Goal: Task Accomplishment & Management: Manage account settings

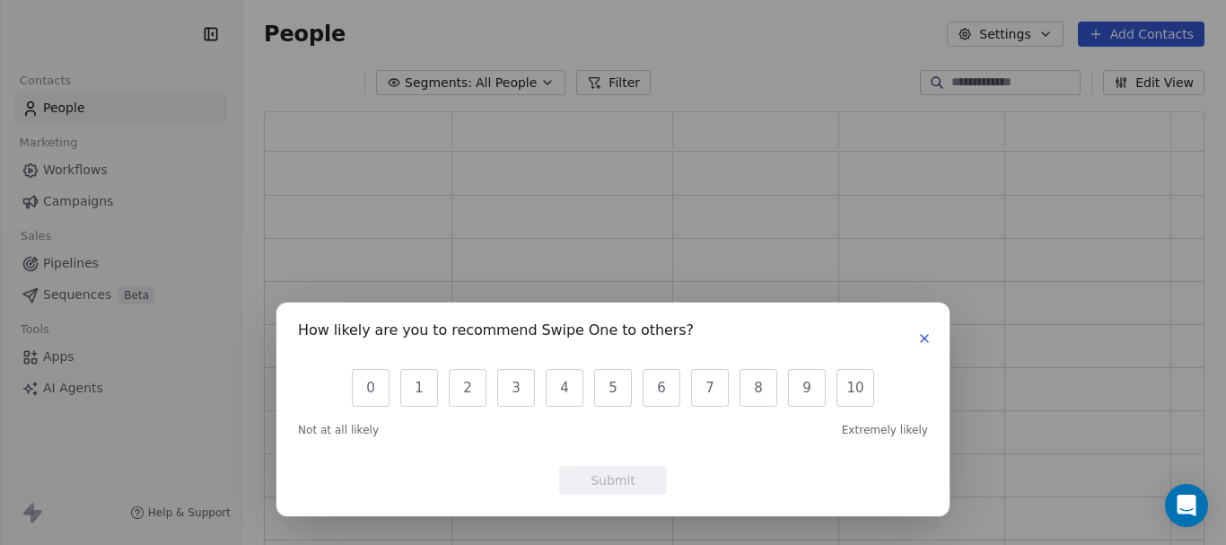
scroll to position [423, 926]
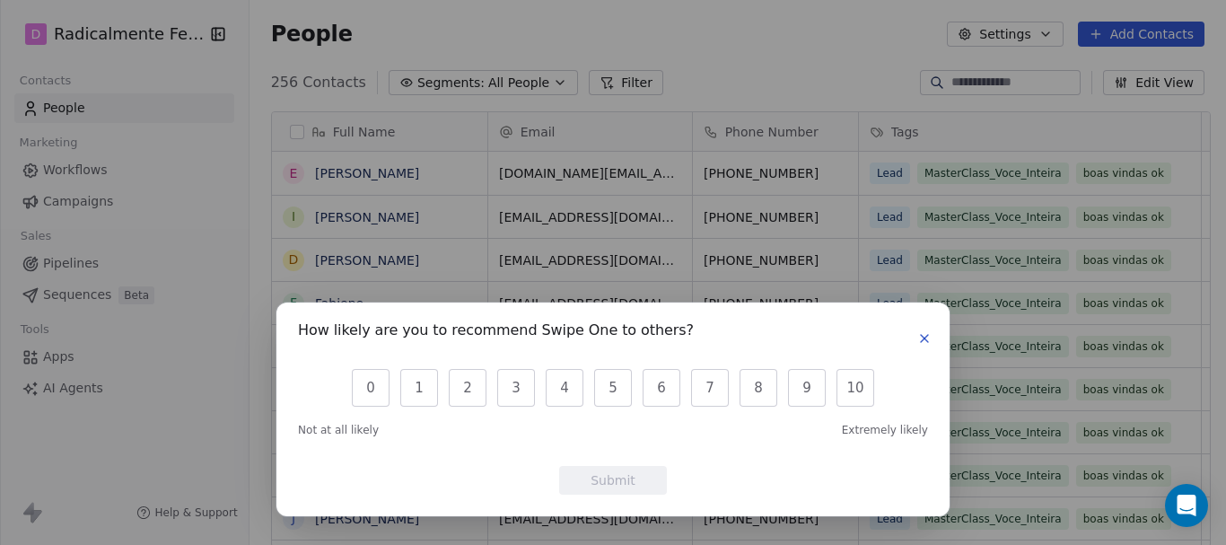
click at [933, 343] on button "button" at bounding box center [925, 339] width 22 height 22
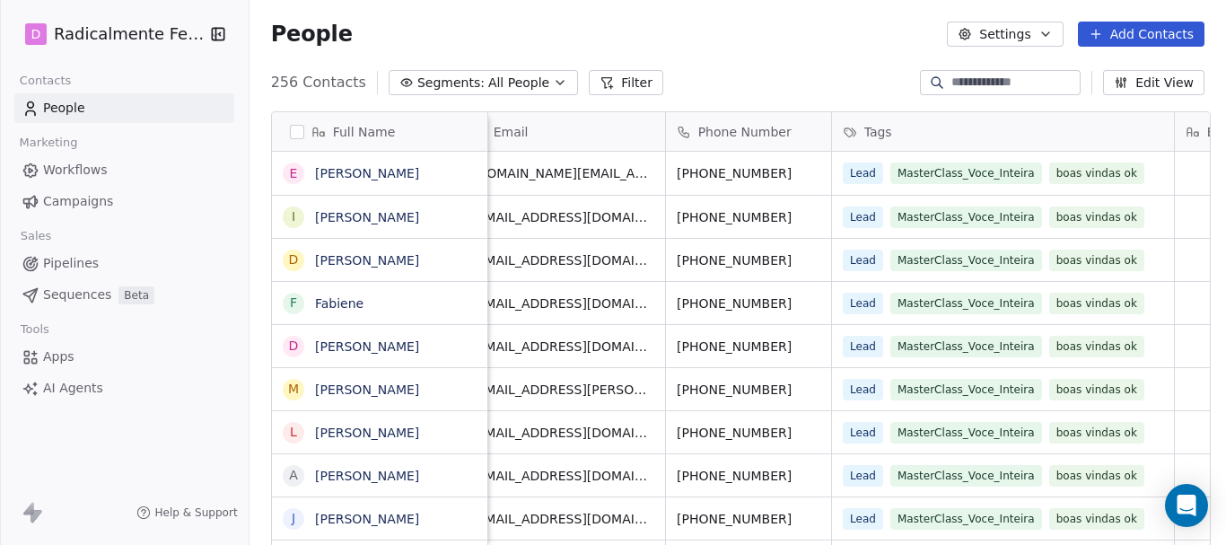
scroll to position [0, 0]
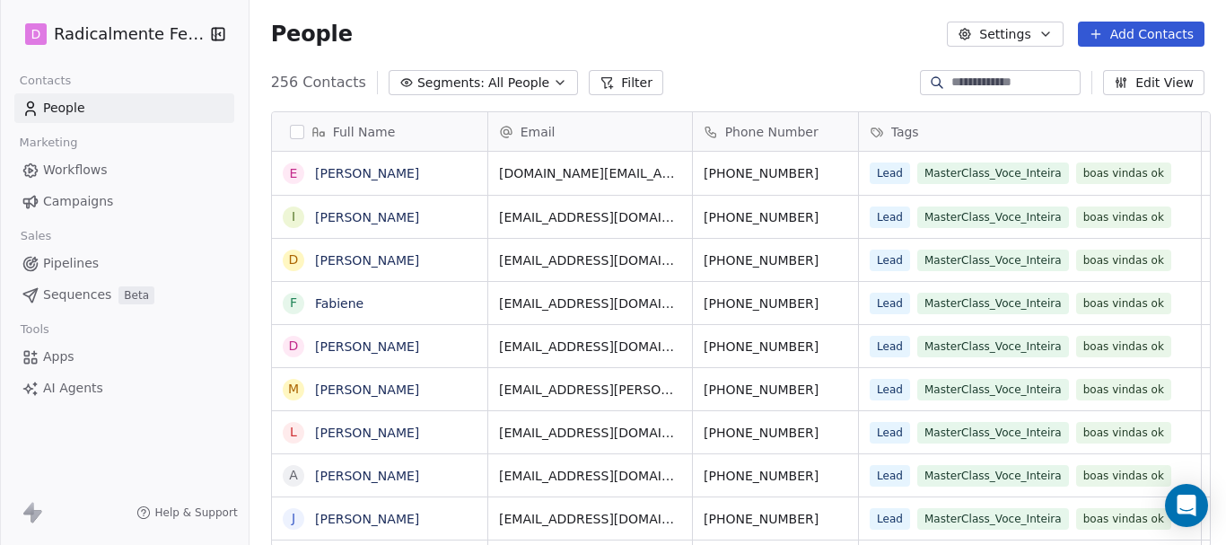
click at [217, 32] on icon "button" at bounding box center [218, 34] width 12 height 12
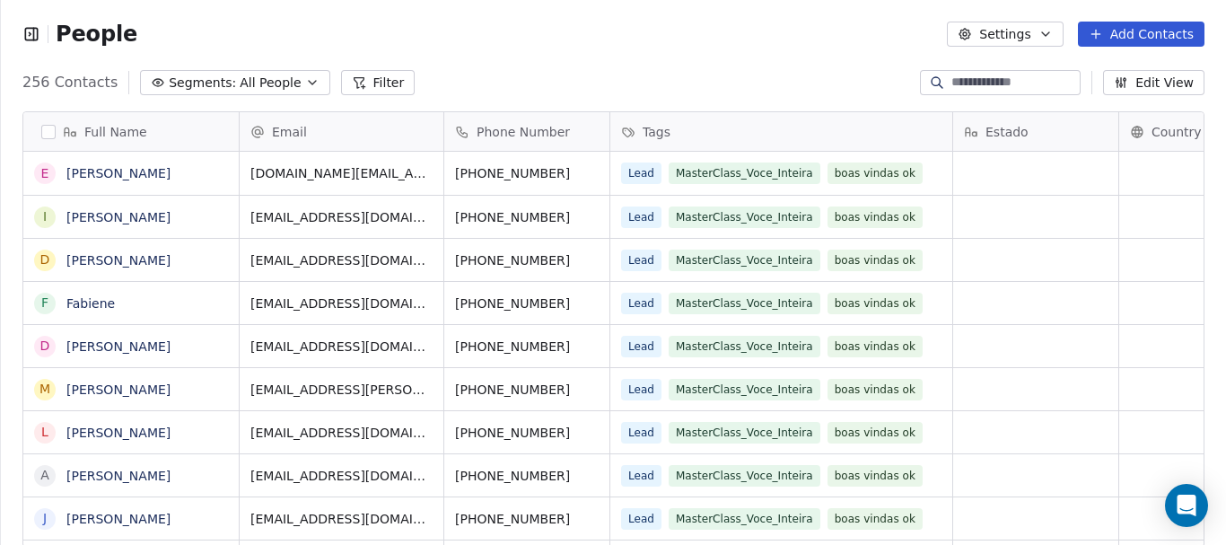
scroll to position [14, 14]
click at [31, 37] on icon "button" at bounding box center [31, 34] width 18 height 18
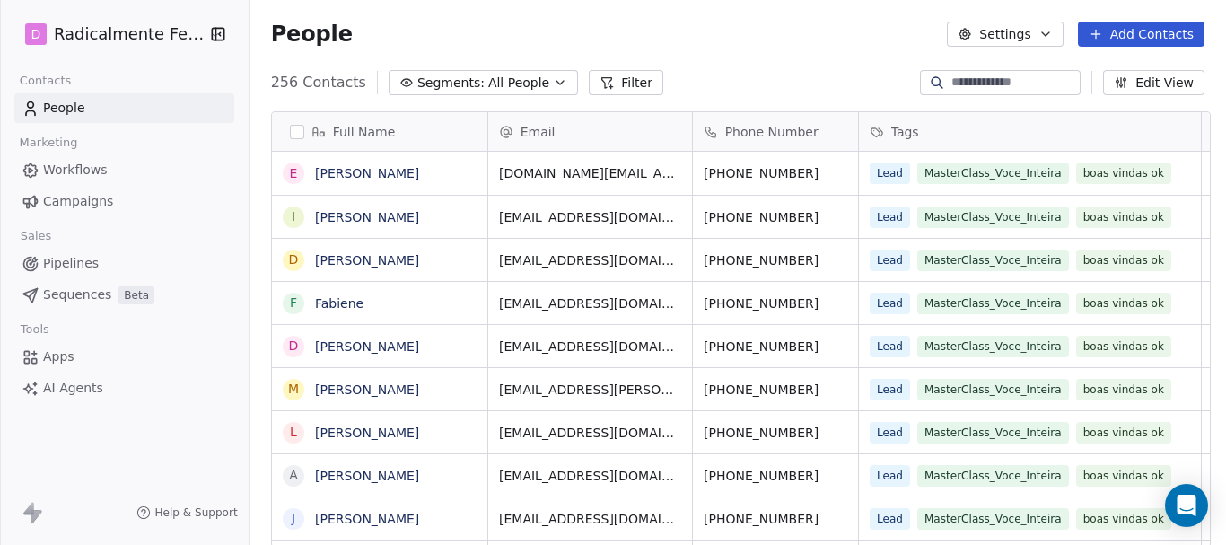
click at [50, 360] on span "Apps" at bounding box center [58, 356] width 31 height 19
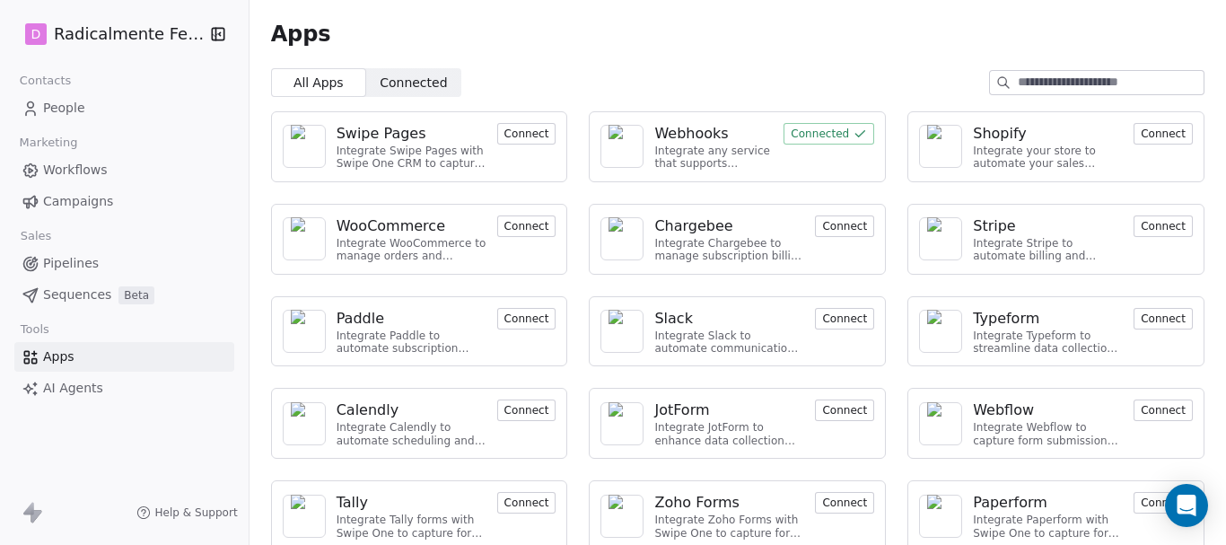
click at [414, 67] on div "Apps" at bounding box center [737, 34] width 976 height 68
click at [406, 78] on span "Connected" at bounding box center [413, 83] width 67 height 19
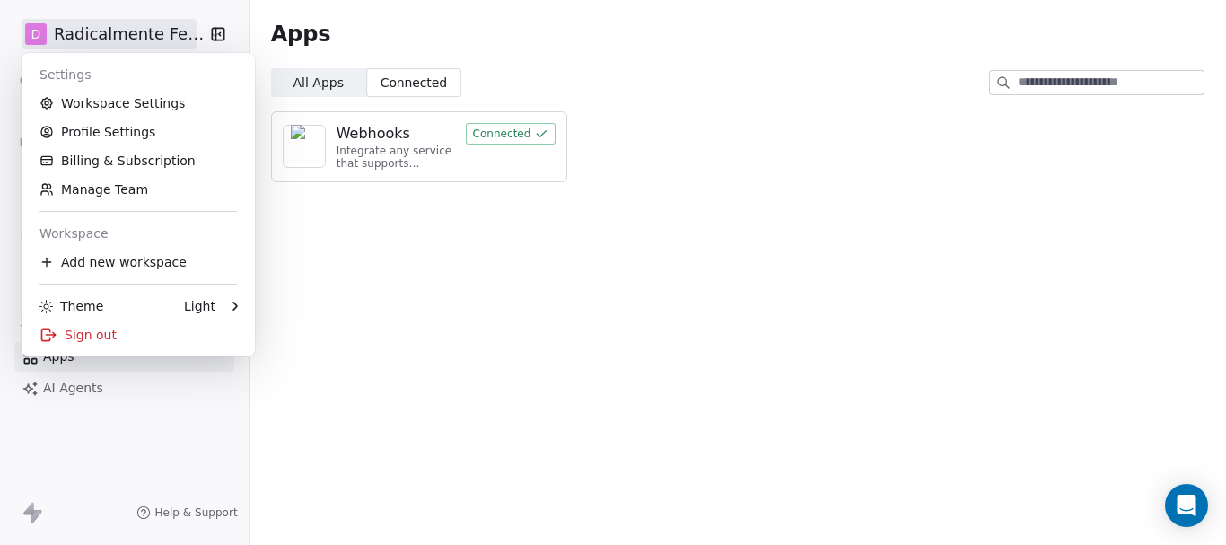
click at [58, 31] on html "D Radicalmente Feminina Contacts People Marketing Workflows Campaigns Sales Pip…" at bounding box center [613, 272] width 1226 height 545
click at [82, 101] on link "Workspace Settings" at bounding box center [138, 103] width 219 height 29
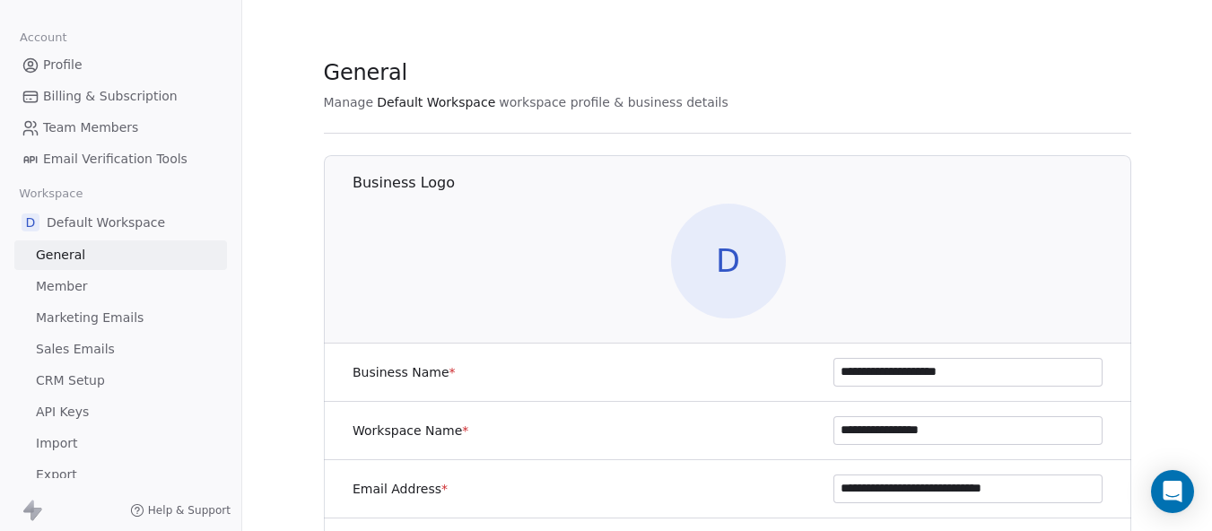
scroll to position [23, 0]
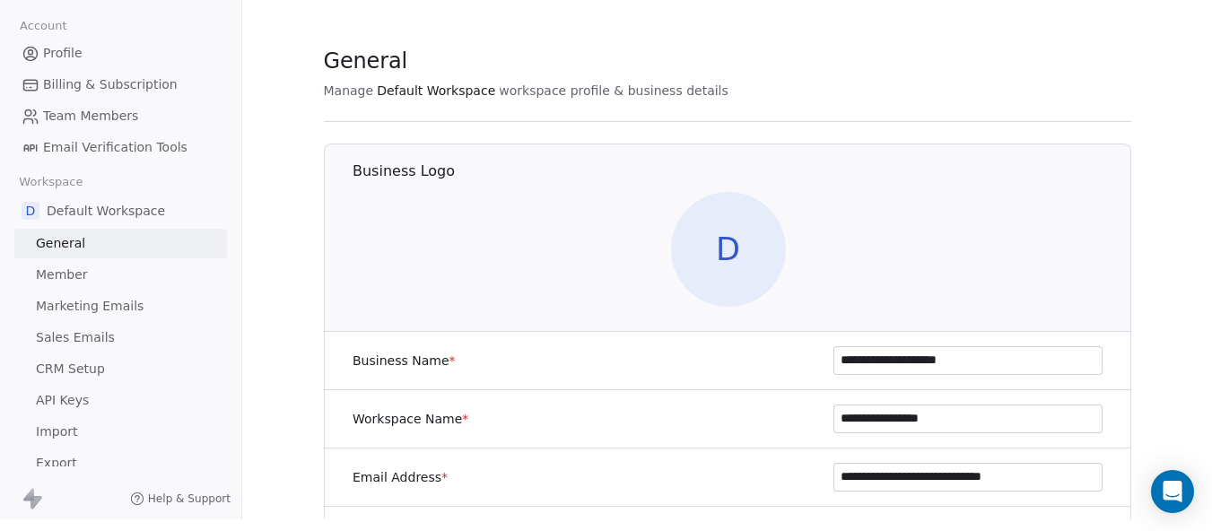
click at [81, 360] on span "CRM Setup" at bounding box center [70, 369] width 69 height 19
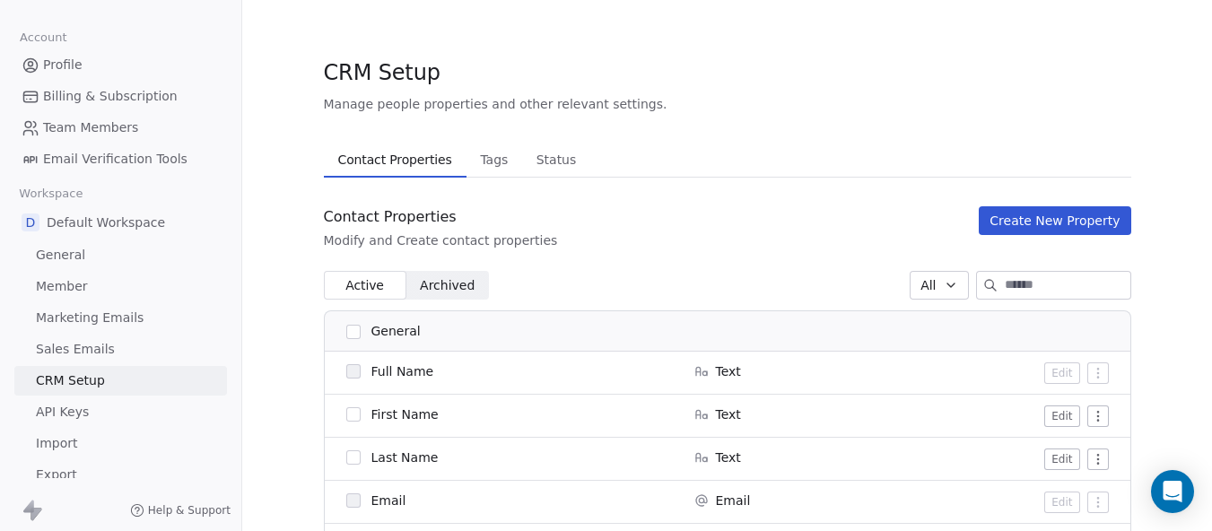
click at [483, 154] on span "Tags" at bounding box center [494, 159] width 42 height 25
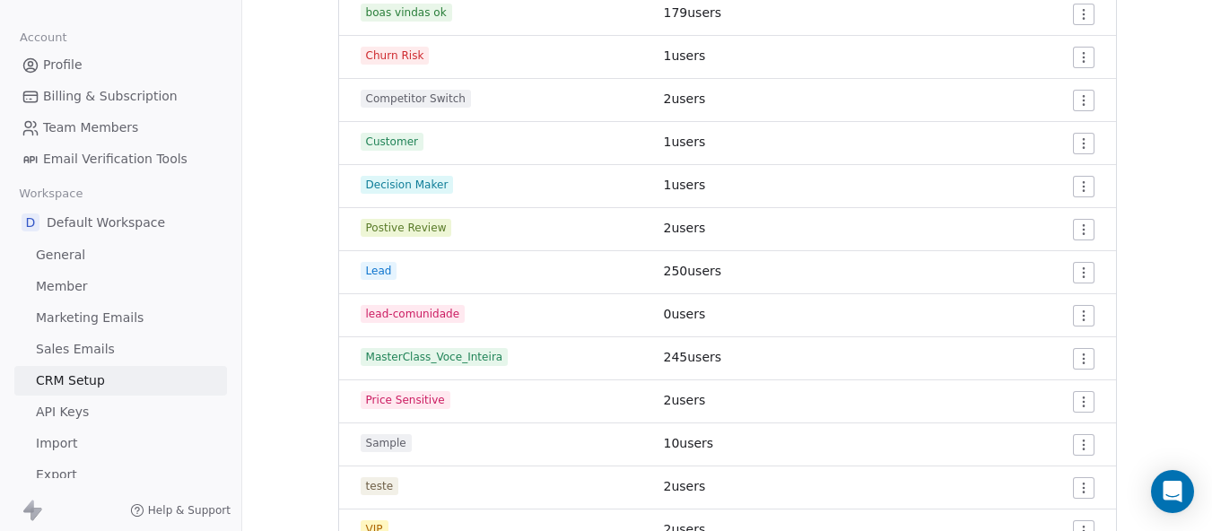
scroll to position [449, 0]
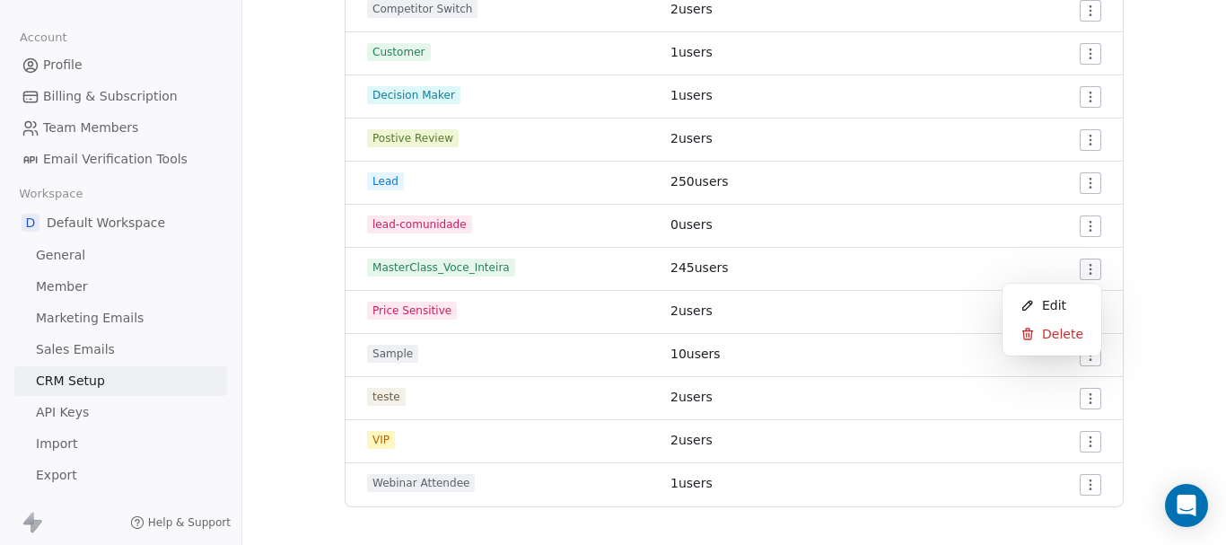
click at [1090, 272] on html "Settings Account Profile Billing & Subscription Team Members Email Verification…" at bounding box center [613, 272] width 1226 height 545
click at [1055, 307] on span "Edit" at bounding box center [1054, 305] width 24 height 18
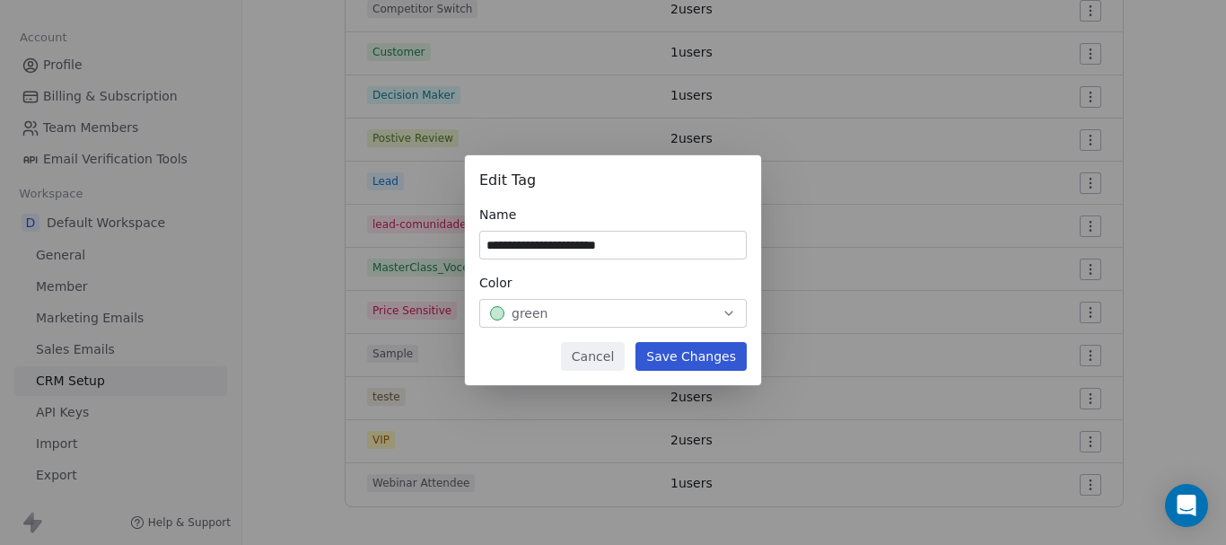
click at [735, 312] on icon "button" at bounding box center [728, 313] width 14 height 14
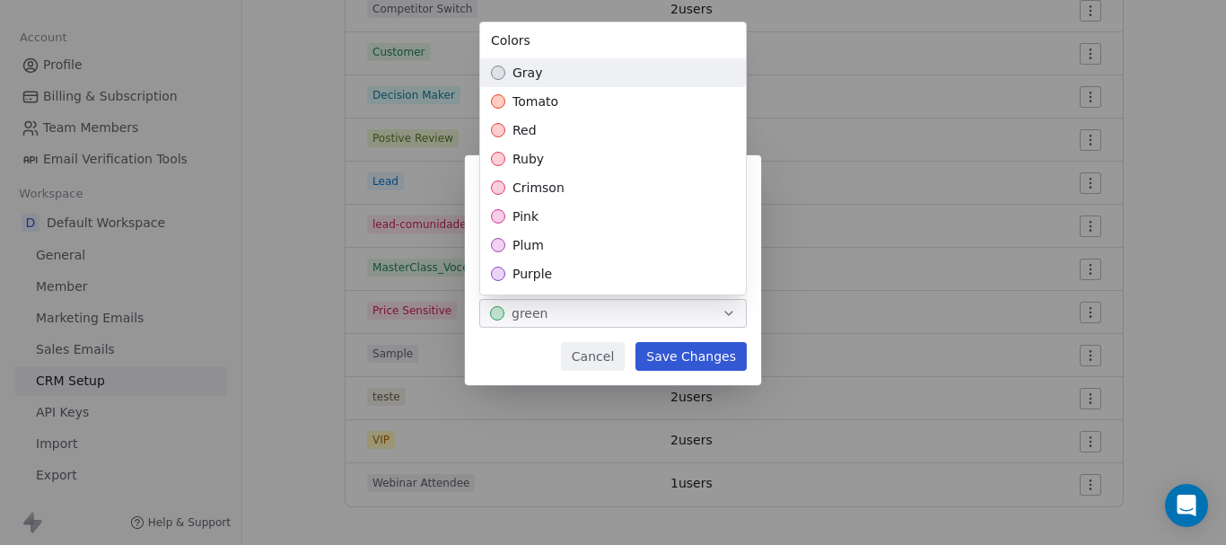
click at [734, 312] on div "**********" at bounding box center [613, 272] width 1226 height 291
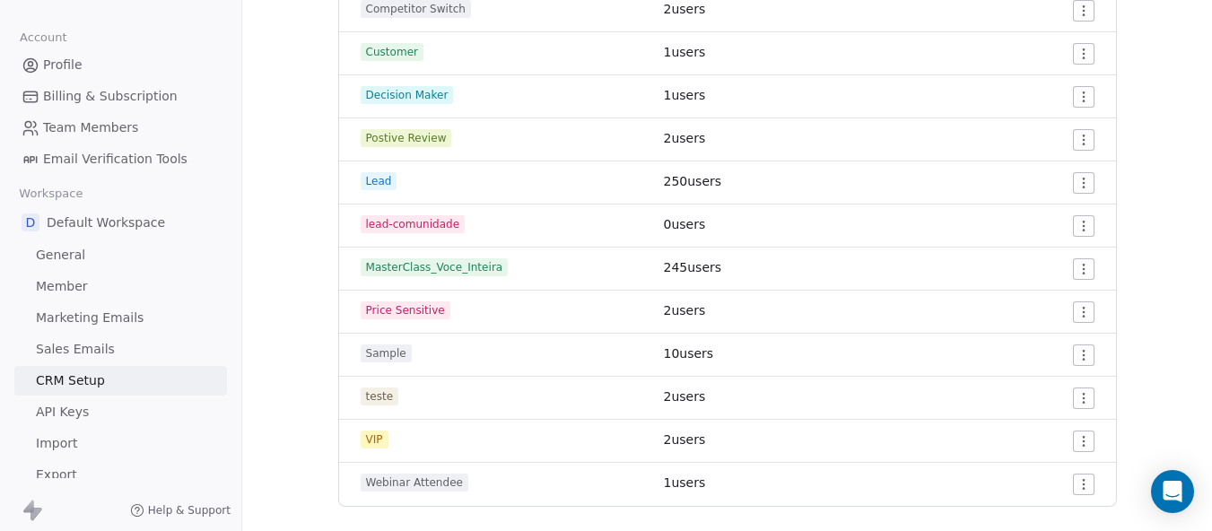
click at [442, 264] on span "MasterClass_Voce_Inteira" at bounding box center [435, 267] width 148 height 18
click at [698, 264] on span "245 users" at bounding box center [693, 267] width 58 height 14
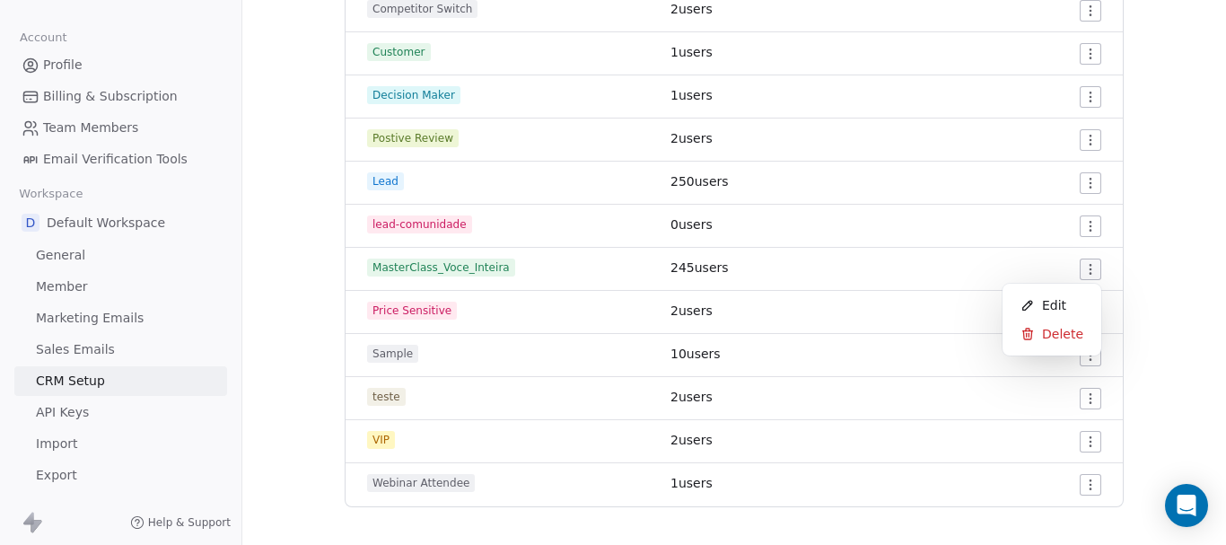
click at [1081, 267] on html "Settings Account Profile Billing & Subscription Team Members Email Verification…" at bounding box center [613, 272] width 1226 height 545
click at [1044, 310] on span "Edit" at bounding box center [1054, 305] width 24 height 18
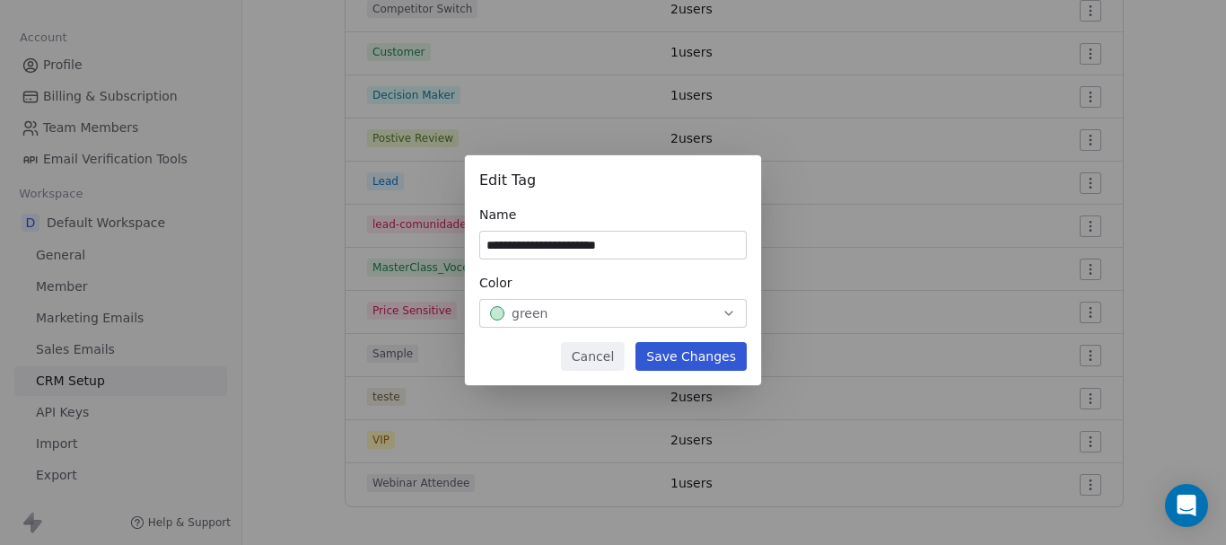
click at [620, 357] on button "Cancel" at bounding box center [593, 356] width 64 height 29
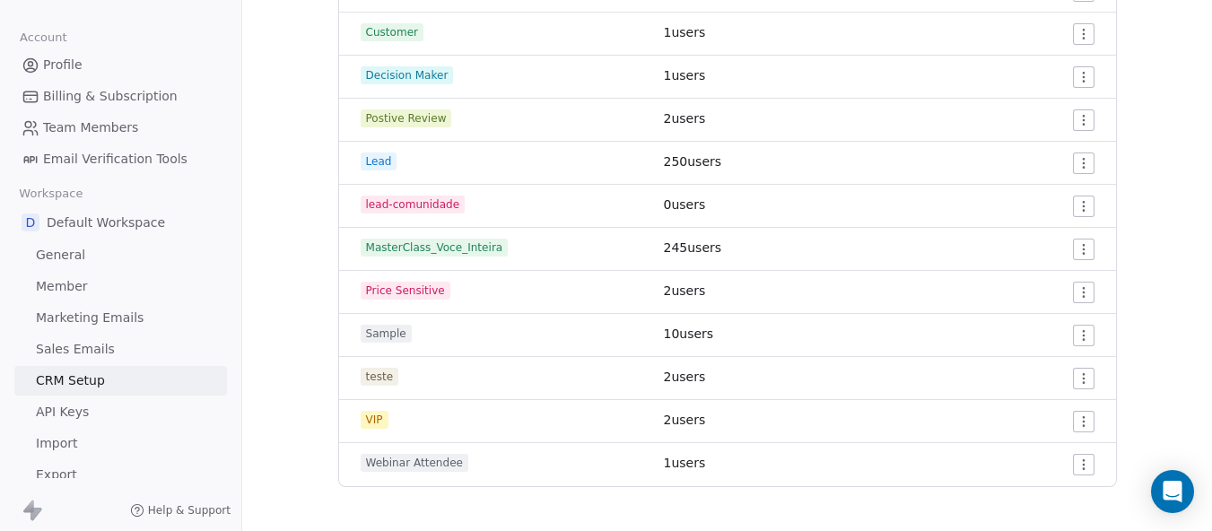
scroll to position [0, 0]
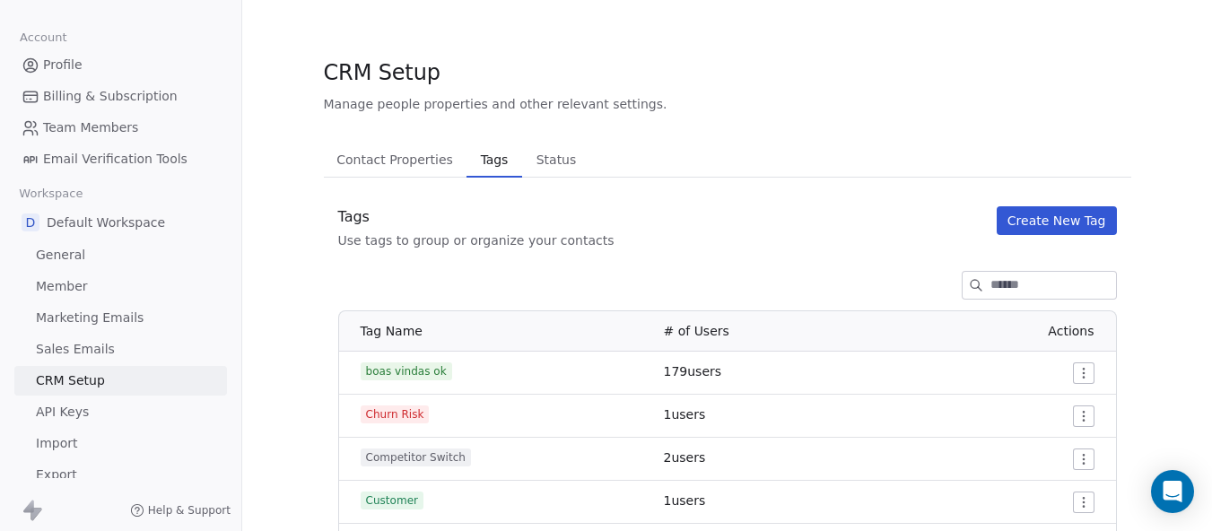
click at [529, 153] on span "Status" at bounding box center [556, 159] width 55 height 25
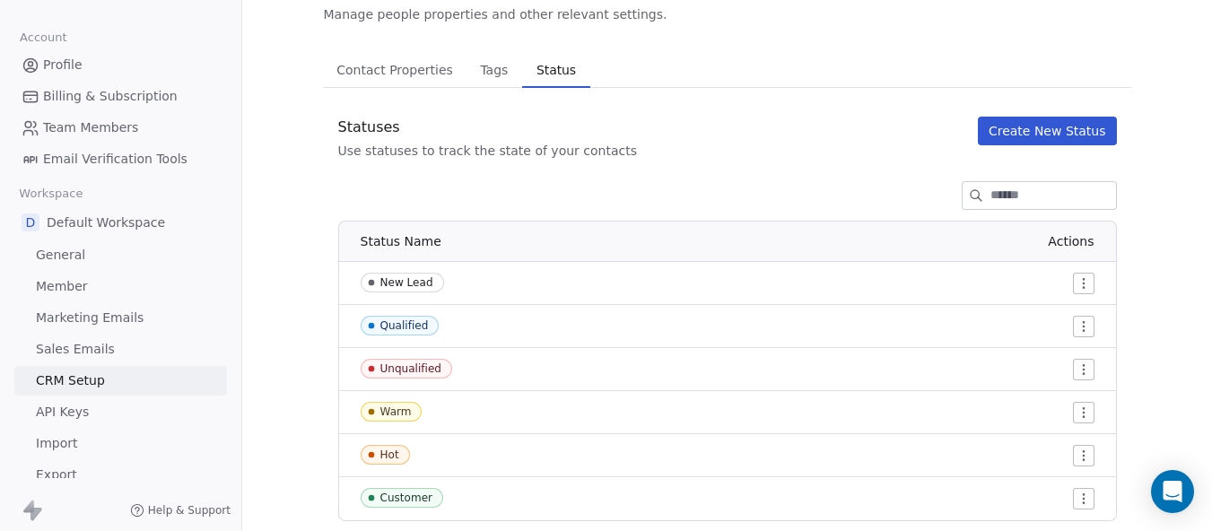
scroll to position [124, 0]
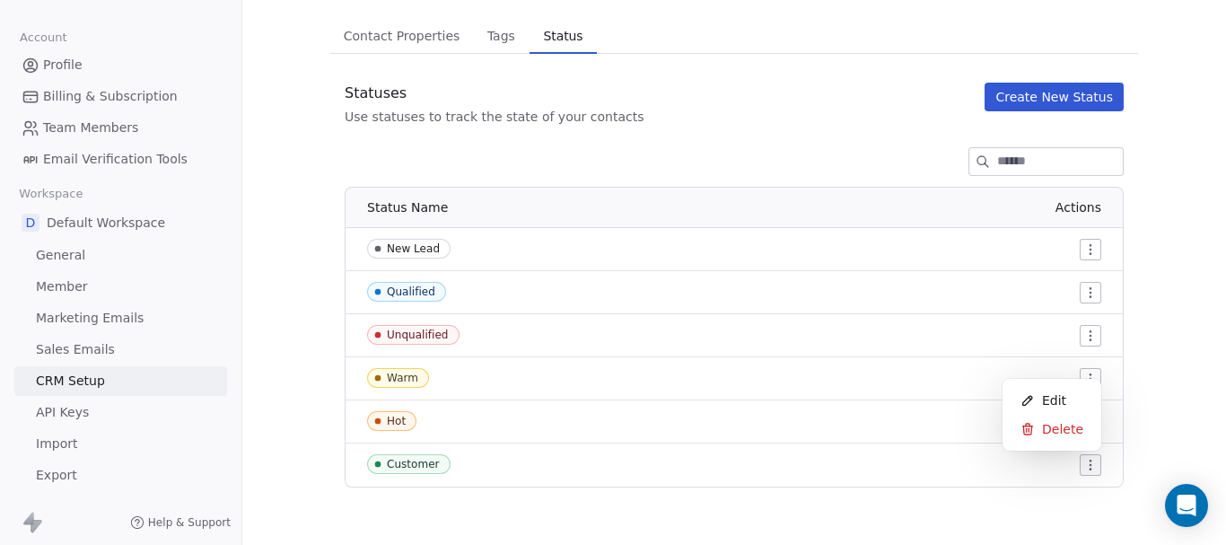
click at [1085, 459] on html "Settings Account Profile Billing & Subscription Team Members Email Verification…" at bounding box center [613, 272] width 1226 height 545
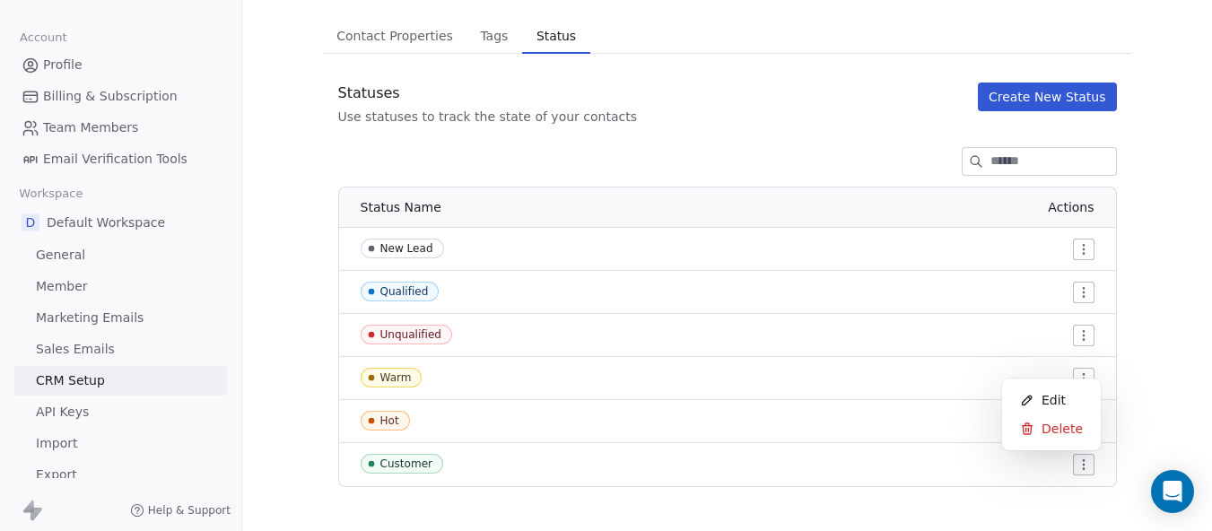
click at [377, 38] on html "Settings Account Profile Billing & Subscription Team Members Email Verification…" at bounding box center [606, 265] width 1212 height 531
click at [379, 39] on span "Contact Properties" at bounding box center [394, 35] width 131 height 25
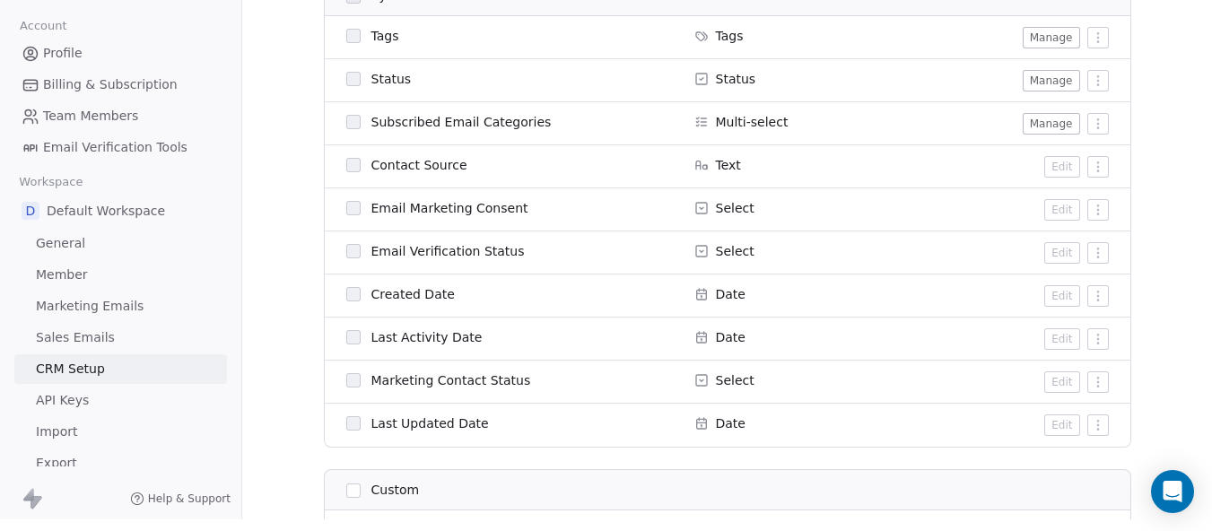
scroll to position [768, 0]
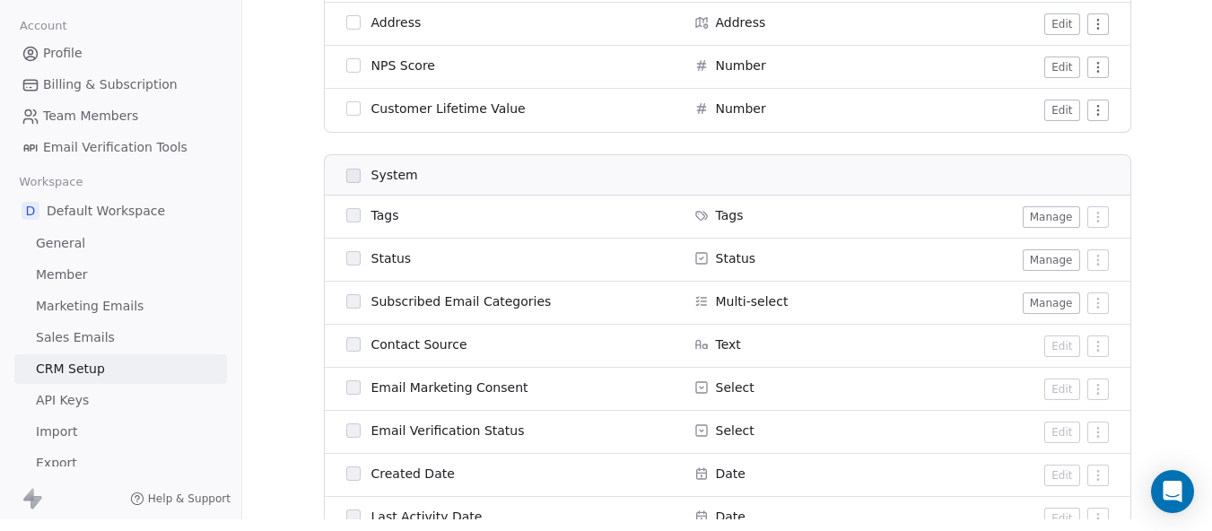
click at [1035, 206] on button "Manage" at bounding box center [1051, 217] width 57 height 22
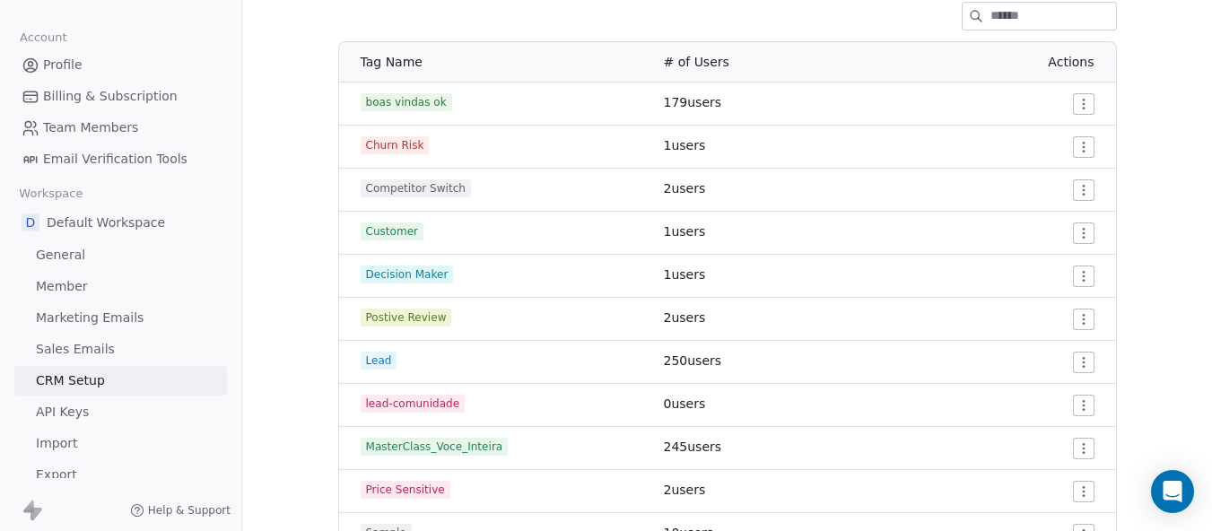
scroll to position [359, 0]
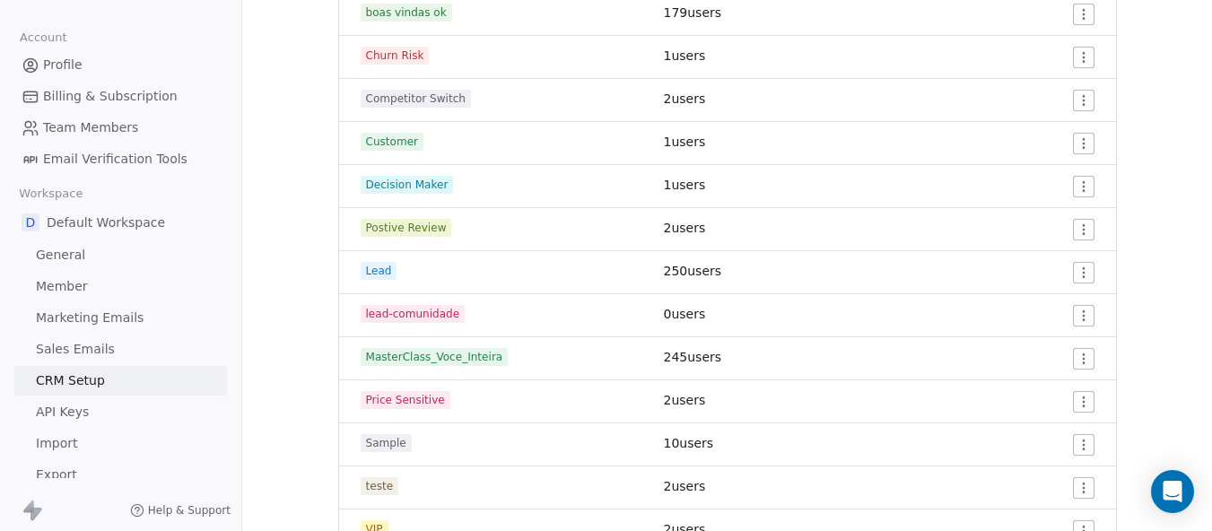
click at [442, 357] on span "MasterClass_Voce_Inteira" at bounding box center [435, 357] width 148 height 18
click at [434, 369] on td "MasterClass_Voce_Inteira" at bounding box center [496, 358] width 314 height 43
click at [434, 365] on span "MasterClass_Voce_Inteira" at bounding box center [435, 357] width 148 height 18
click at [432, 358] on span "MasterClass_Voce_Inteira" at bounding box center [435, 357] width 148 height 18
click at [712, 357] on span "245 users" at bounding box center [693, 357] width 58 height 14
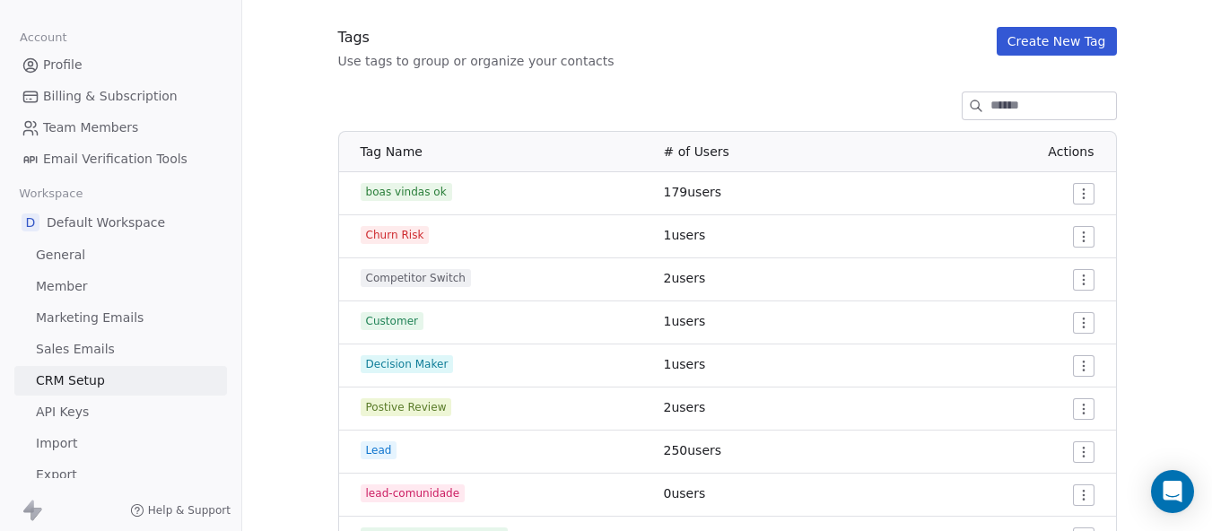
scroll to position [0, 0]
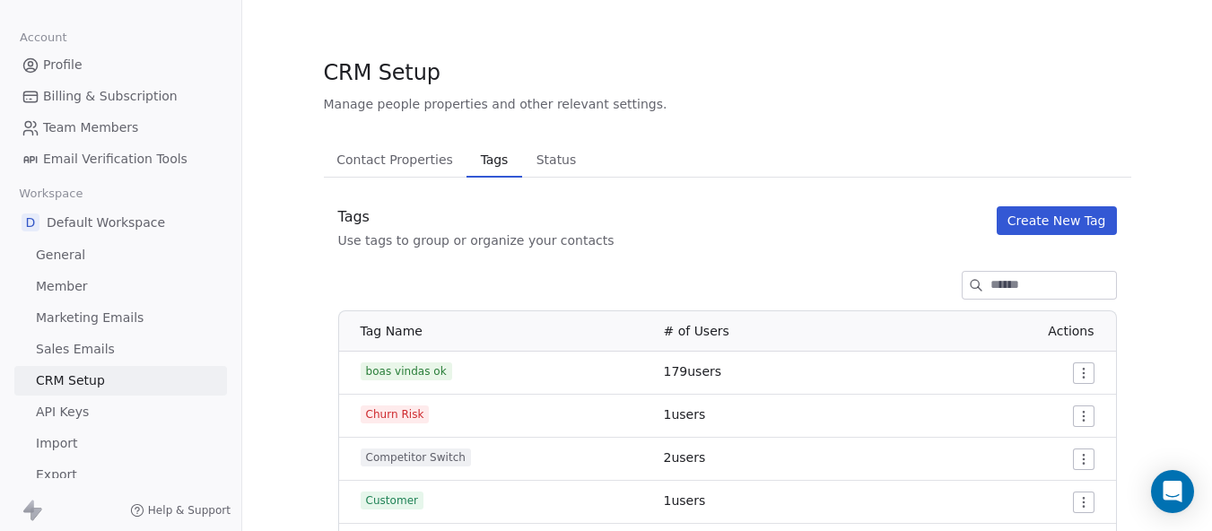
click at [84, 284] on link "Member" at bounding box center [120, 287] width 213 height 30
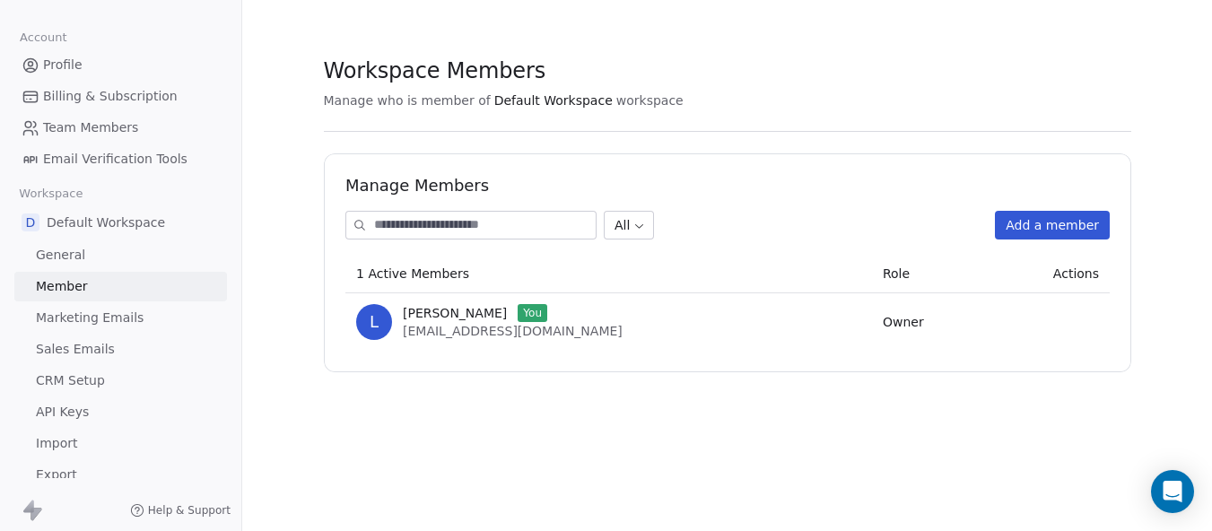
click at [94, 315] on span "Marketing Emails" at bounding box center [90, 318] width 108 height 19
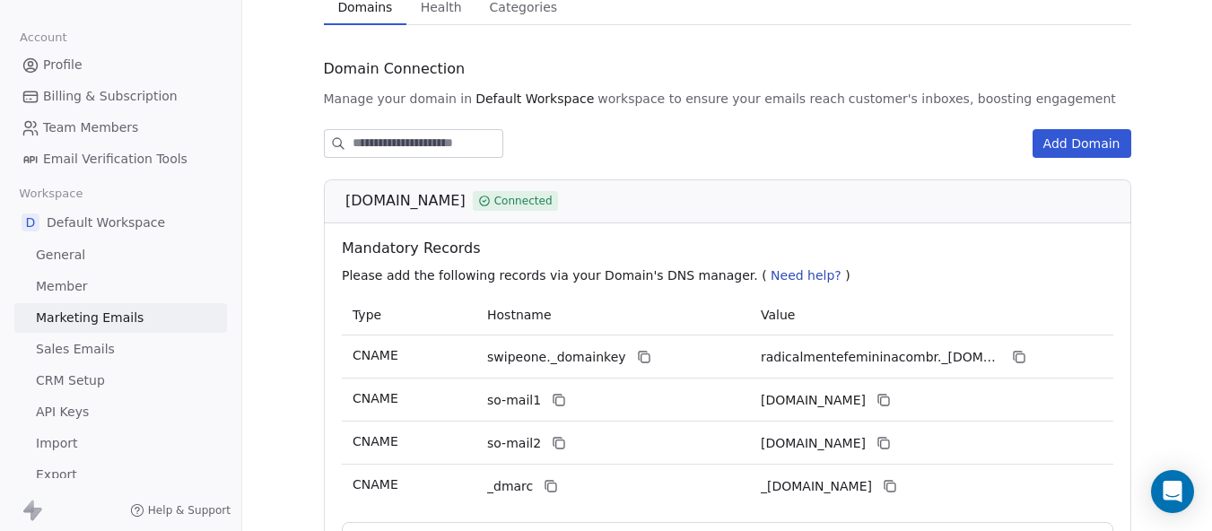
scroll to position [66, 0]
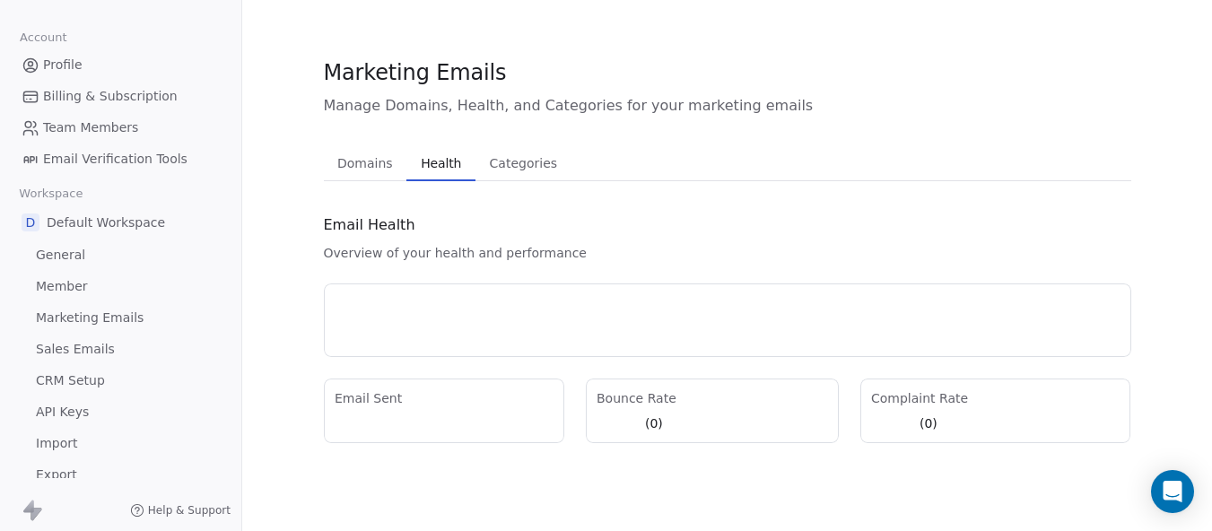
click at [439, 95] on div "Marketing Emails Manage Domains, Health, and Categories for your marketing emai…" at bounding box center [728, 250] width 808 height 386
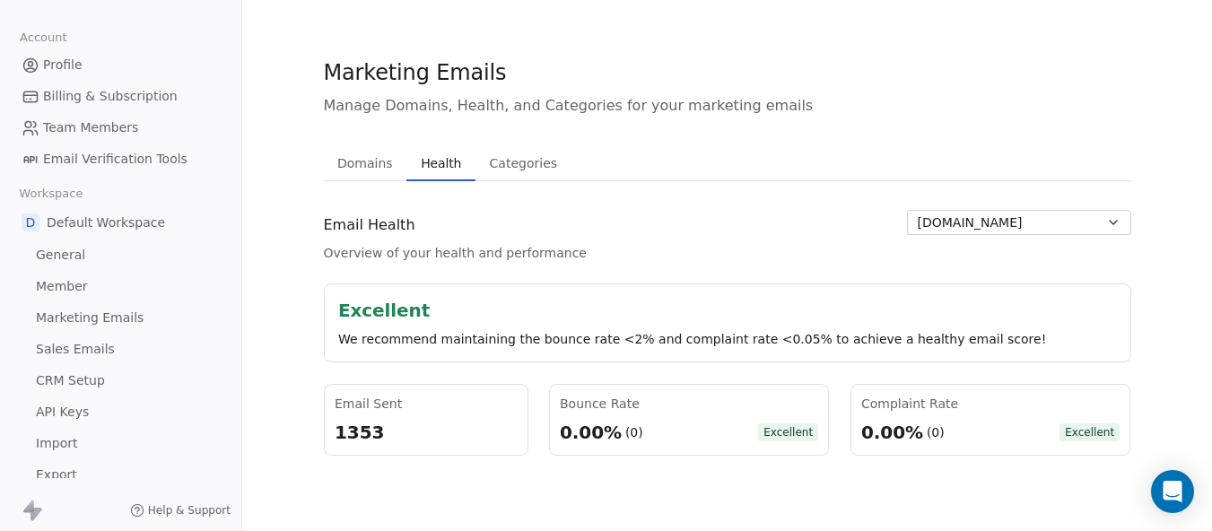
click at [524, 162] on span "Categories" at bounding box center [524, 163] width 82 height 25
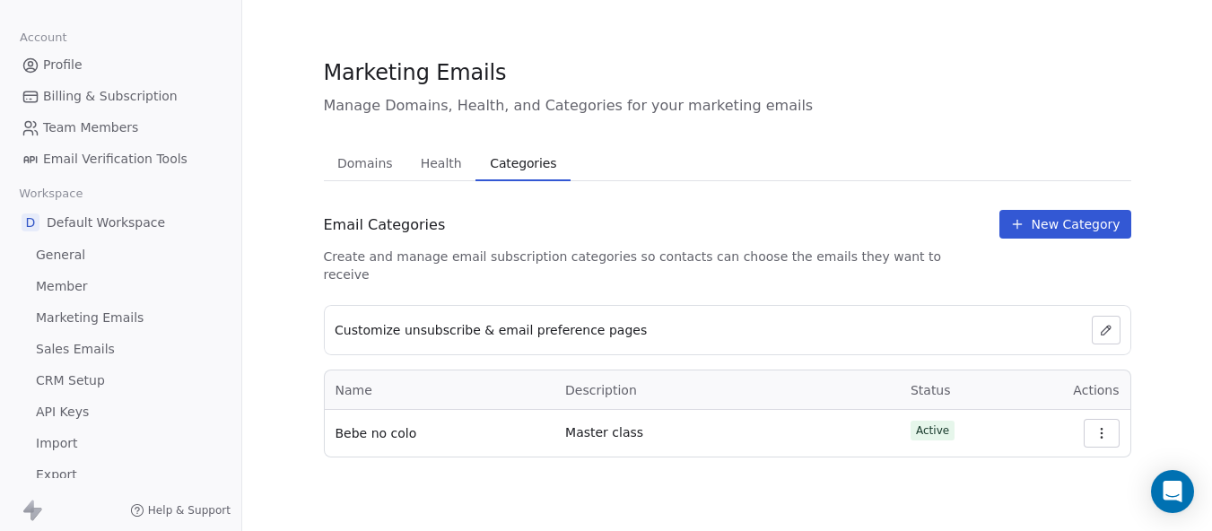
scroll to position [23, 0]
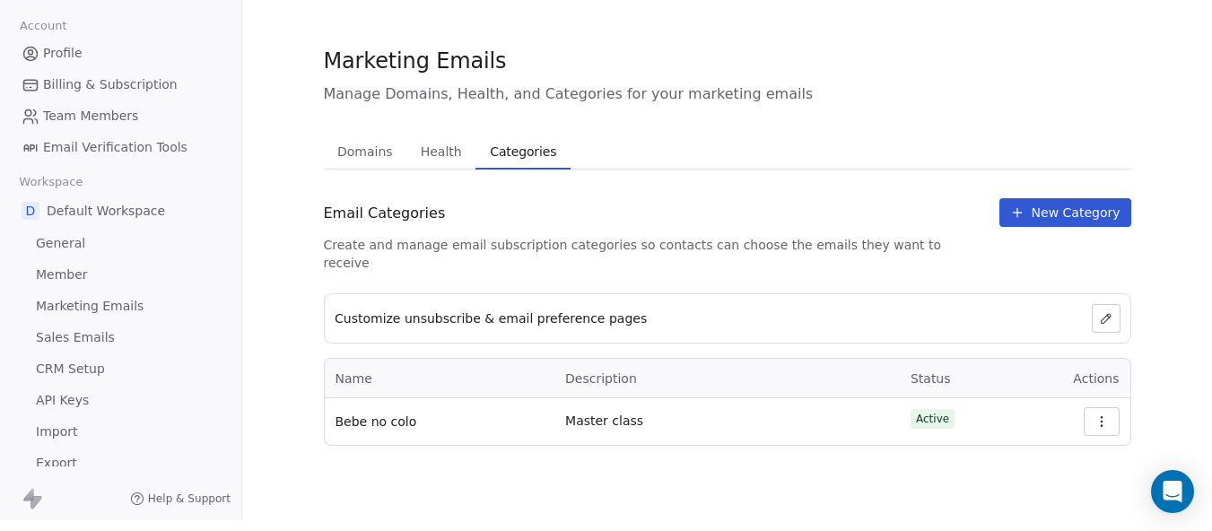
click at [79, 328] on span "Sales Emails" at bounding box center [75, 337] width 79 height 19
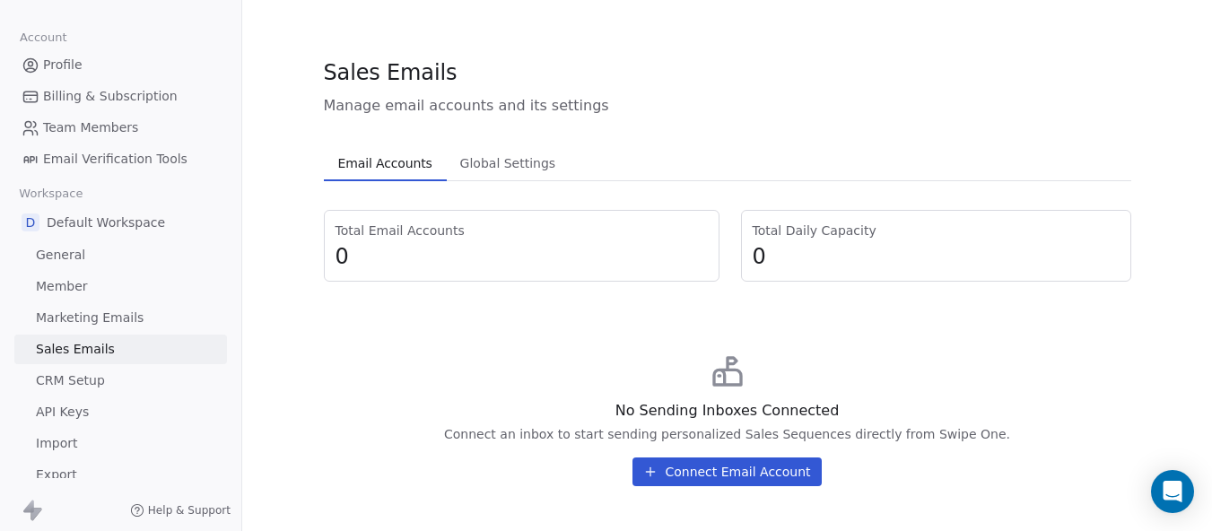
click at [72, 414] on span "API Keys" at bounding box center [62, 412] width 53 height 19
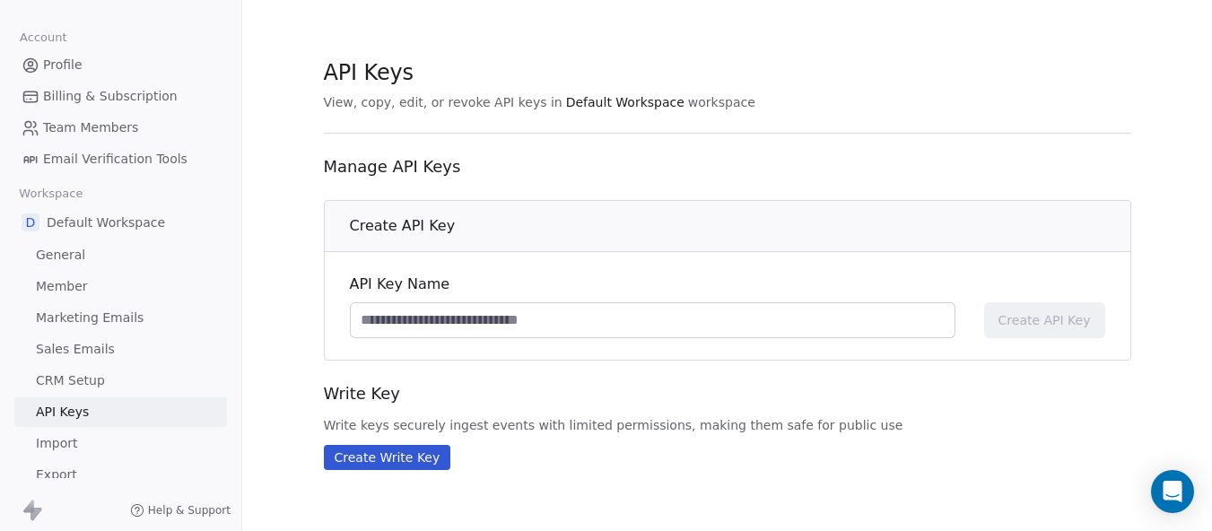
scroll to position [23, 0]
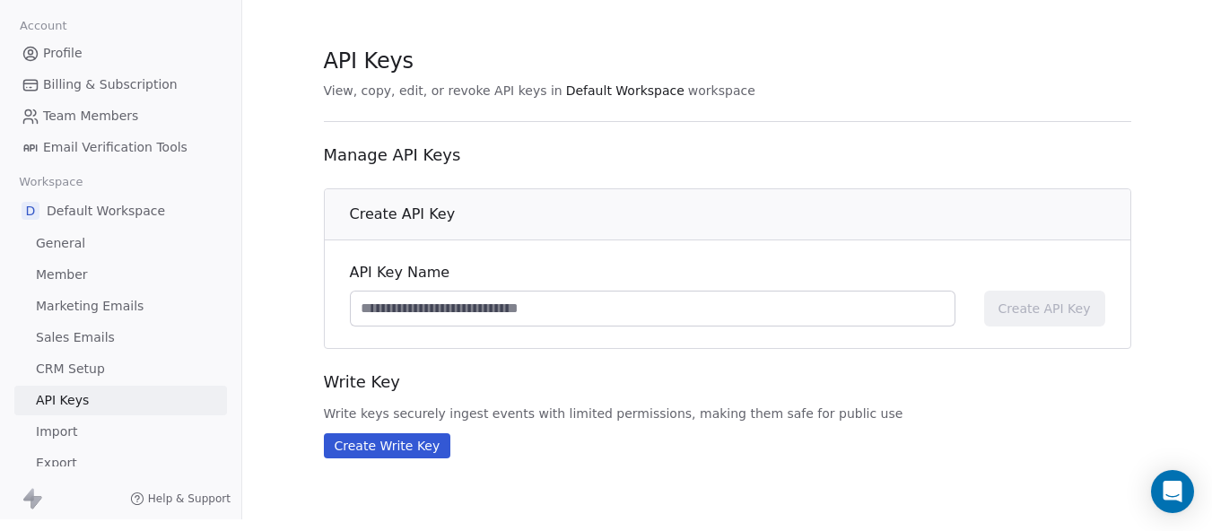
click at [73, 423] on span "Import" at bounding box center [56, 432] width 41 height 19
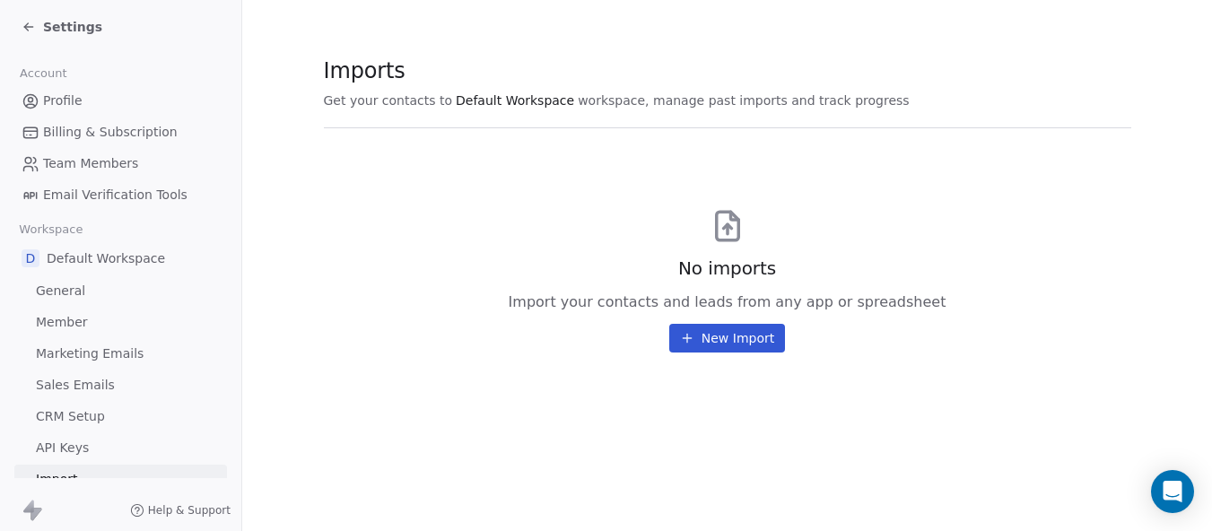
click at [73, 290] on span "General" at bounding box center [60, 291] width 49 height 19
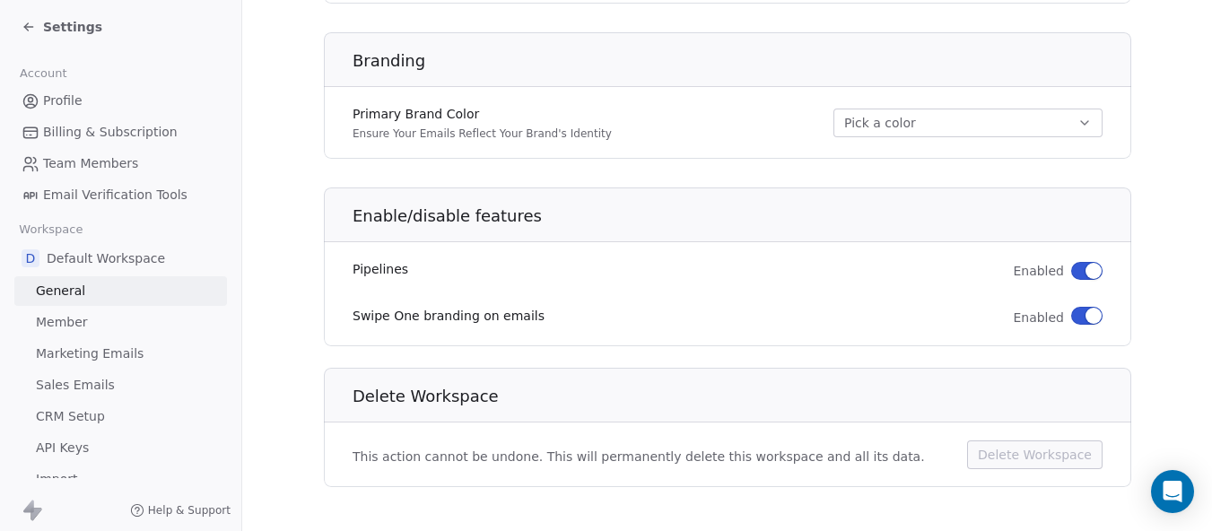
click at [30, 20] on icon at bounding box center [29, 27] width 14 height 14
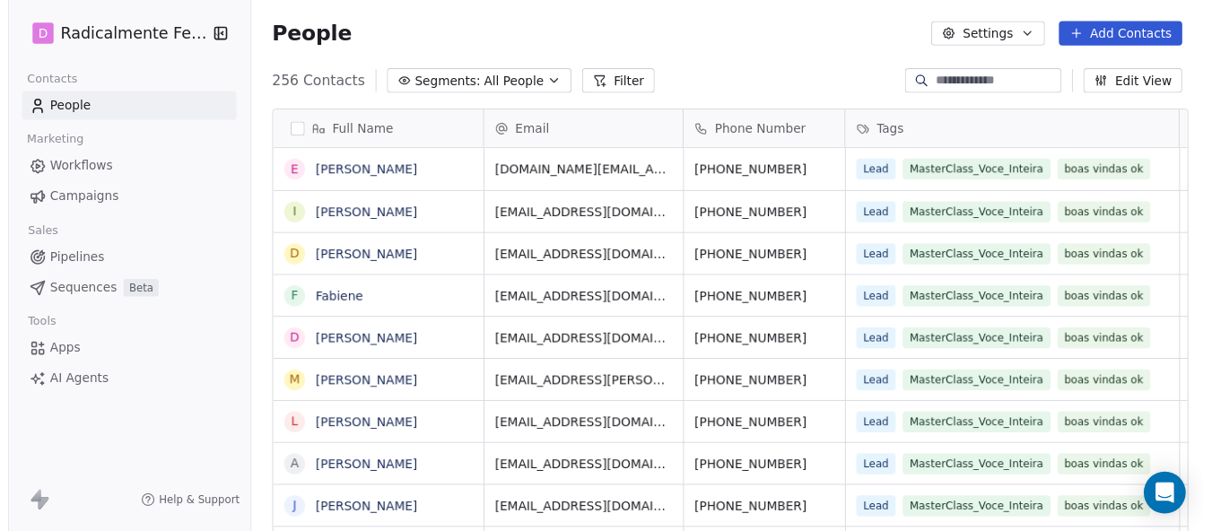
scroll to position [466, 969]
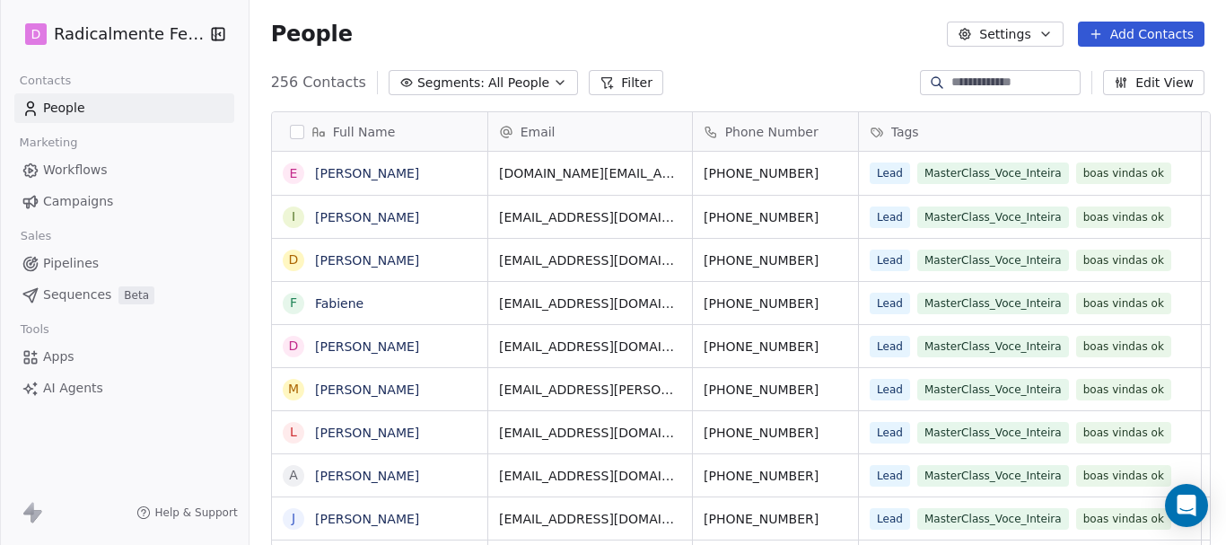
click at [1045, 39] on button "Settings" at bounding box center [1005, 34] width 116 height 25
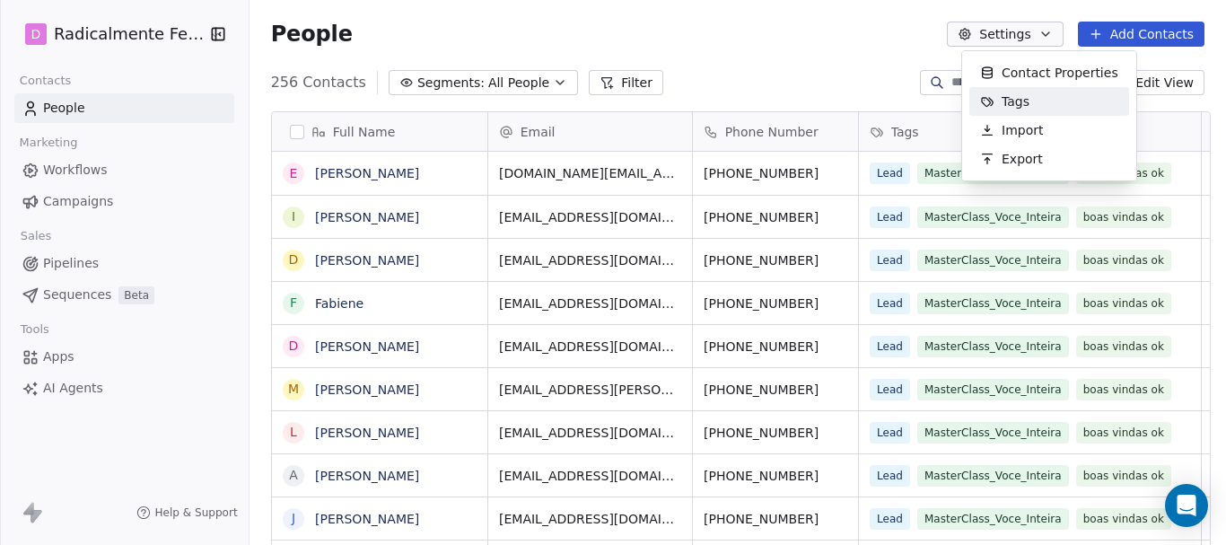
click at [1018, 100] on span "Tags" at bounding box center [1015, 101] width 28 height 19
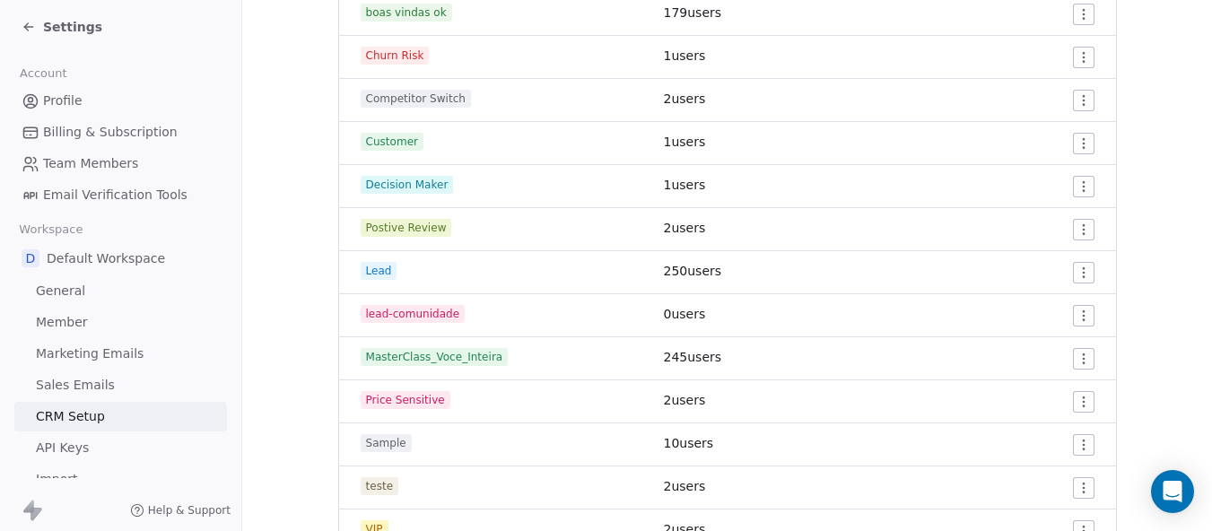
scroll to position [468, 0]
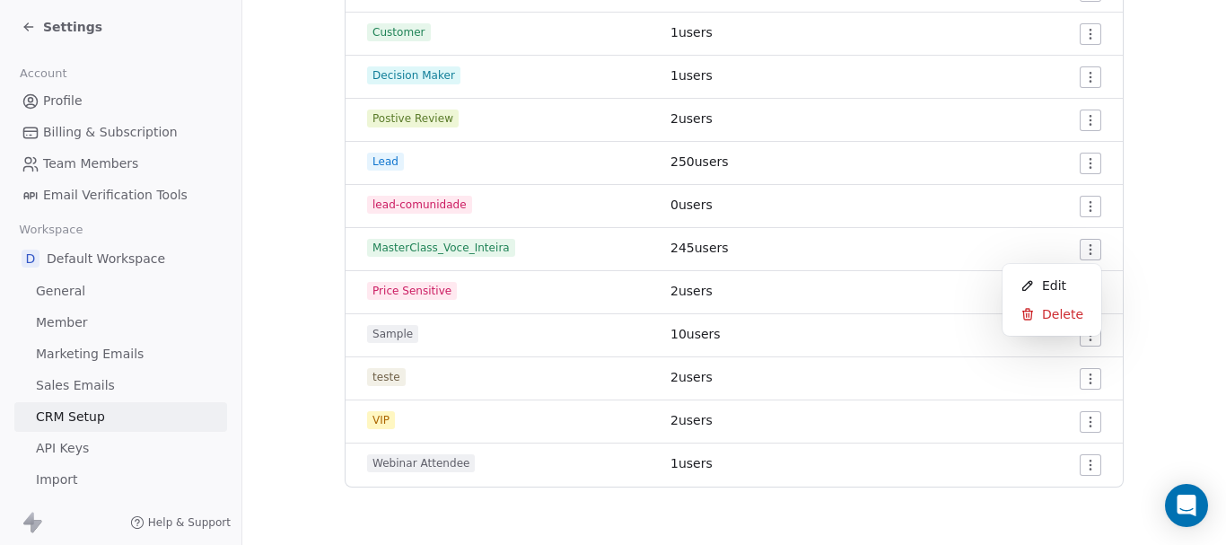
click at [1073, 249] on html "Settings Account Profile Billing & Subscription Team Members Email Verification…" at bounding box center [613, 272] width 1226 height 545
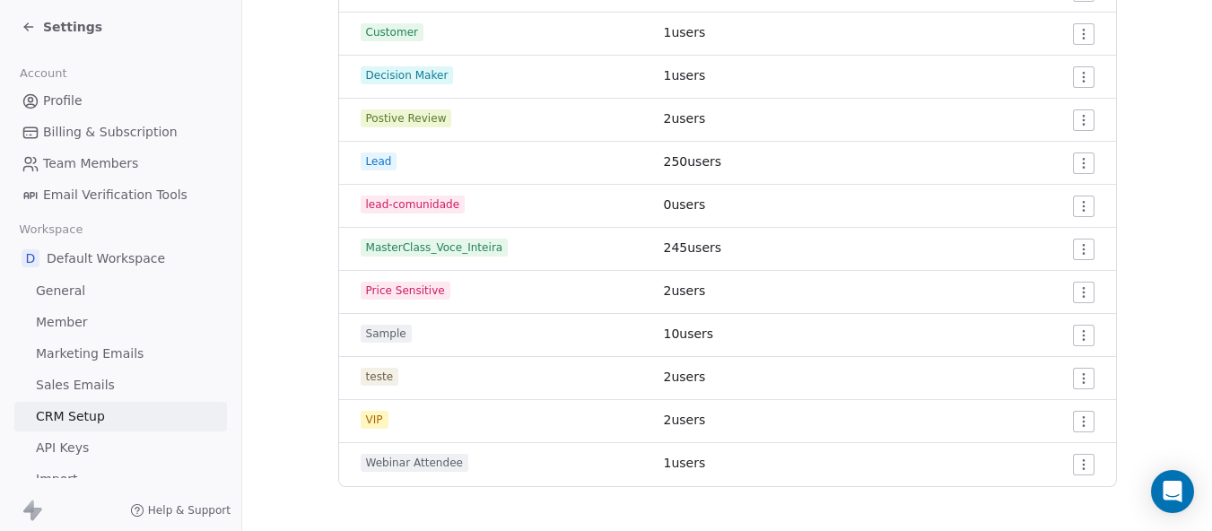
click at [421, 236] on html "Settings Account Profile Billing & Subscription Team Members Email Verification…" at bounding box center [606, 265] width 1212 height 531
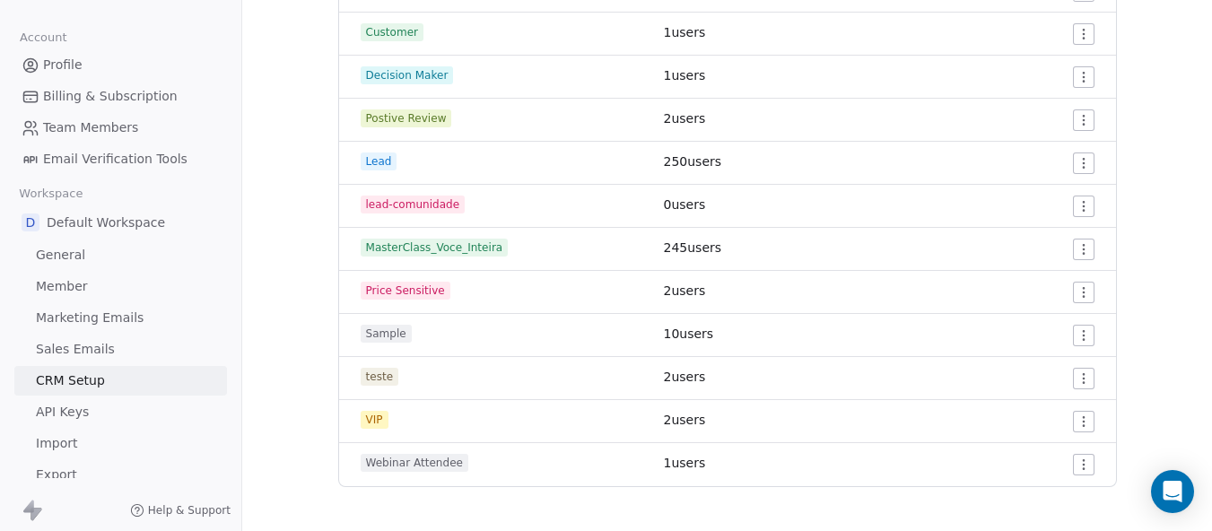
scroll to position [0, 0]
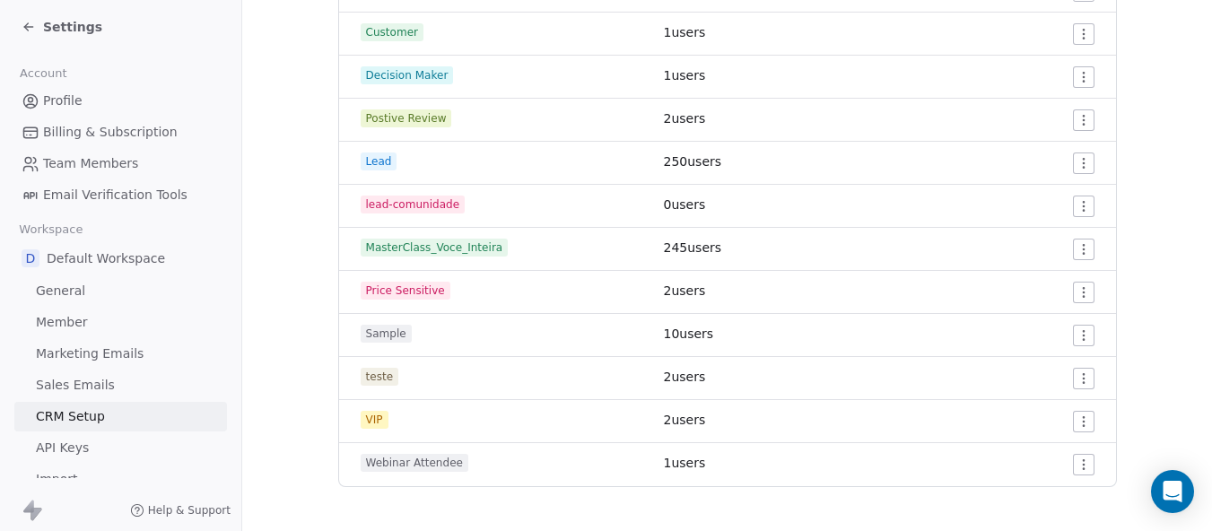
click at [70, 294] on span "General" at bounding box center [60, 291] width 49 height 19
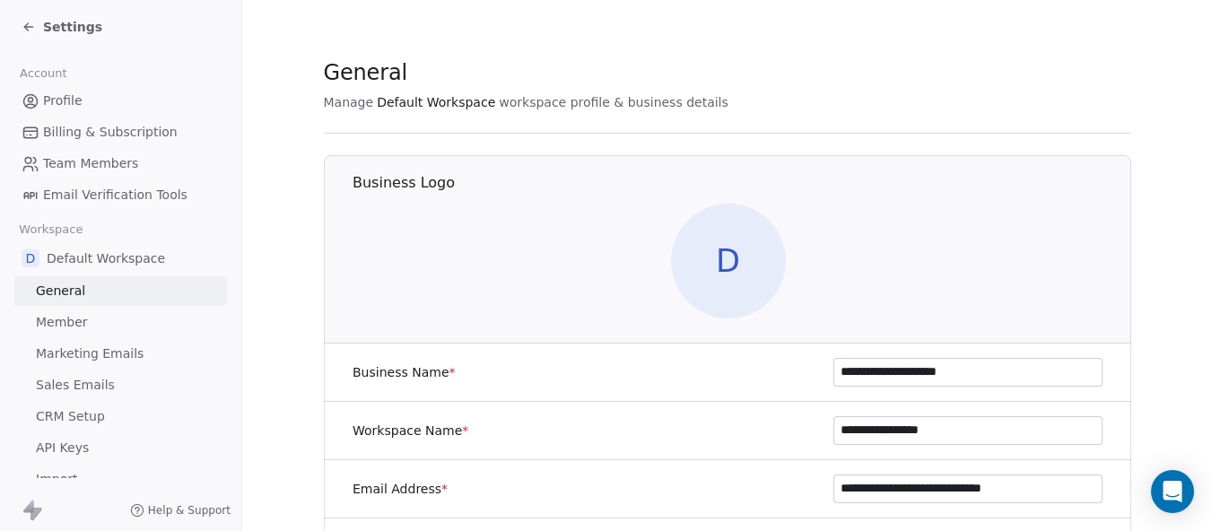
click at [57, 323] on span "Member" at bounding box center [62, 322] width 52 height 19
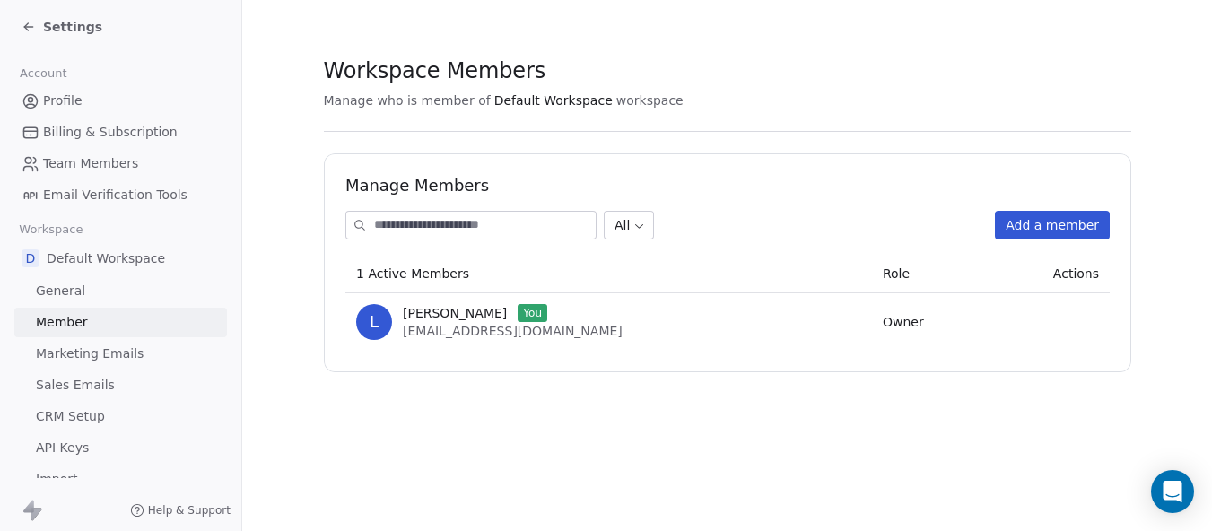
click at [64, 350] on span "Marketing Emails" at bounding box center [90, 354] width 108 height 19
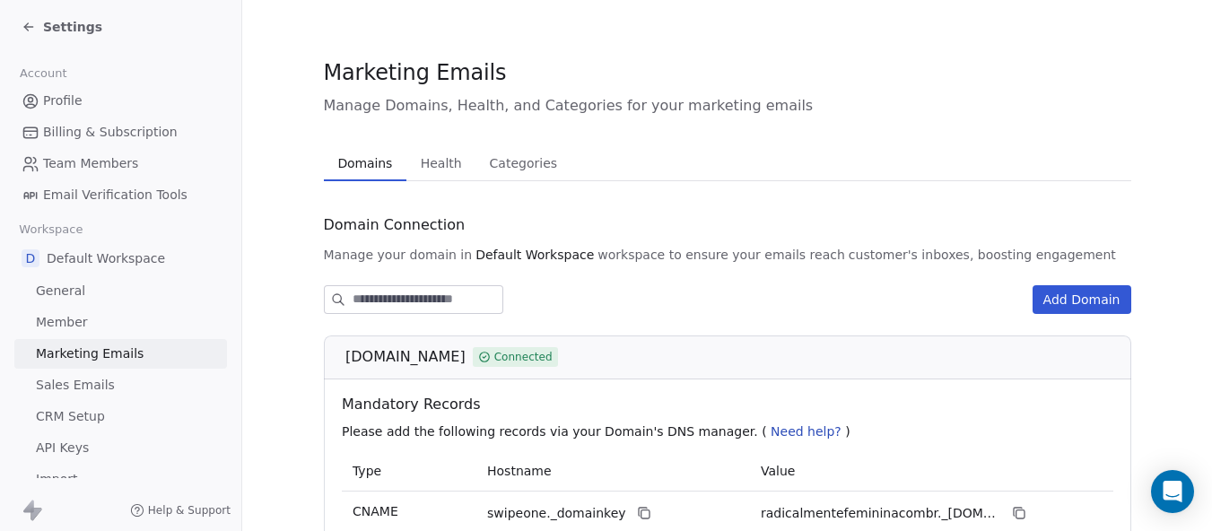
click at [82, 380] on span "Sales Emails" at bounding box center [75, 385] width 79 height 19
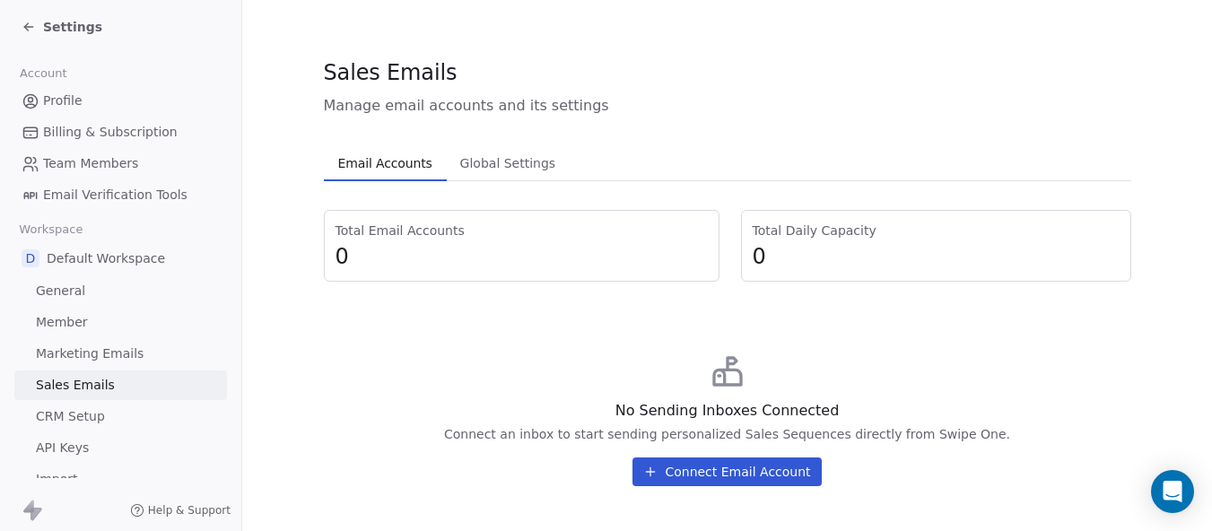
click at [32, 19] on div "Settings" at bounding box center [62, 27] width 81 height 18
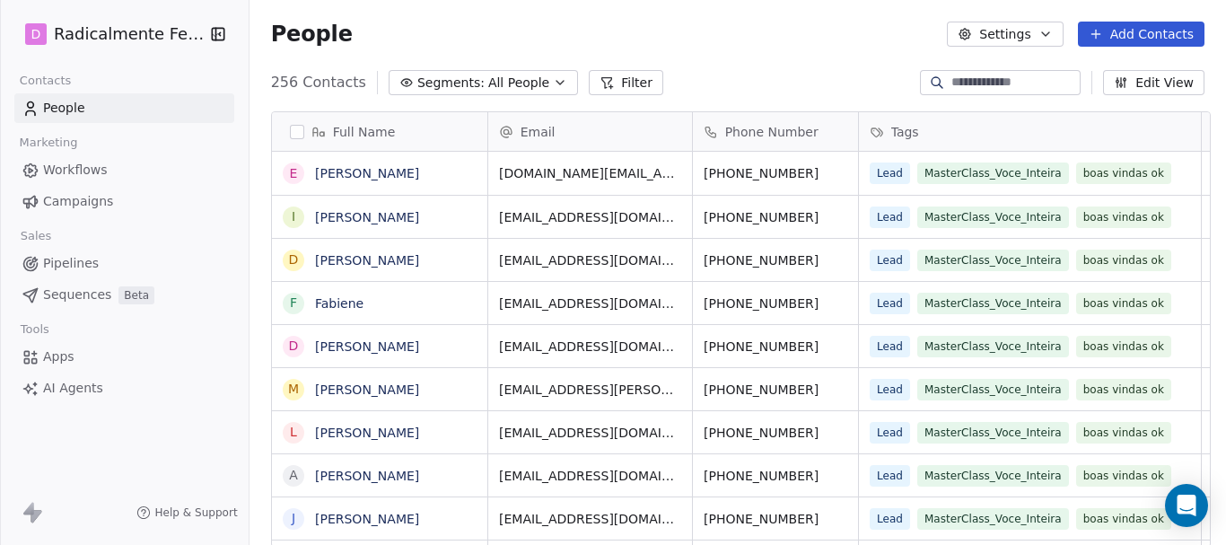
scroll to position [466, 969]
click at [83, 296] on span "Sequences" at bounding box center [77, 294] width 68 height 19
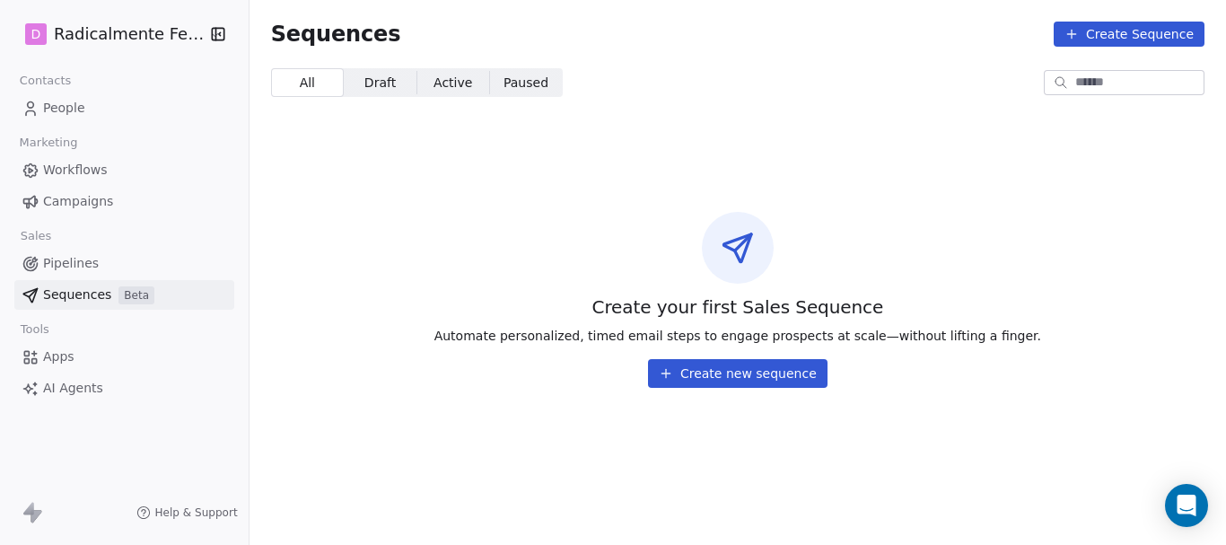
click at [364, 82] on span "Draft" at bounding box center [379, 83] width 31 height 19
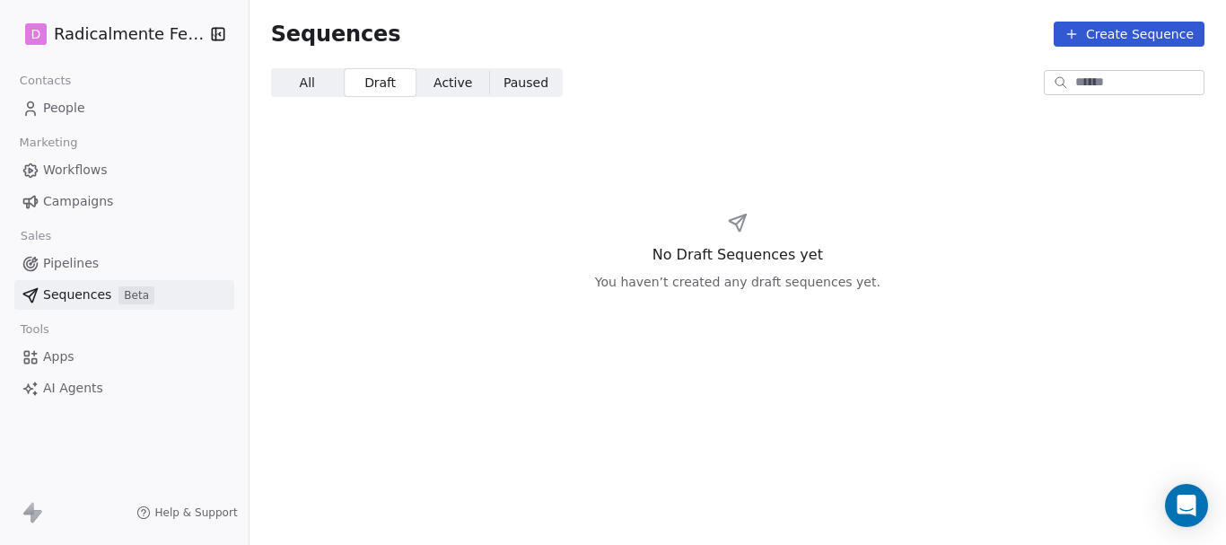
click at [431, 71] on span "Active Active" at bounding box center [452, 82] width 73 height 29
click at [503, 83] on span "Paused" at bounding box center [525, 83] width 45 height 19
click at [92, 263] on span "Pipelines" at bounding box center [71, 263] width 56 height 19
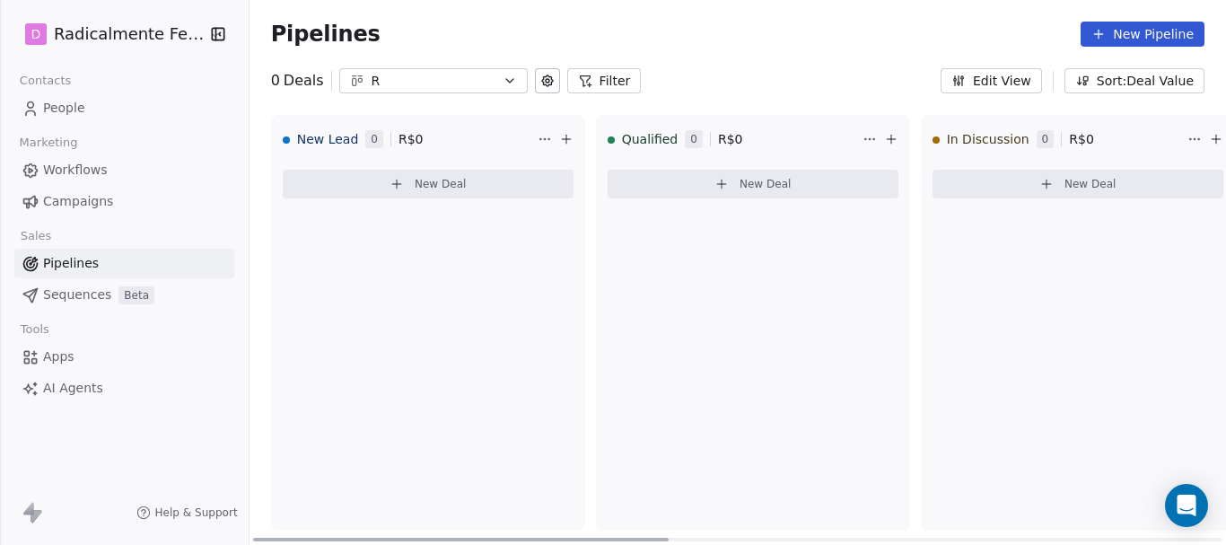
drag, startPoint x: 603, startPoint y: 538, endPoint x: 455, endPoint y: 472, distance: 161.9
click at [471, 538] on div at bounding box center [460, 540] width 415 height 4
click at [93, 199] on span "Campaigns" at bounding box center [78, 201] width 70 height 19
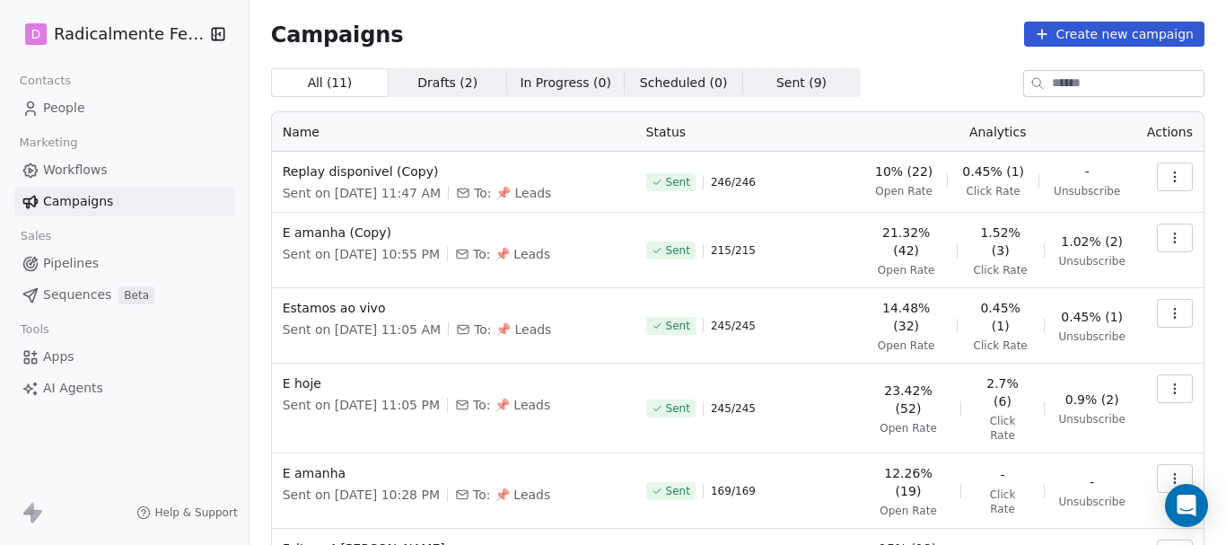
click at [72, 173] on span "Workflows" at bounding box center [75, 170] width 65 height 19
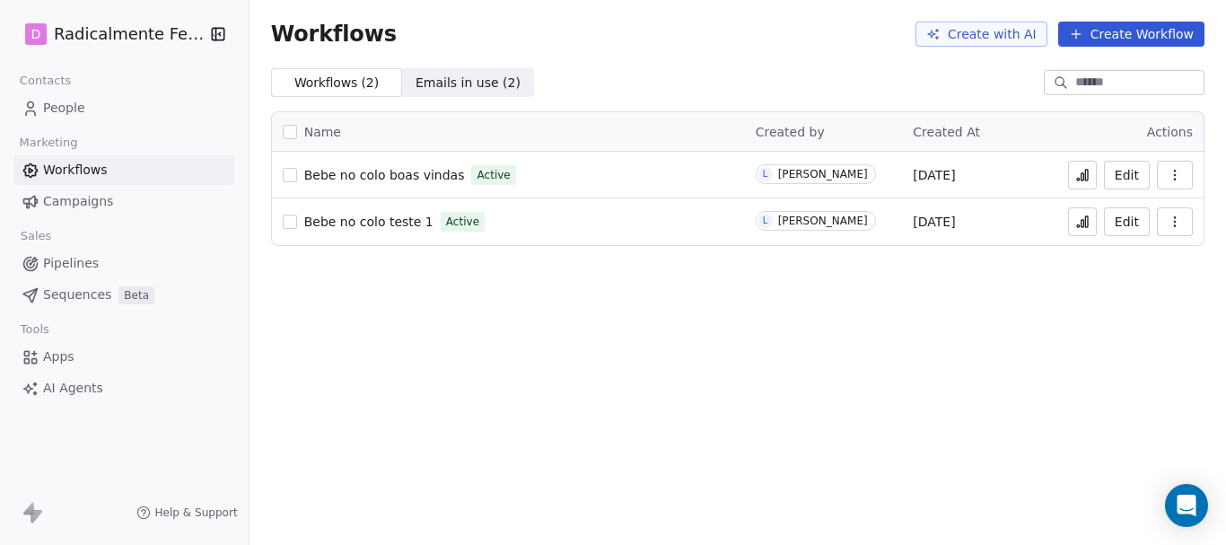
click at [470, 80] on span "Emails in use ( 2 )" at bounding box center [467, 83] width 105 height 19
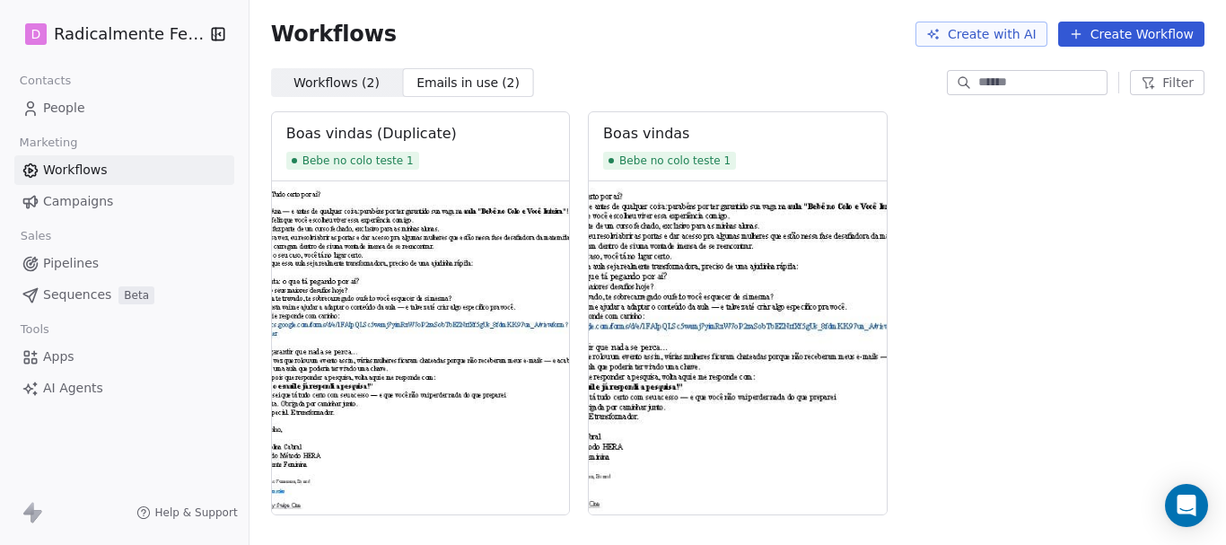
click at [315, 74] on span "Workflows ( 2 )" at bounding box center [336, 83] width 86 height 19
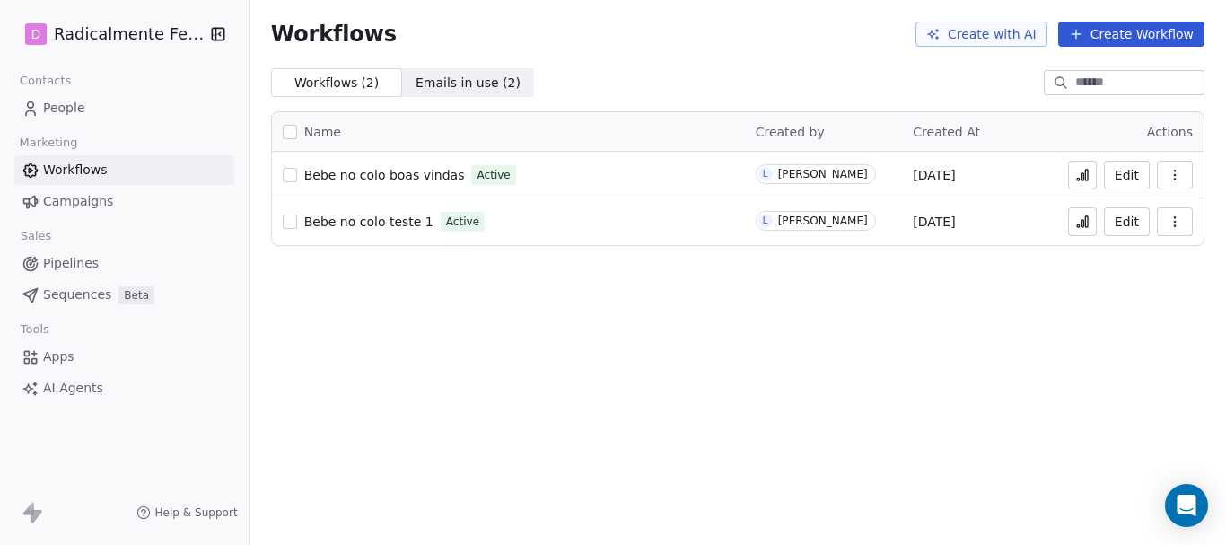
click at [63, 355] on span "Apps" at bounding box center [58, 356] width 31 height 19
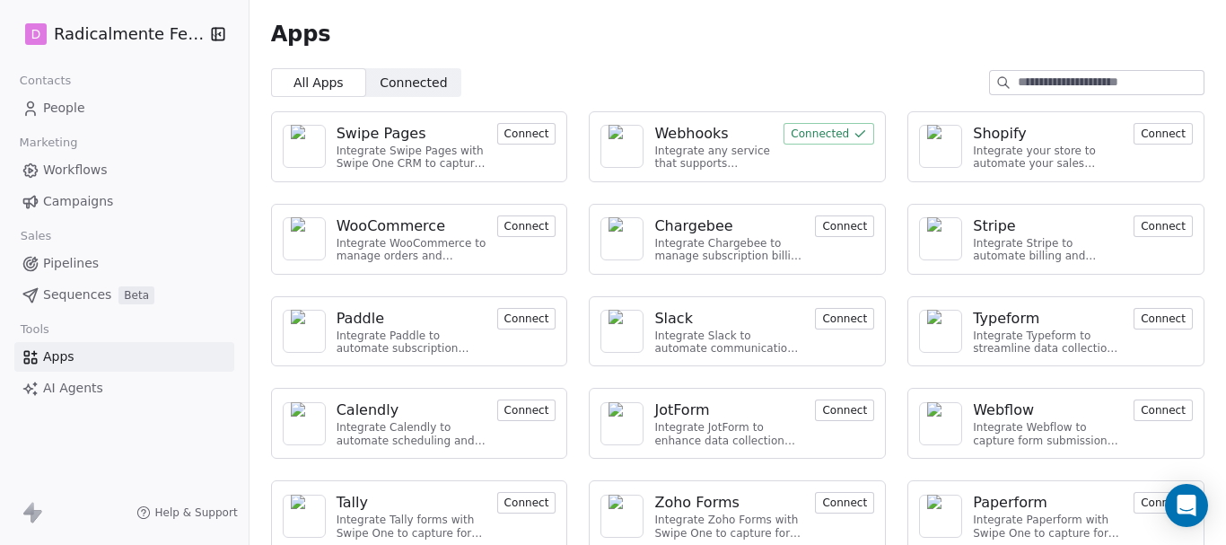
click at [52, 112] on span "People" at bounding box center [64, 108] width 42 height 19
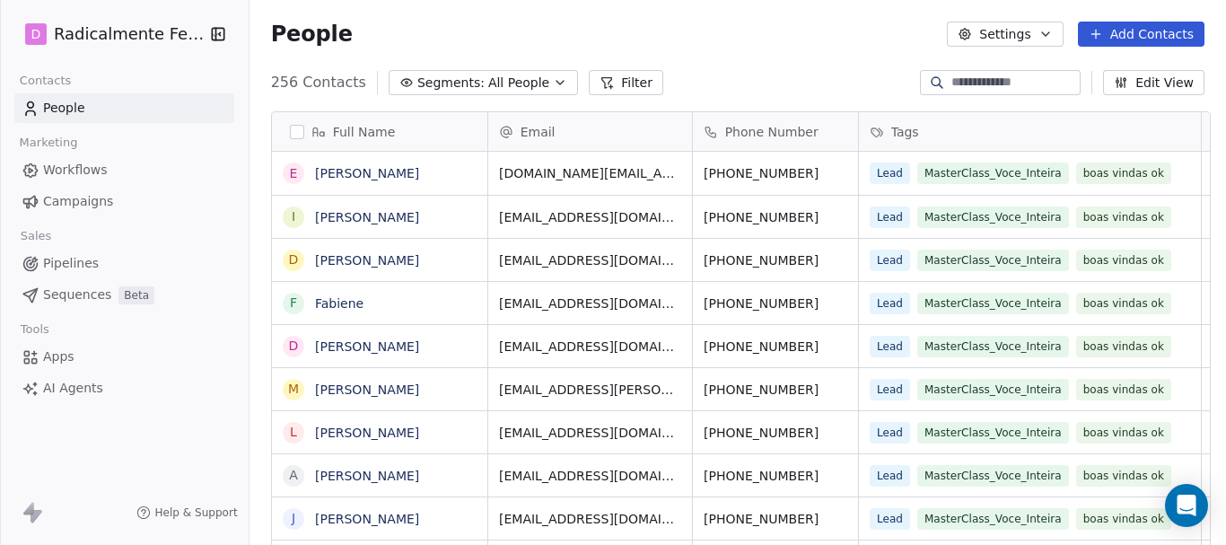
click at [214, 37] on icon "button" at bounding box center [218, 34] width 18 height 18
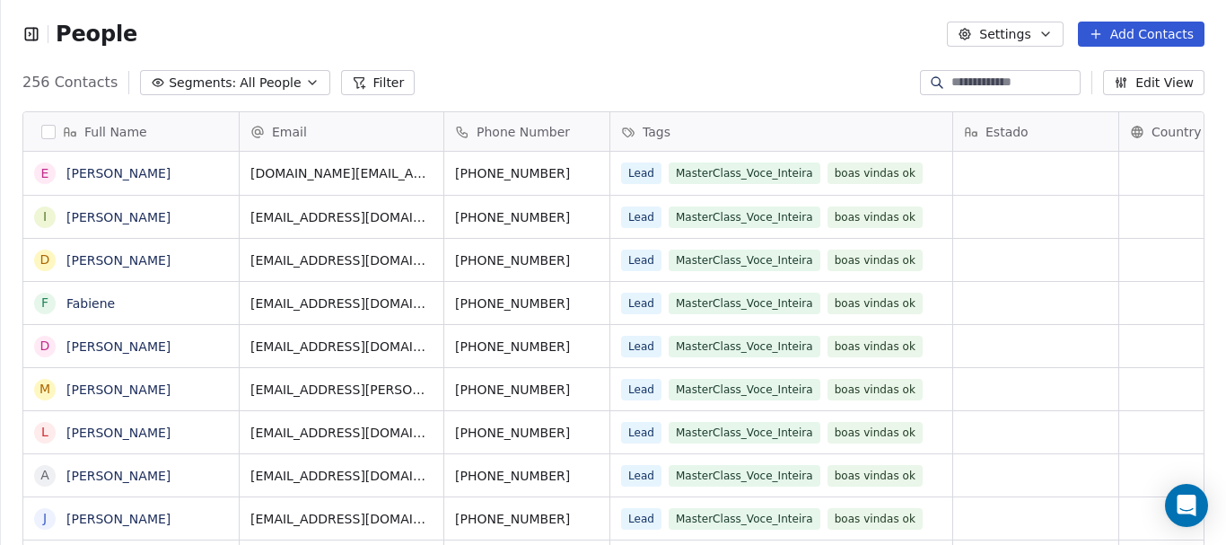
click at [39, 36] on icon "button" at bounding box center [31, 34] width 18 height 18
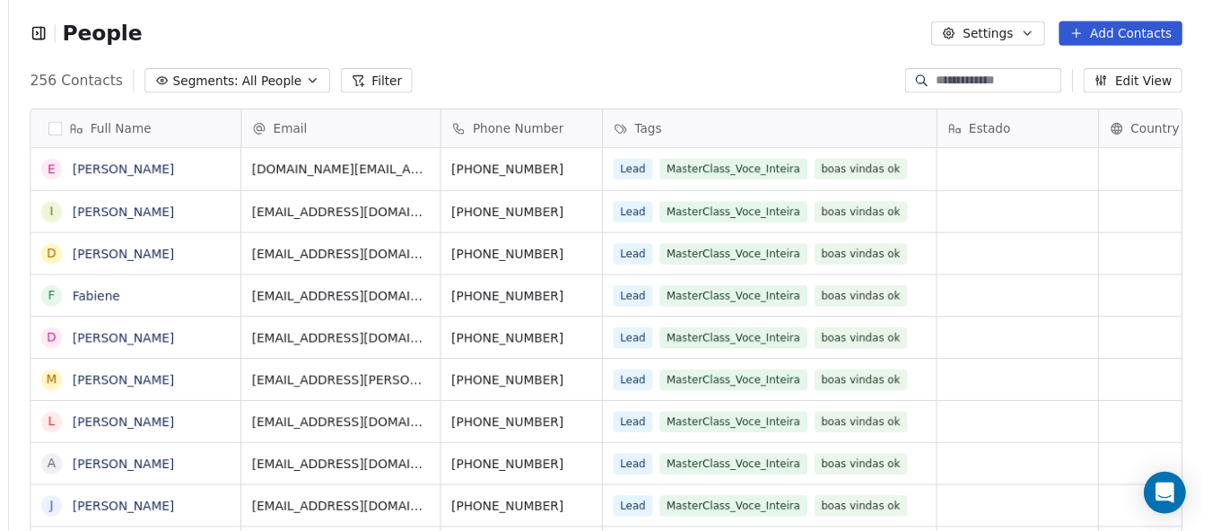
scroll to position [466, 969]
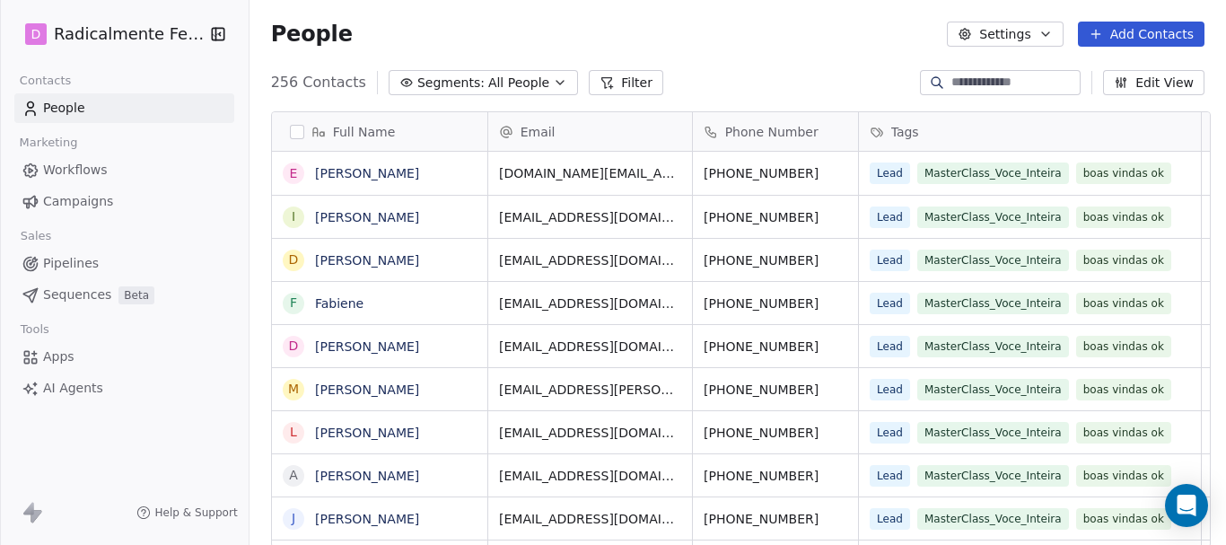
click at [1046, 46] on button "Settings" at bounding box center [1005, 34] width 116 height 25
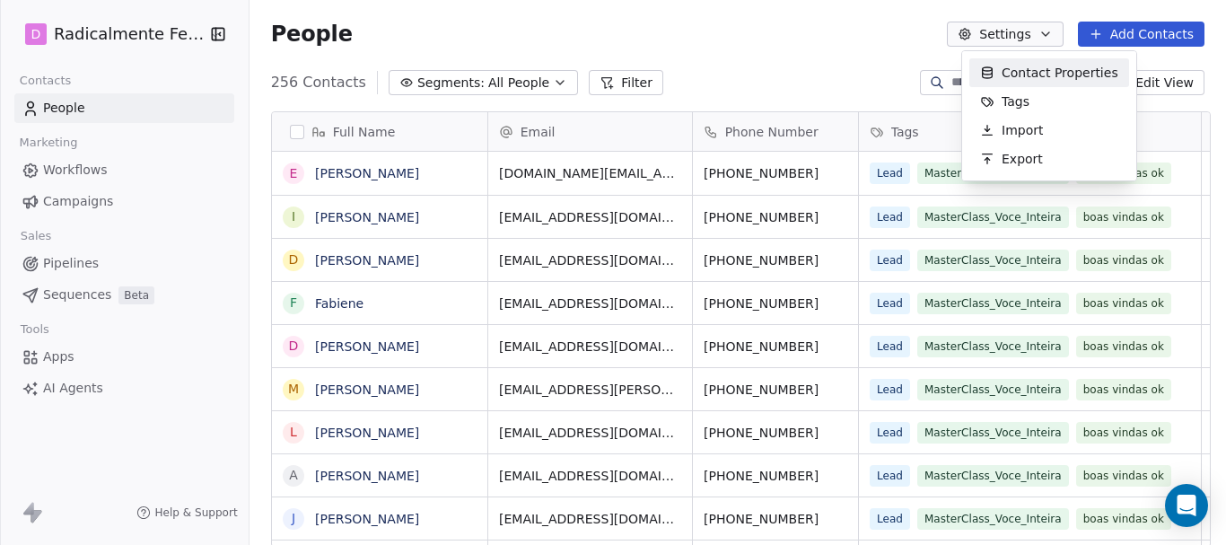
click at [1039, 75] on span "Contact Properties" at bounding box center [1059, 73] width 117 height 19
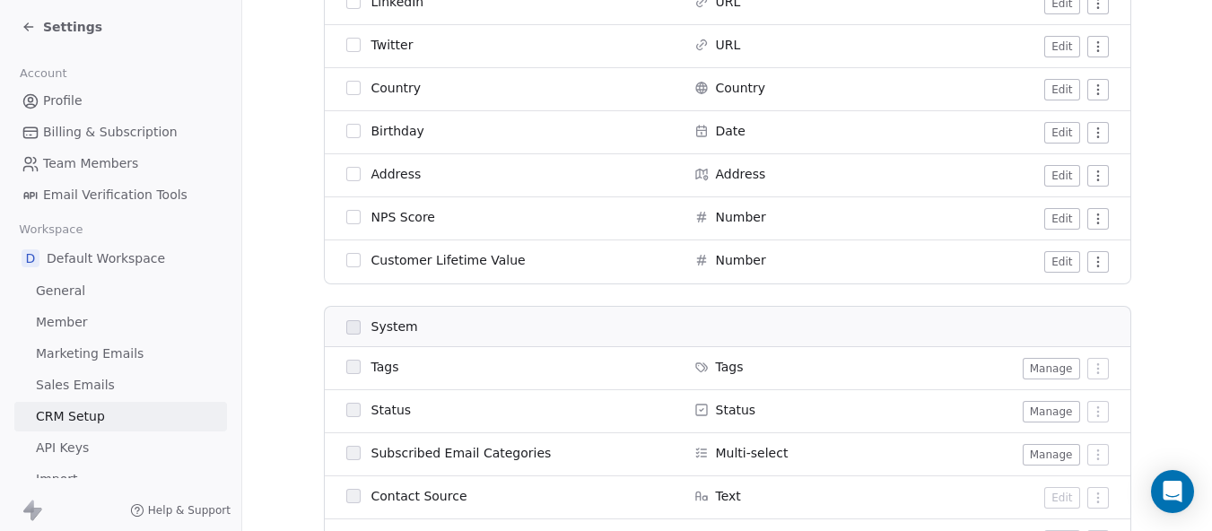
scroll to position [718, 0]
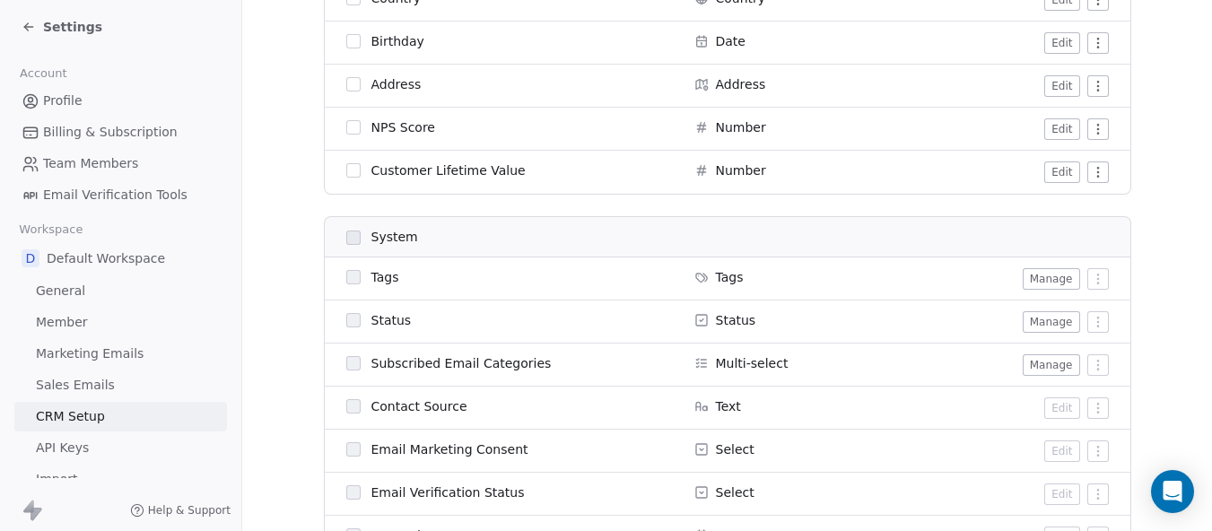
click at [1027, 367] on button "Manage" at bounding box center [1051, 365] width 57 height 22
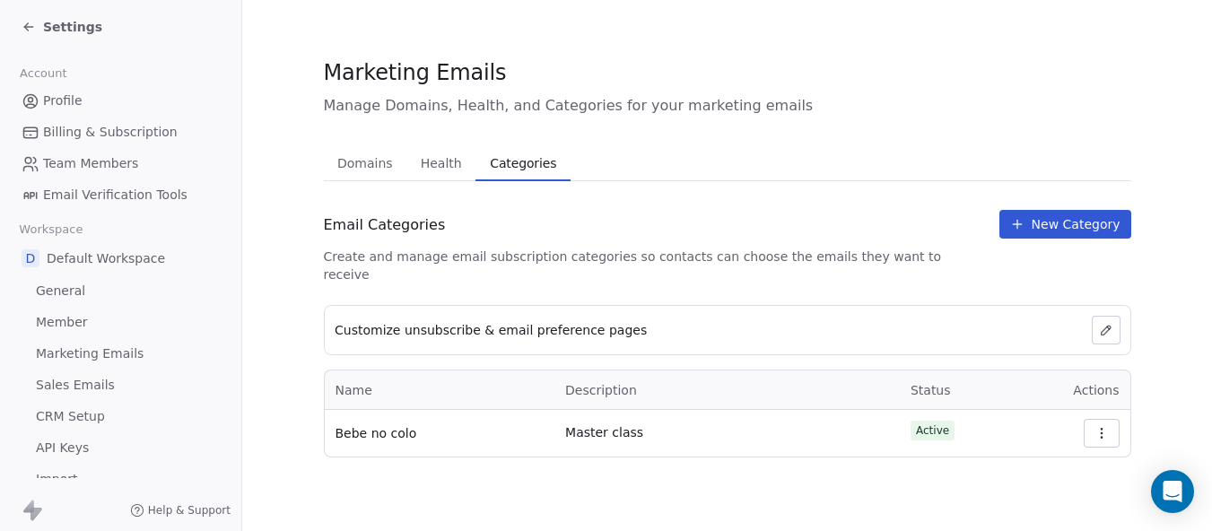
click at [30, 28] on icon at bounding box center [29, 27] width 14 height 14
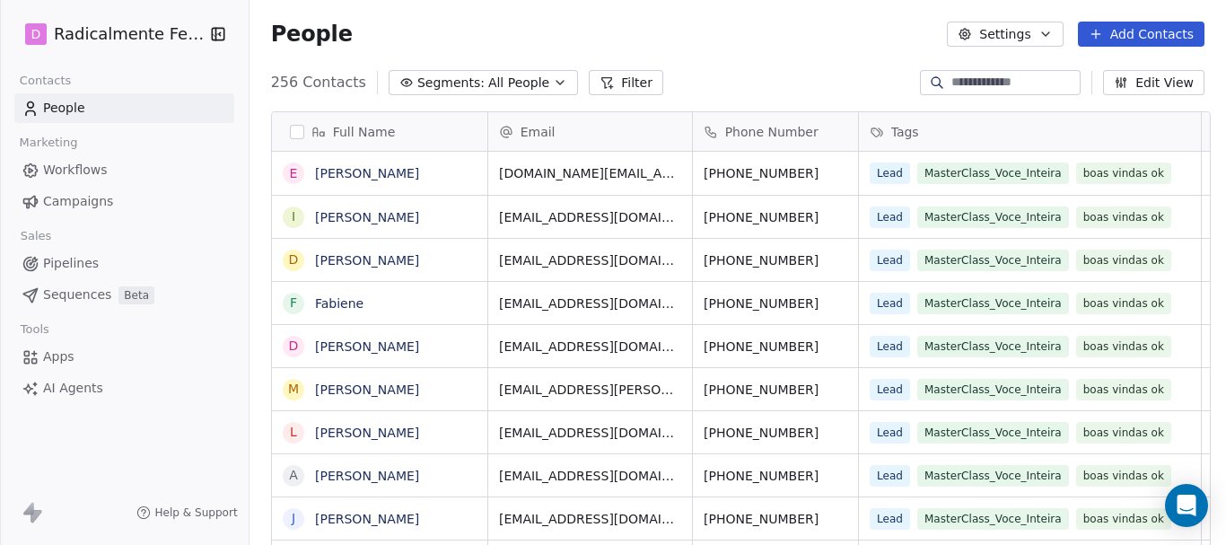
scroll to position [466, 969]
click at [142, 31] on html "D Radicalmente Feminina Contacts People Marketing Workflows Campaigns Sales Pip…" at bounding box center [613, 272] width 1226 height 545
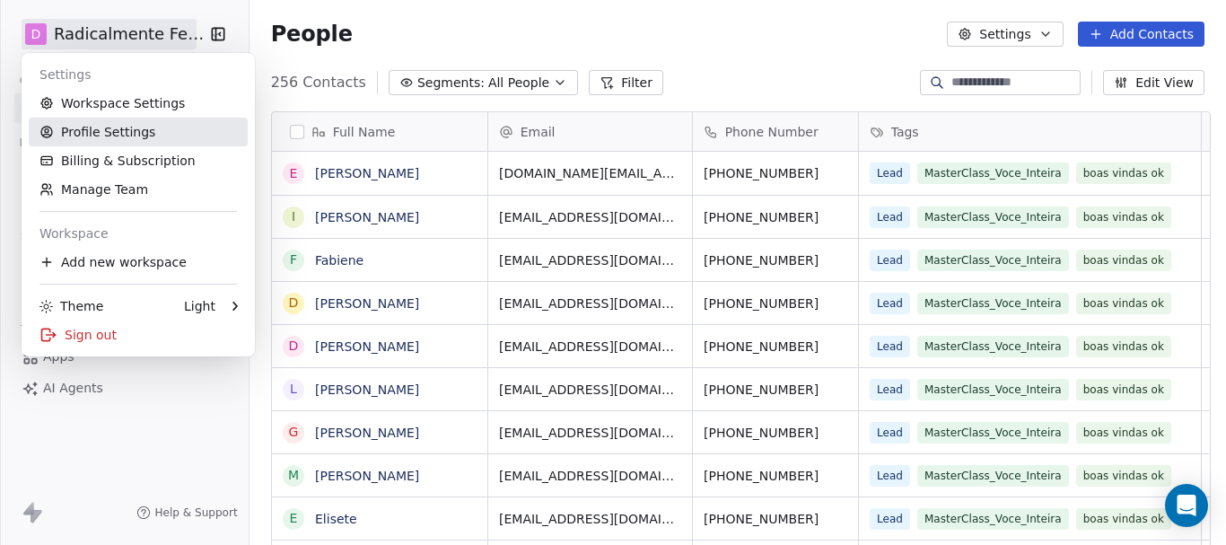
click at [118, 134] on link "Profile Settings" at bounding box center [138, 132] width 219 height 29
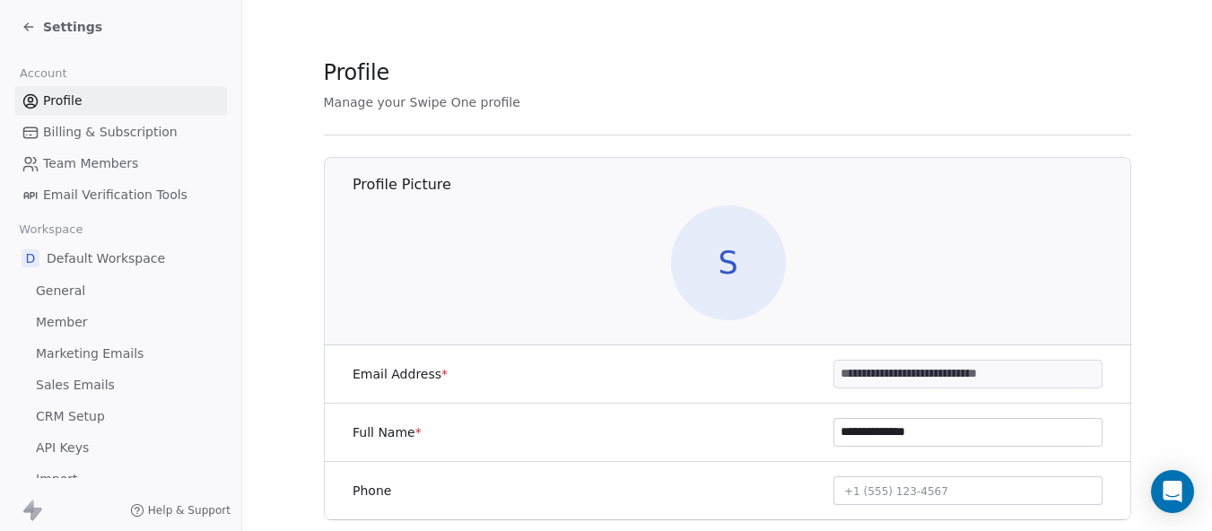
click at [32, 27] on icon at bounding box center [28, 27] width 8 height 0
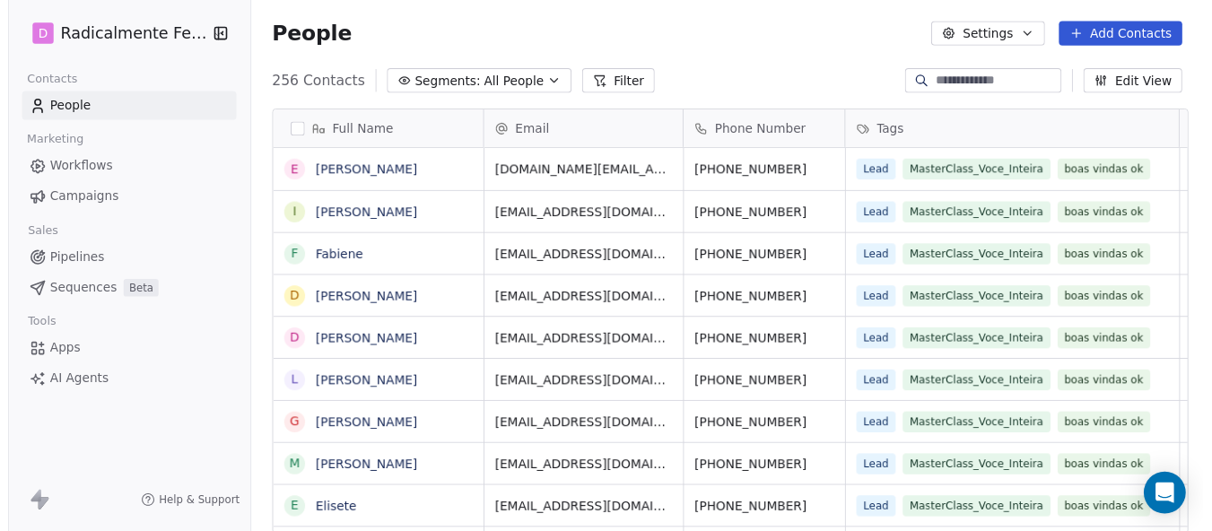
scroll to position [466, 969]
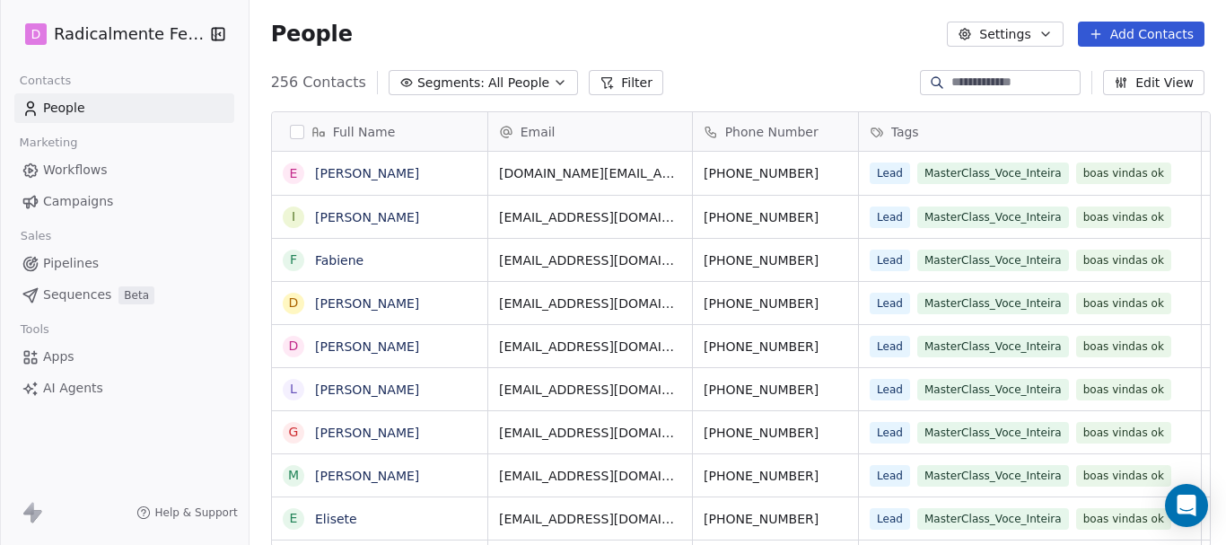
click at [141, 31] on html "D Radicalmente Feminina Contacts People Marketing Workflows Campaigns Sales Pip…" at bounding box center [613, 272] width 1226 height 545
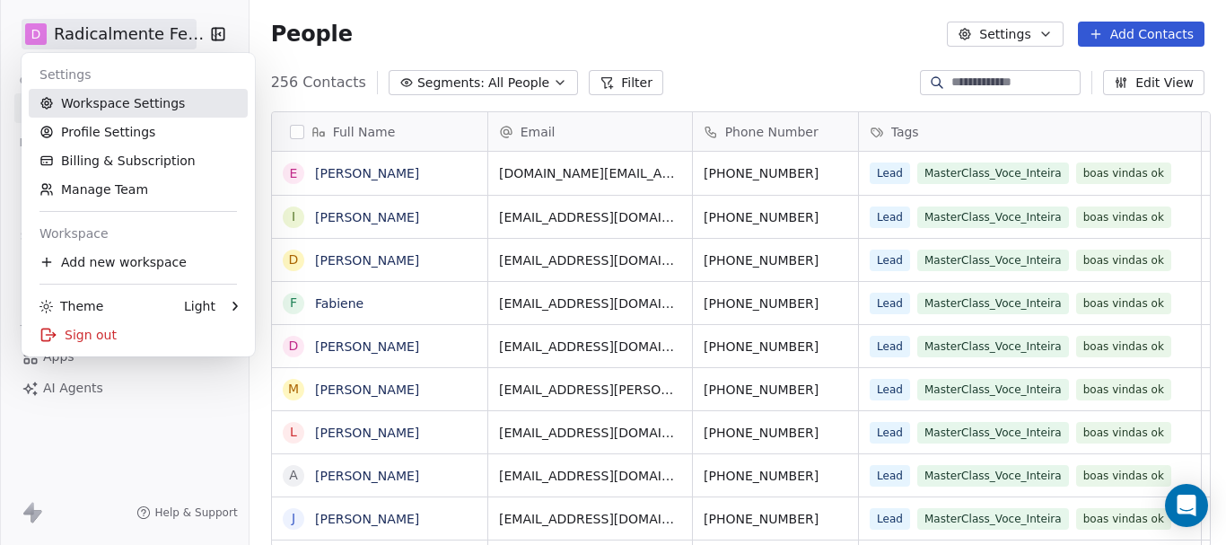
click at [148, 103] on link "Workspace Settings" at bounding box center [138, 103] width 219 height 29
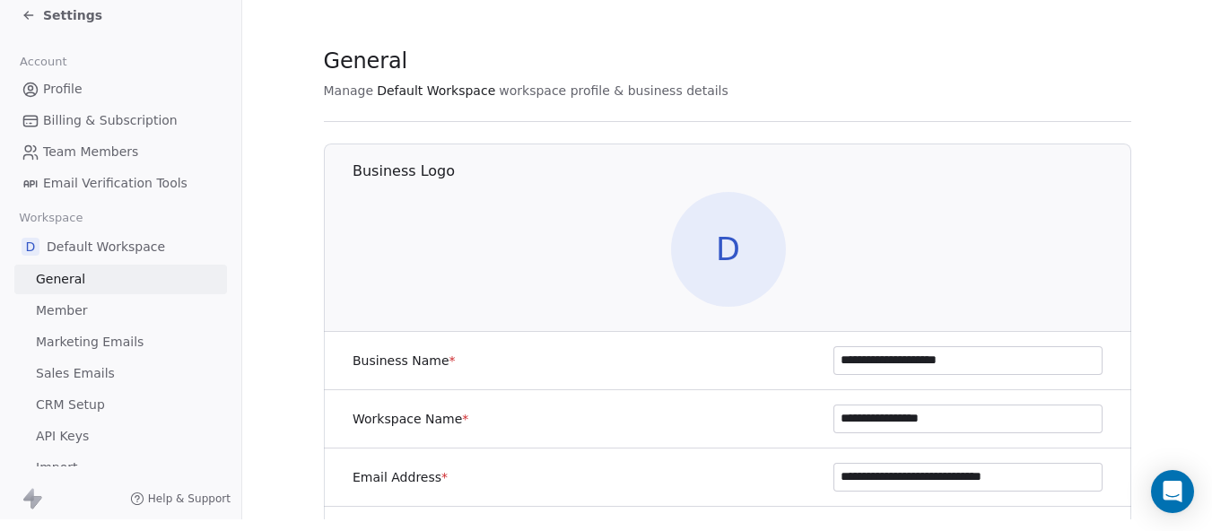
click at [78, 302] on span "Member" at bounding box center [62, 311] width 52 height 19
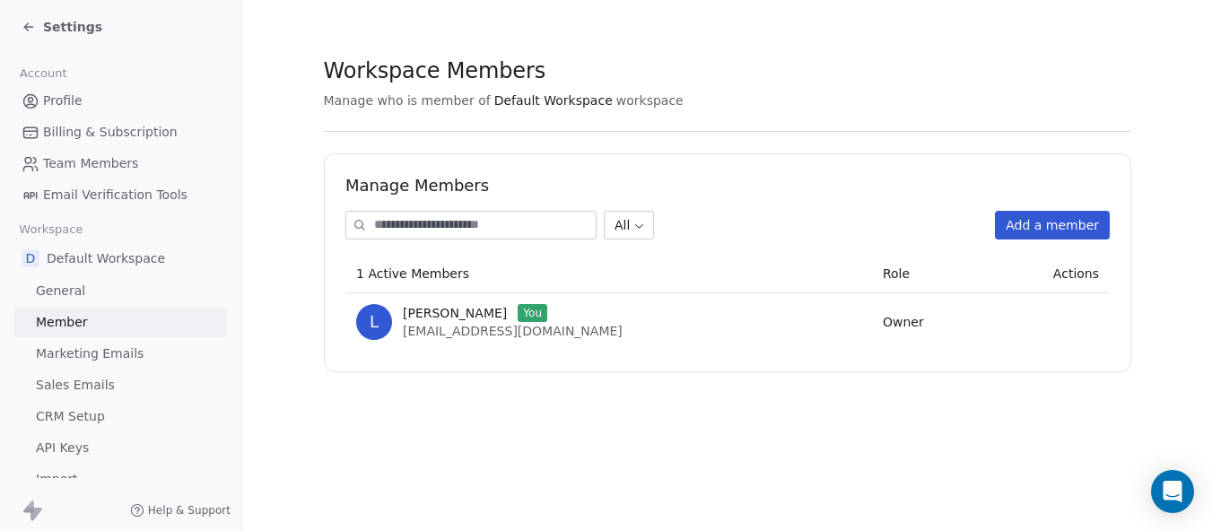
click at [82, 351] on span "Marketing Emails" at bounding box center [90, 354] width 108 height 19
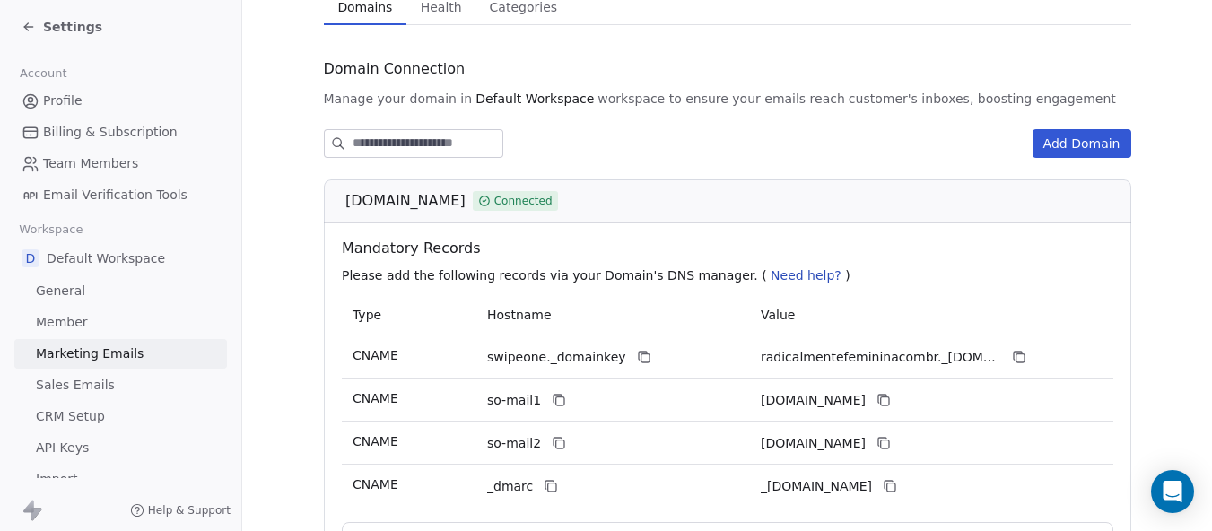
scroll to position [66, 0]
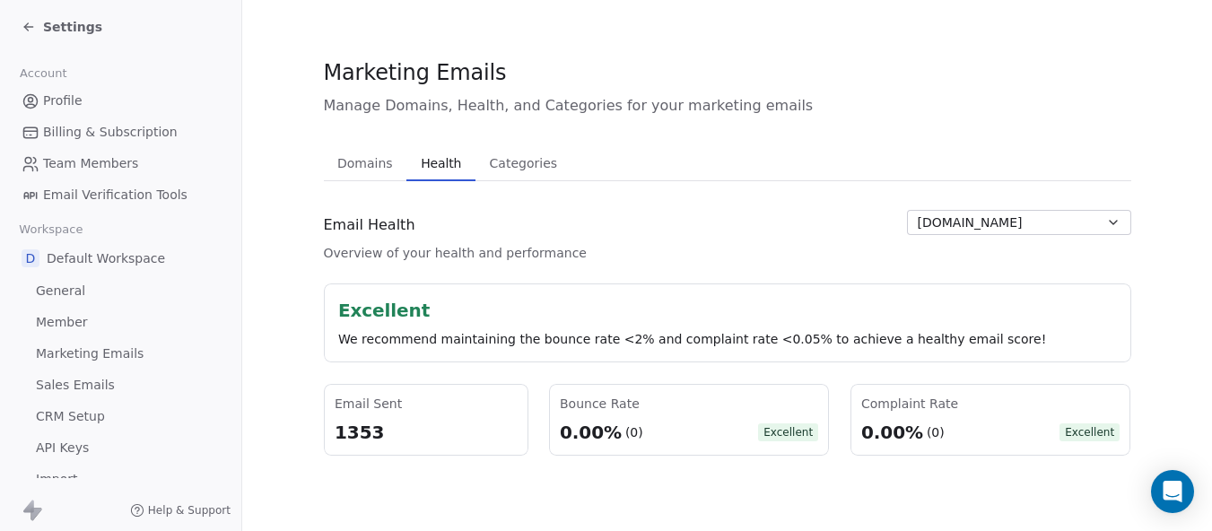
click at [440, 94] on div "Marketing Emails Manage Domains, Health, and Categories for your marketing emai…" at bounding box center [728, 256] width 808 height 398
click at [514, 166] on span "Categories" at bounding box center [524, 163] width 82 height 25
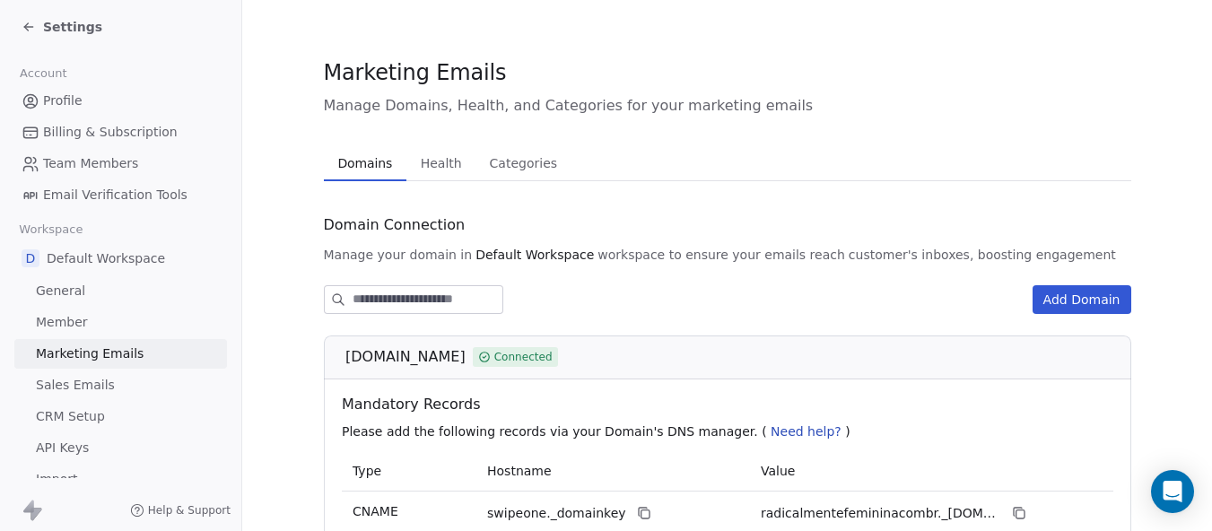
click at [384, 162] on span "Domains" at bounding box center [364, 163] width 69 height 25
click at [112, 387] on link "Sales Emails" at bounding box center [120, 386] width 213 height 30
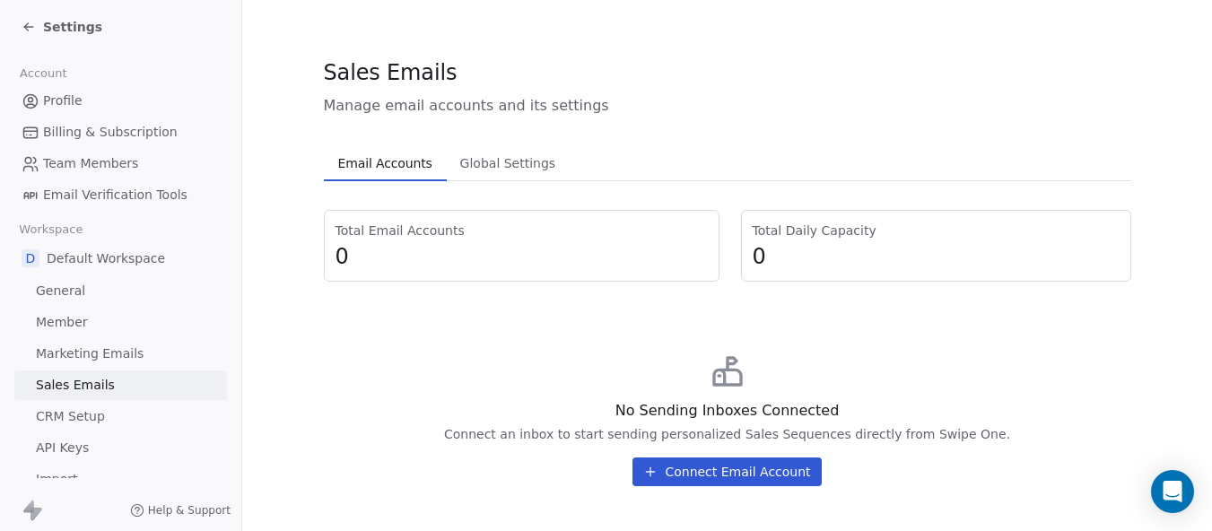
click at [505, 165] on span "Global Settings" at bounding box center [508, 163] width 110 height 25
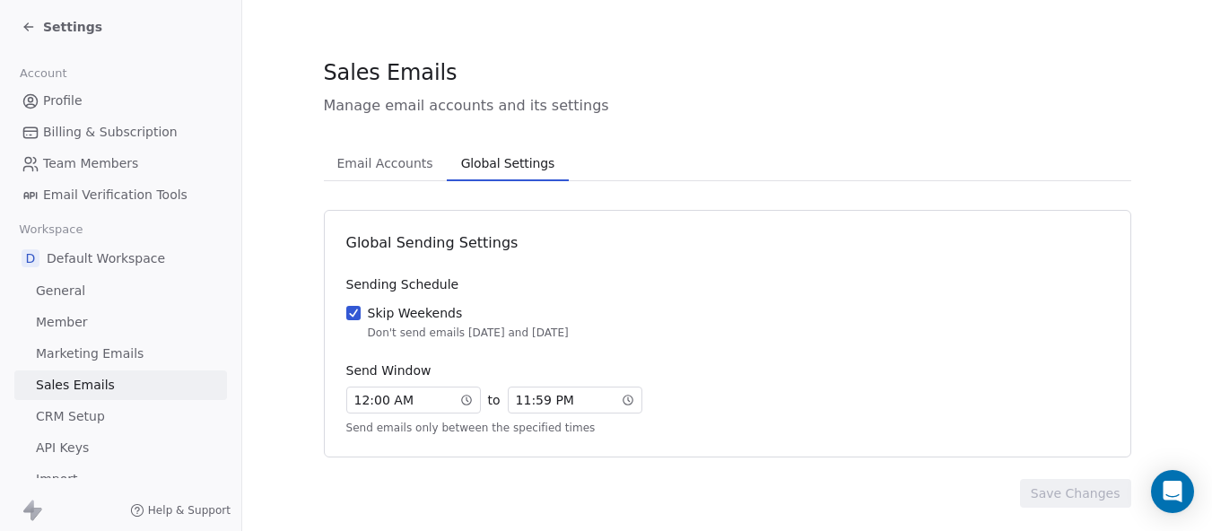
scroll to position [21, 0]
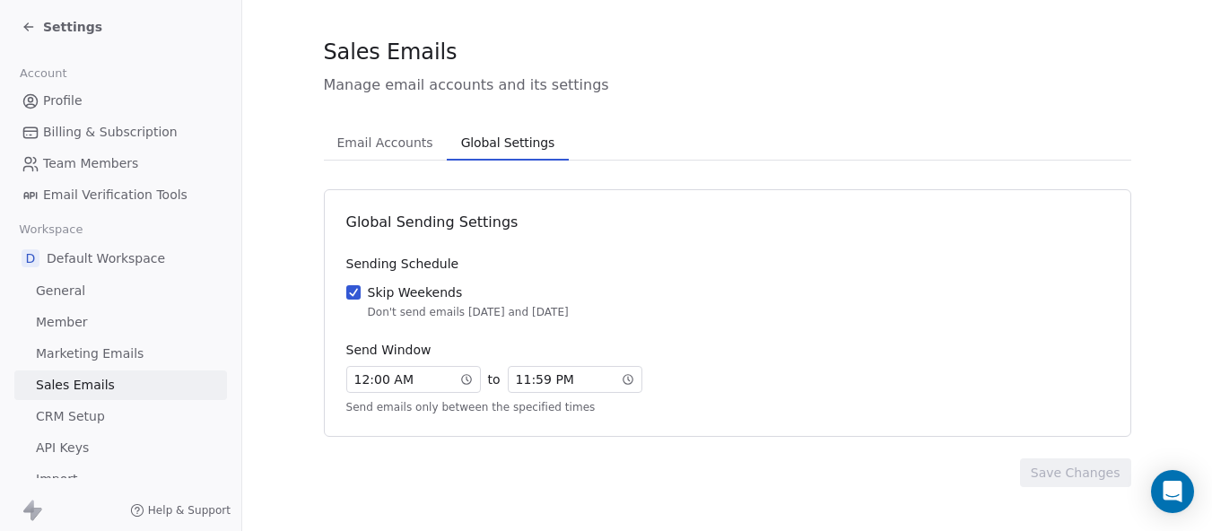
click at [57, 417] on span "CRM Setup" at bounding box center [70, 416] width 69 height 19
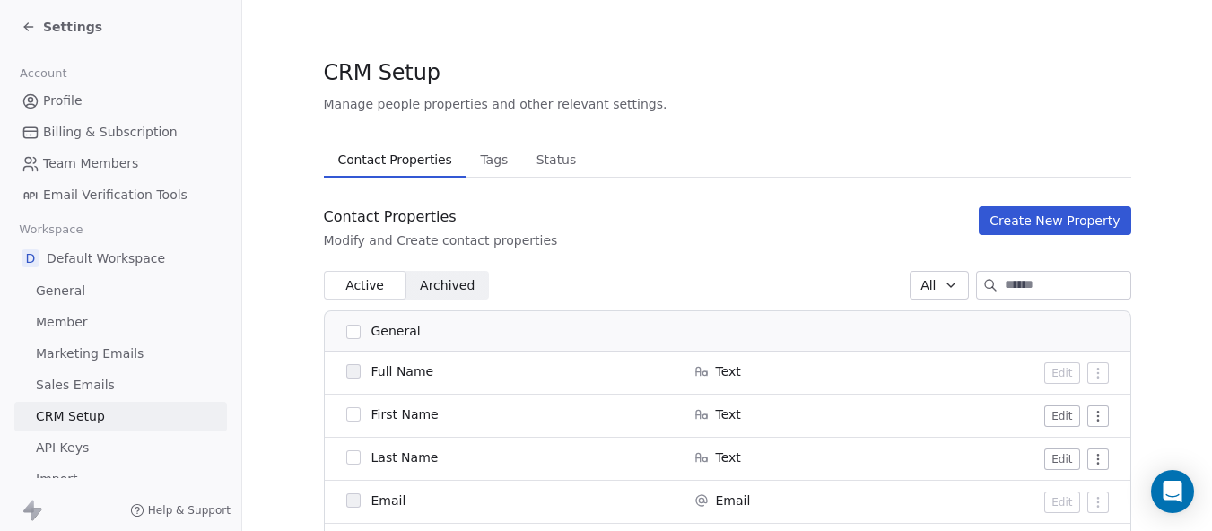
click at [452, 279] on span "Archived" at bounding box center [447, 285] width 55 height 19
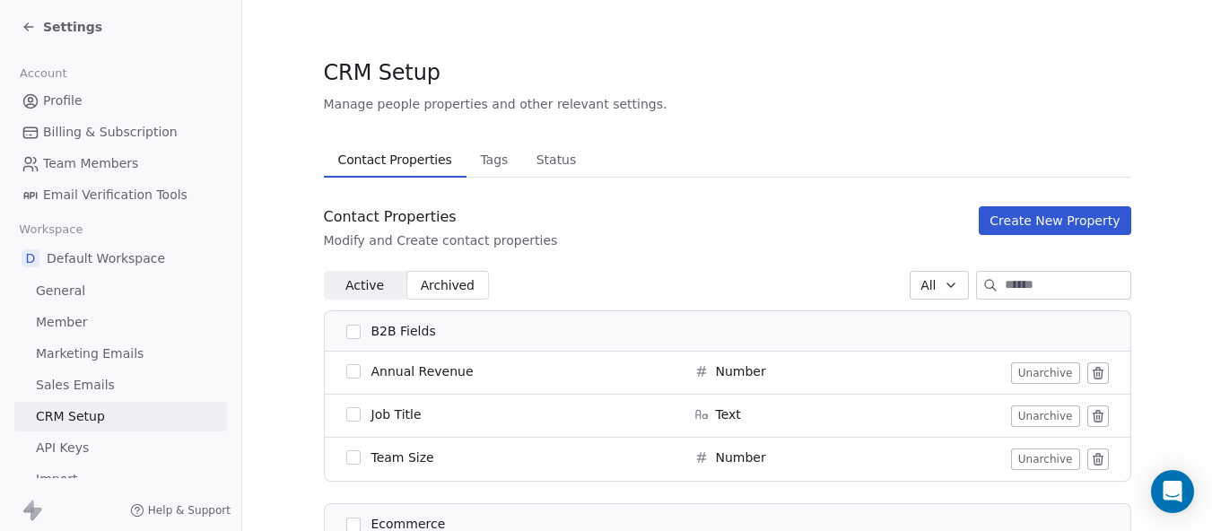
click at [351, 297] on span "Active Active" at bounding box center [365, 285] width 83 height 29
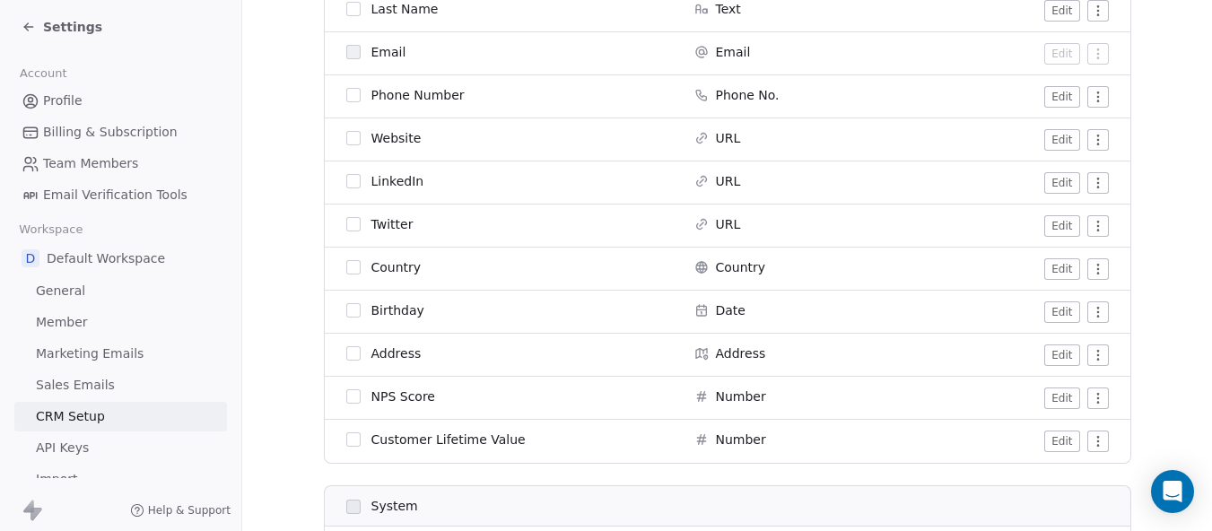
scroll to position [359, 0]
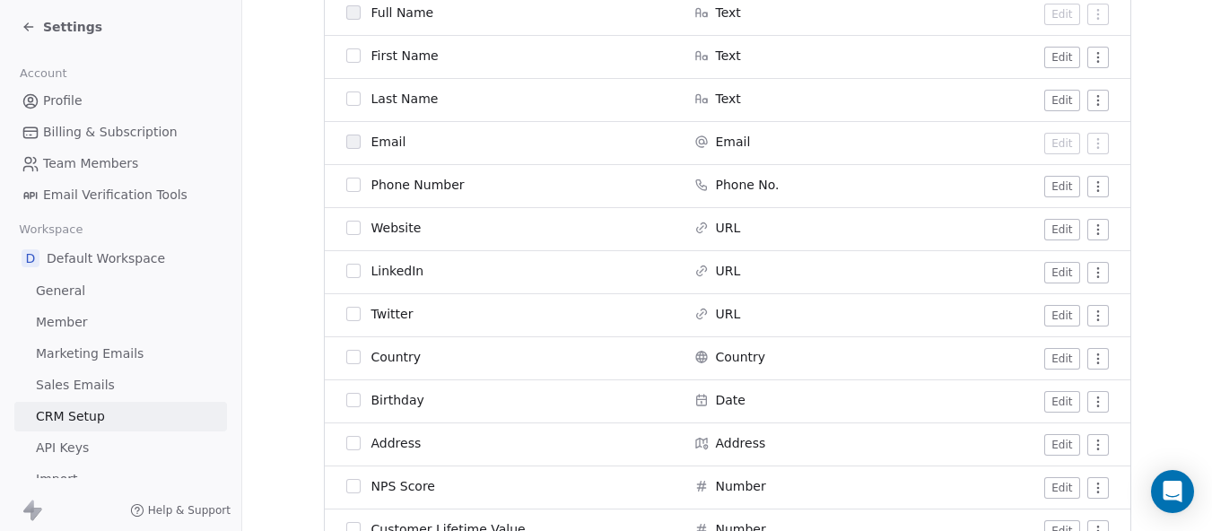
click at [1061, 231] on button "Edit" at bounding box center [1062, 230] width 35 height 22
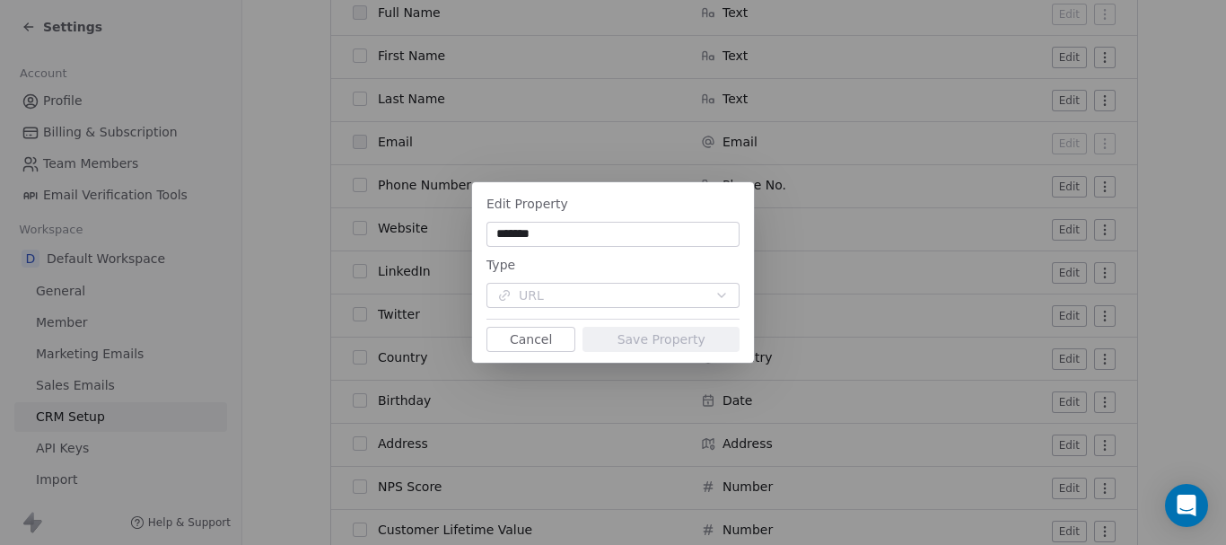
click at [497, 345] on button "Cancel" at bounding box center [530, 339] width 89 height 25
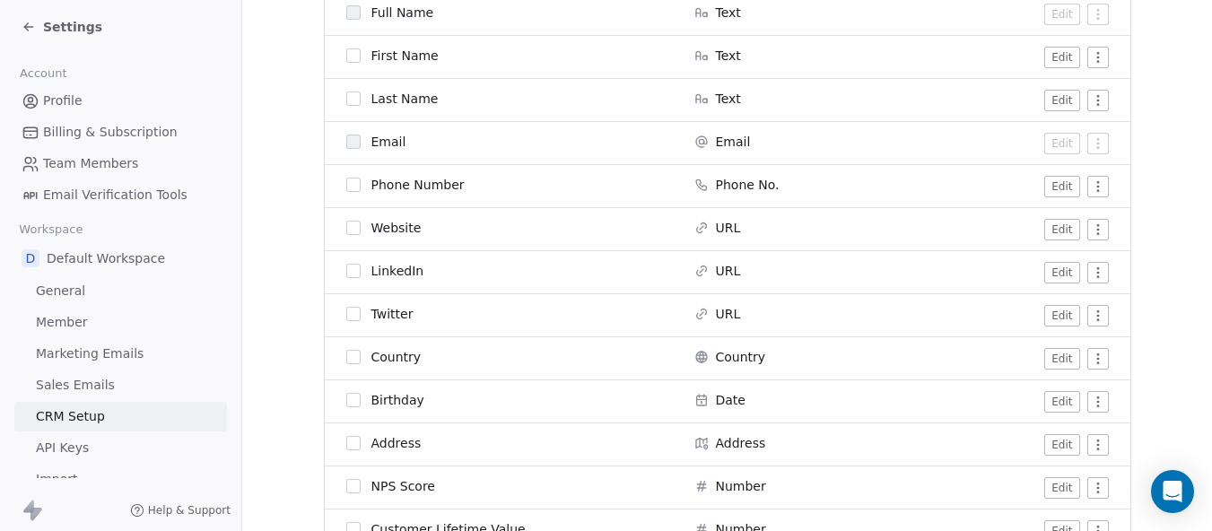
drag, startPoint x: 1114, startPoint y: 221, endPoint x: 1097, endPoint y: 226, distance: 17.0
click at [1111, 222] on td "Edit" at bounding box center [1024, 229] width 212 height 43
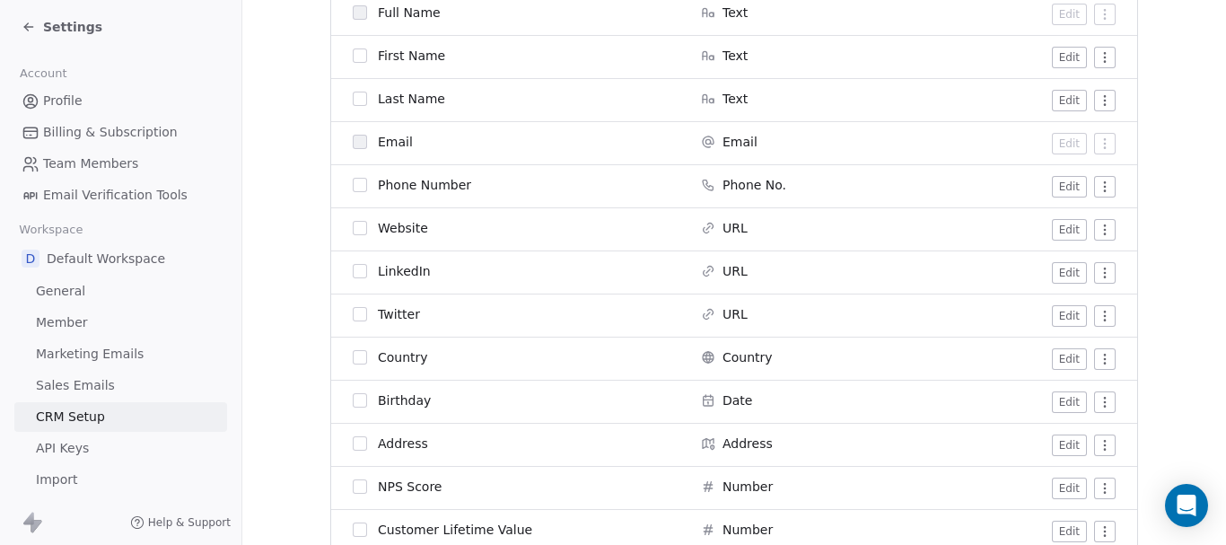
click at [1097, 226] on html "Settings Account Profile Billing & Subscription Team Members Email Verification…" at bounding box center [613, 272] width 1226 height 545
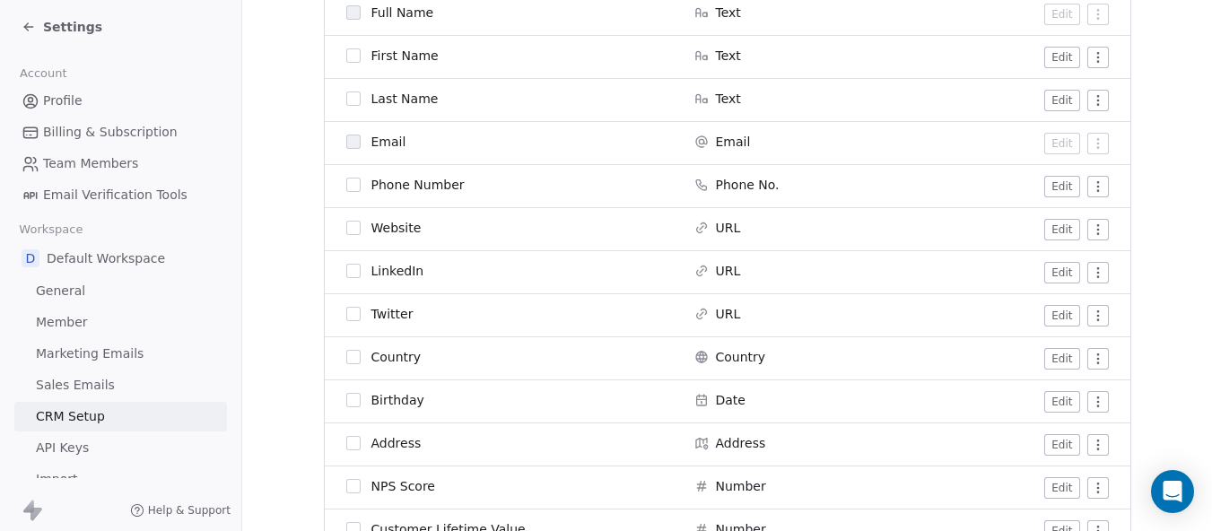
click at [1065, 227] on html "Settings Account Profile Billing & Subscription Team Members Email Verification…" at bounding box center [606, 265] width 1212 height 531
click at [1063, 227] on button "Edit" at bounding box center [1062, 230] width 35 height 22
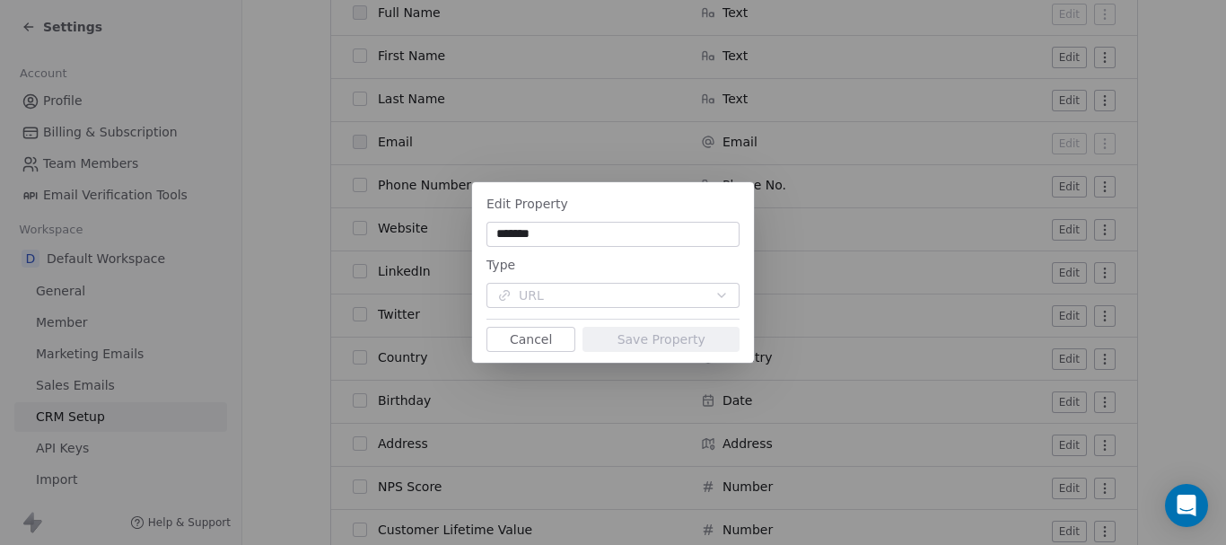
click at [555, 331] on button "Cancel" at bounding box center [530, 339] width 89 height 25
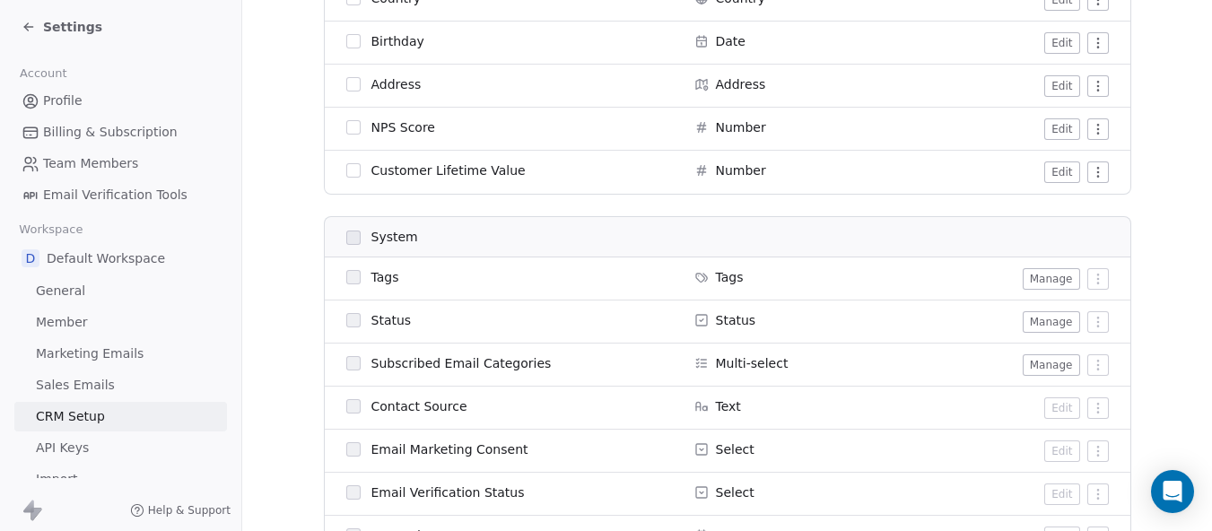
scroll to position [808, 0]
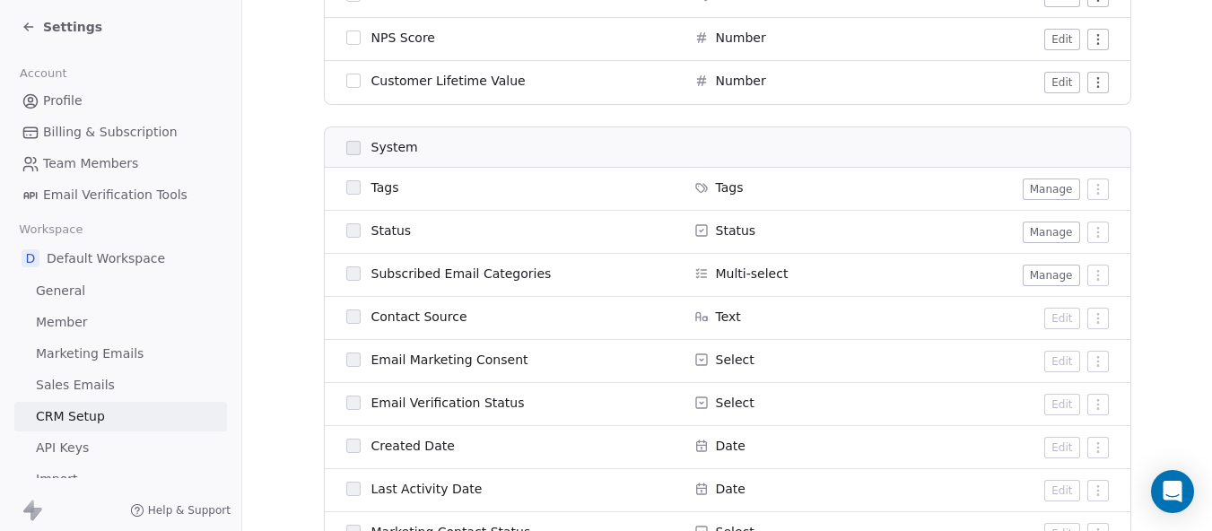
click at [1057, 233] on button "Manage" at bounding box center [1051, 233] width 57 height 22
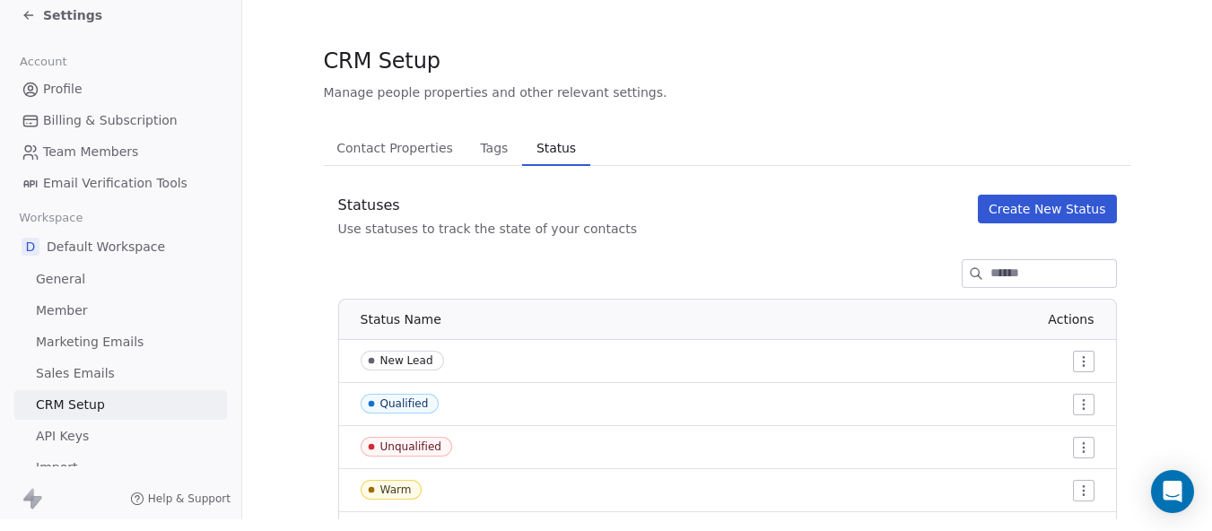
click at [490, 138] on span "Tags" at bounding box center [494, 148] width 42 height 25
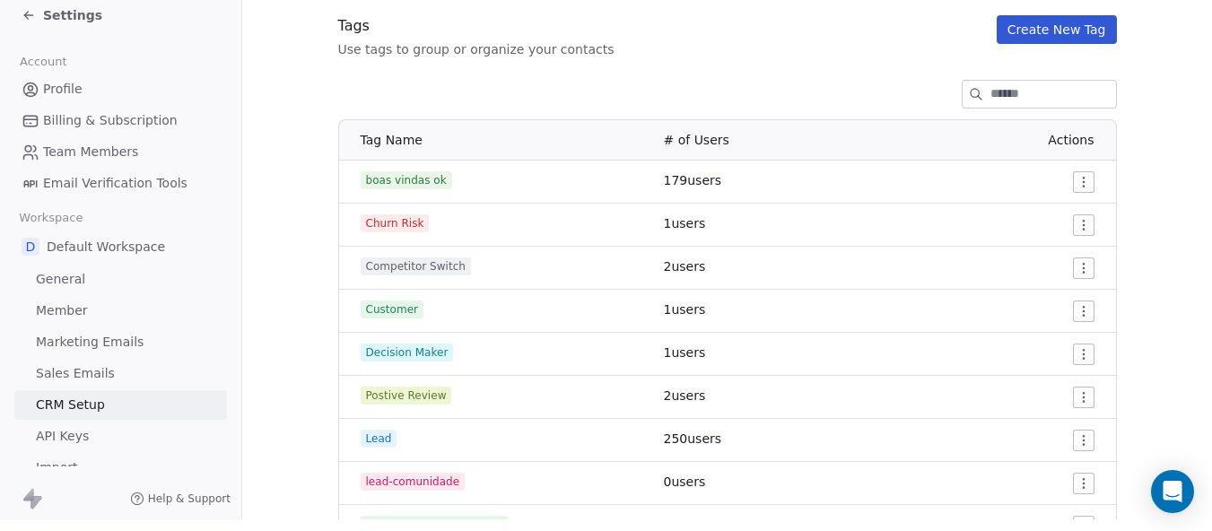
scroll to position [10, 0]
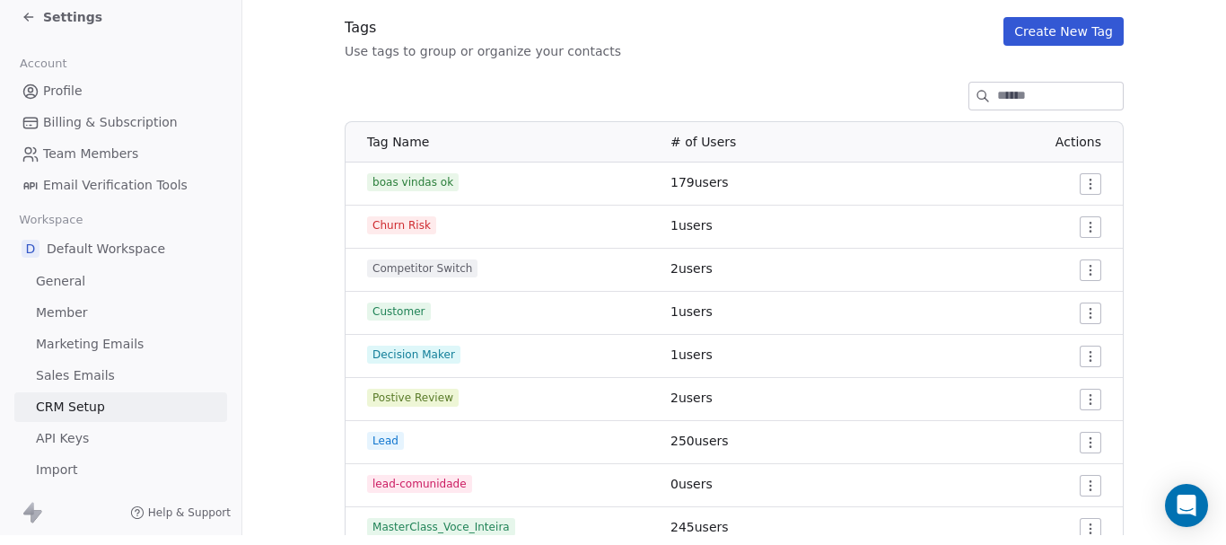
click at [1086, 166] on html "Settings Account Profile Billing & Subscription Team Members Email Verification…" at bounding box center [613, 262] width 1226 height 545
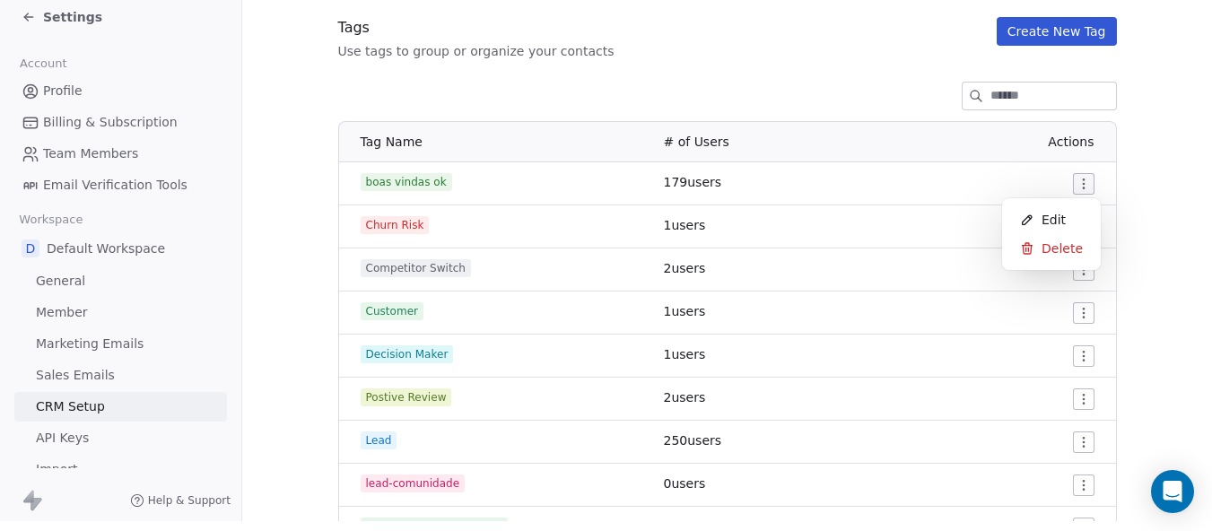
click at [856, 190] on html "Settings Account Profile Billing & Subscription Team Members Email Verification…" at bounding box center [606, 255] width 1212 height 531
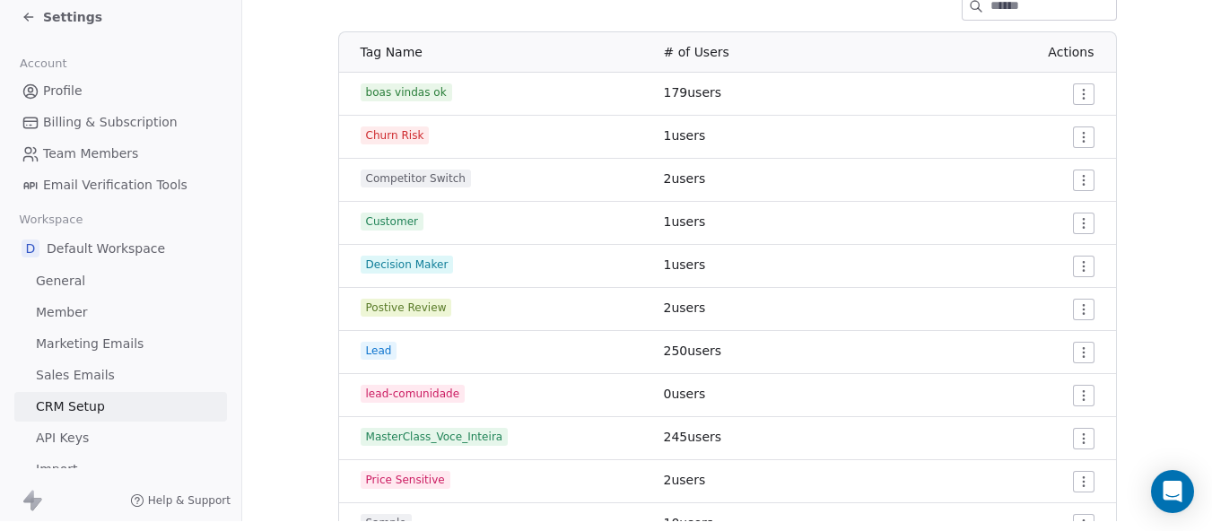
scroll to position [359, 0]
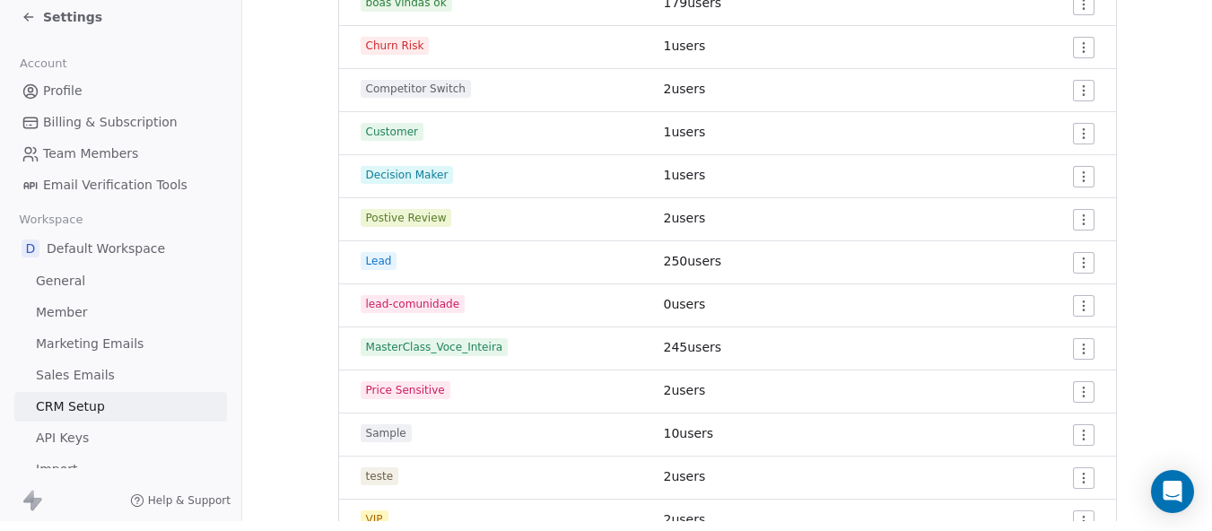
click at [1095, 441] on td at bounding box center [1006, 435] width 219 height 43
click at [1081, 352] on html "Settings Account Profile Billing & Subscription Team Members Email Verification…" at bounding box center [606, 255] width 1212 height 531
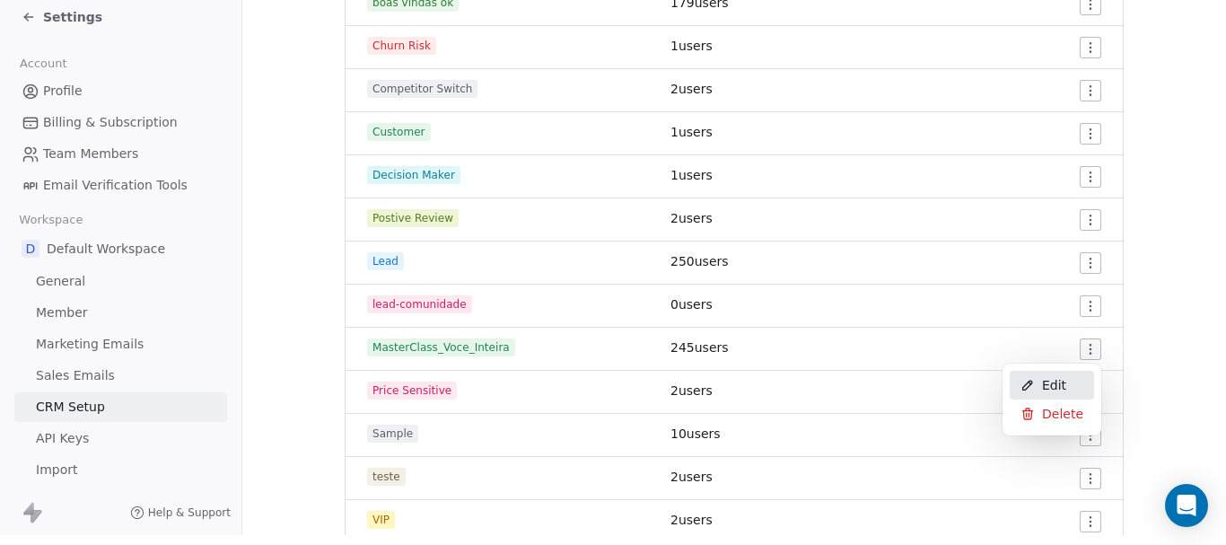
click at [1027, 384] on icon at bounding box center [1027, 384] width 9 height 9
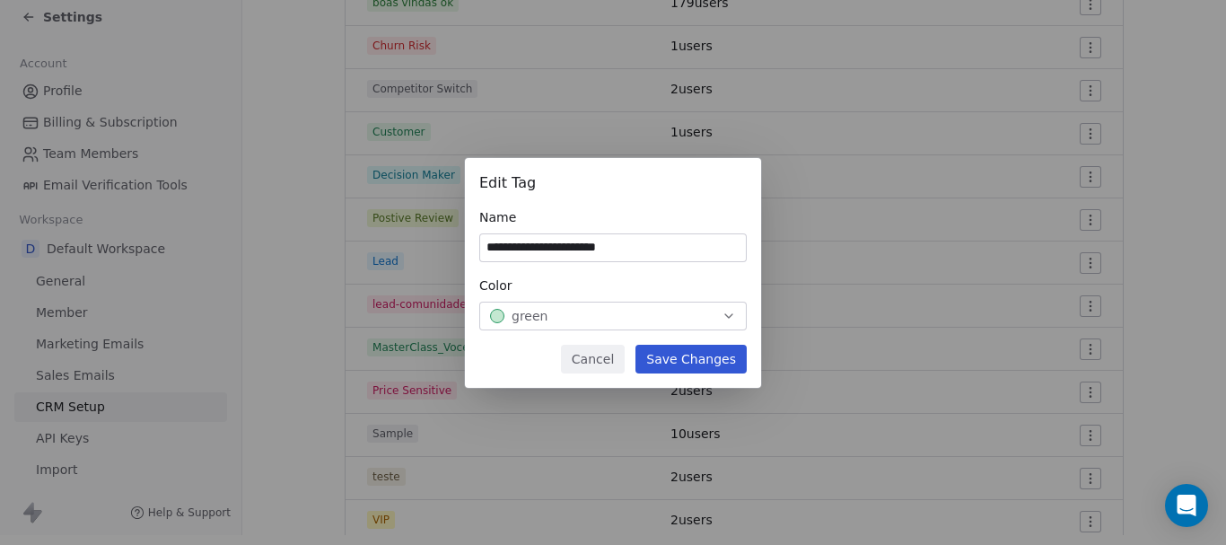
click at [624, 363] on button "Cancel" at bounding box center [593, 359] width 64 height 29
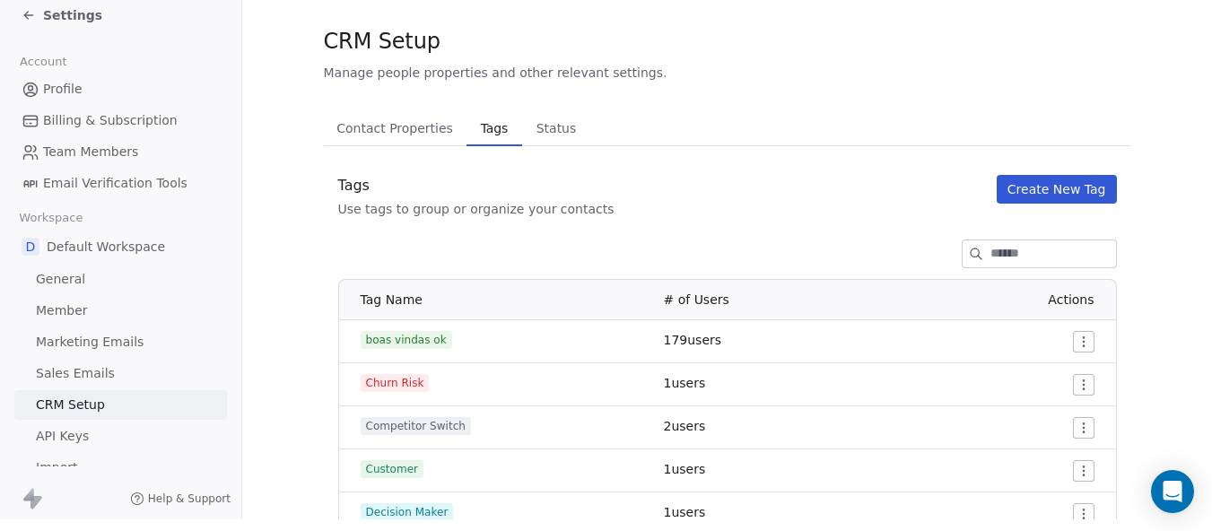
scroll to position [0, 0]
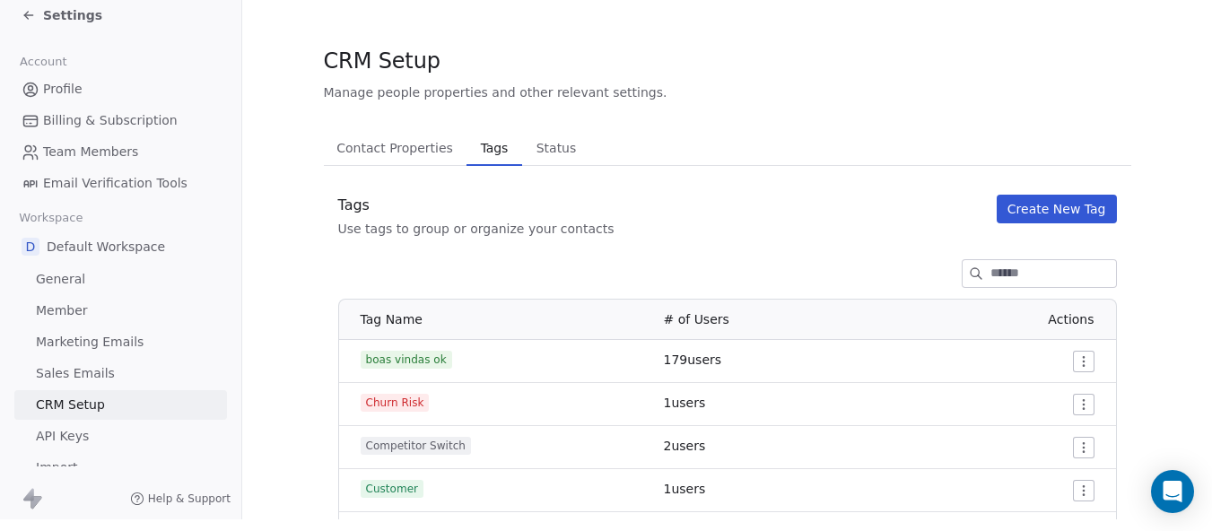
click at [409, 136] on span "Contact Properties" at bounding box center [394, 148] width 131 height 25
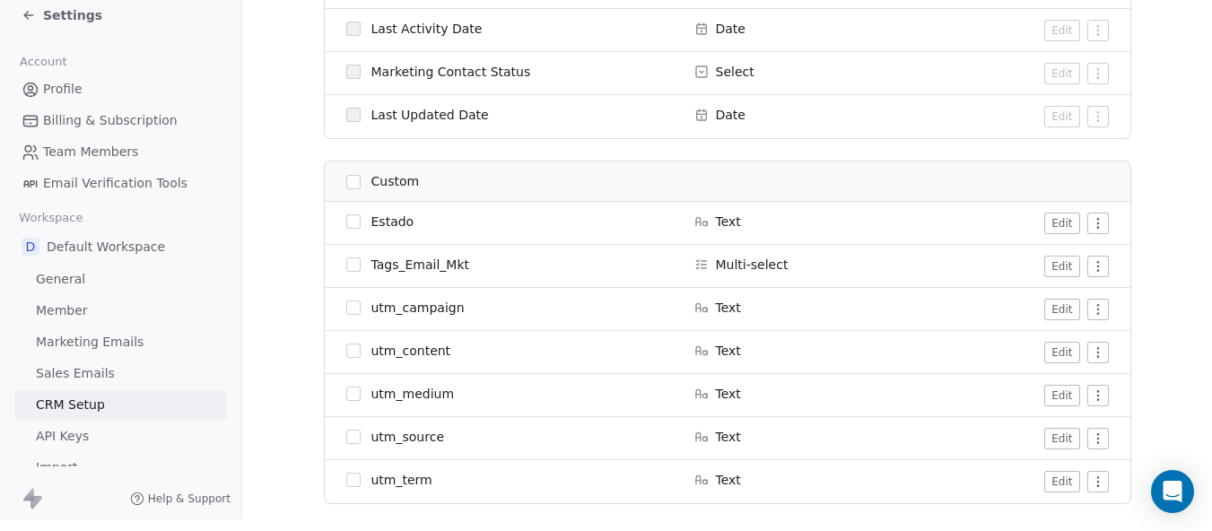
scroll to position [1307, 0]
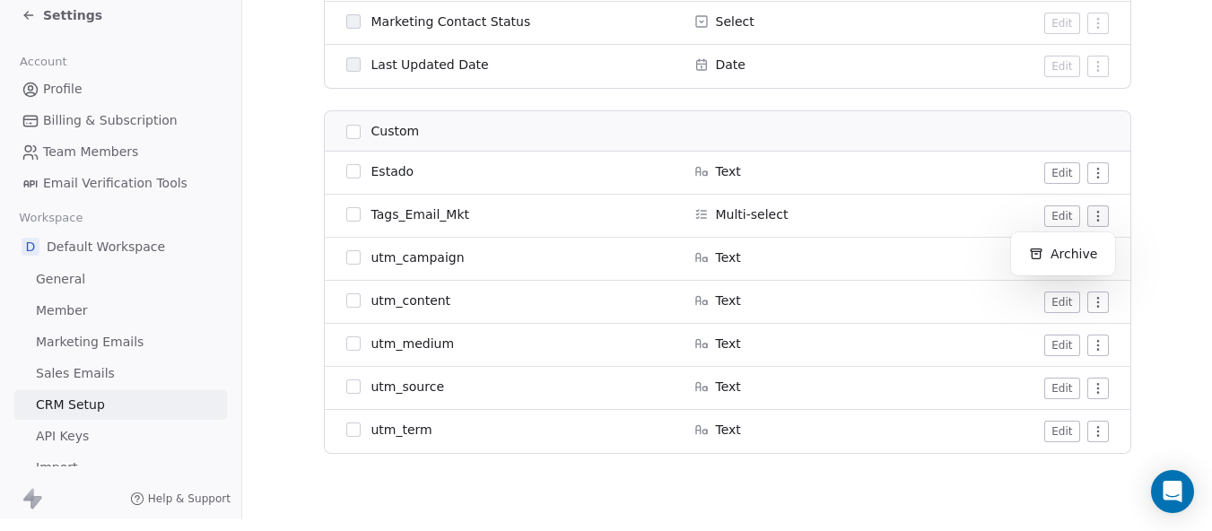
click at [1096, 204] on html "Settings Account Profile Billing & Subscription Team Members Email Verification…" at bounding box center [606, 253] width 1212 height 531
click at [1059, 216] on html "Settings Account Profile Billing & Subscription Team Members Email Verification…" at bounding box center [606, 255] width 1212 height 531
click at [1059, 216] on button "Edit" at bounding box center [1062, 218] width 35 height 22
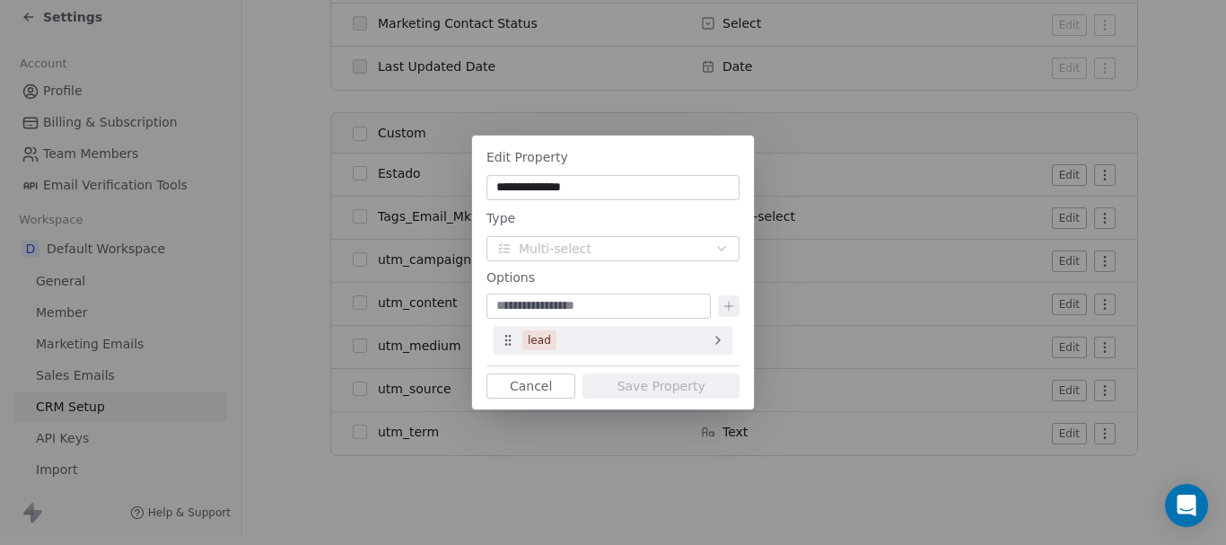
click at [716, 345] on icon at bounding box center [718, 340] width 14 height 14
click at [608, 494] on div "**********" at bounding box center [613, 272] width 1226 height 545
click at [522, 396] on button "Cancel" at bounding box center [530, 385] width 89 height 25
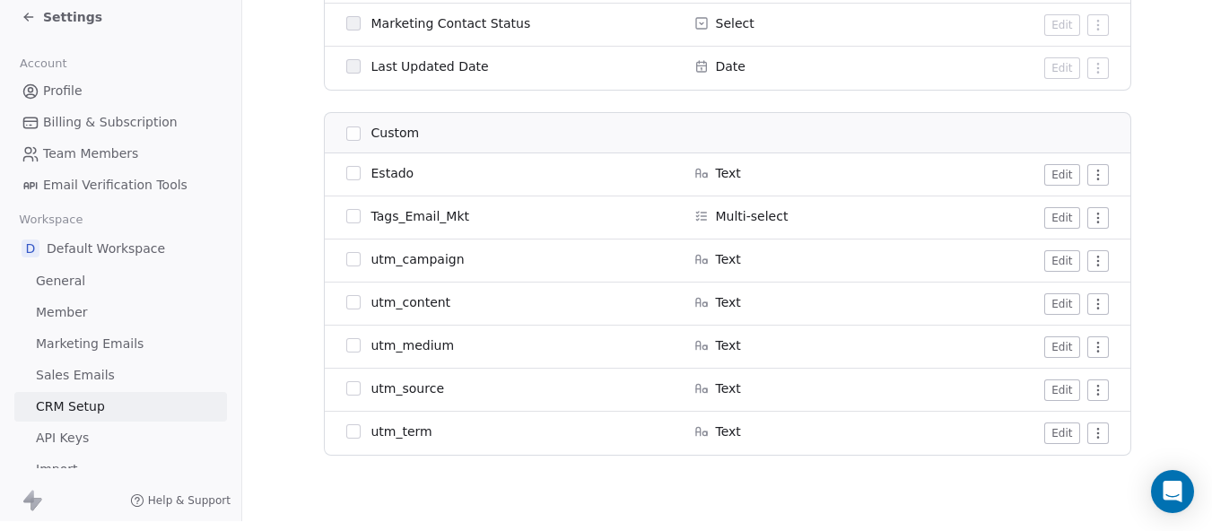
click at [1053, 258] on button "Edit" at bounding box center [1062, 261] width 35 height 22
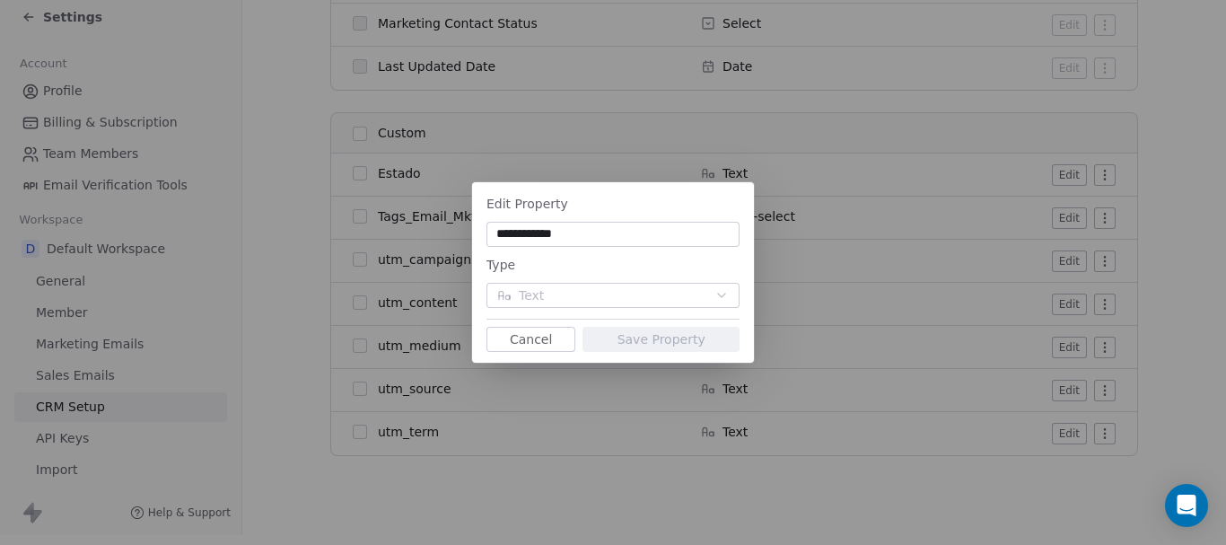
click at [535, 345] on button "Cancel" at bounding box center [530, 339] width 89 height 25
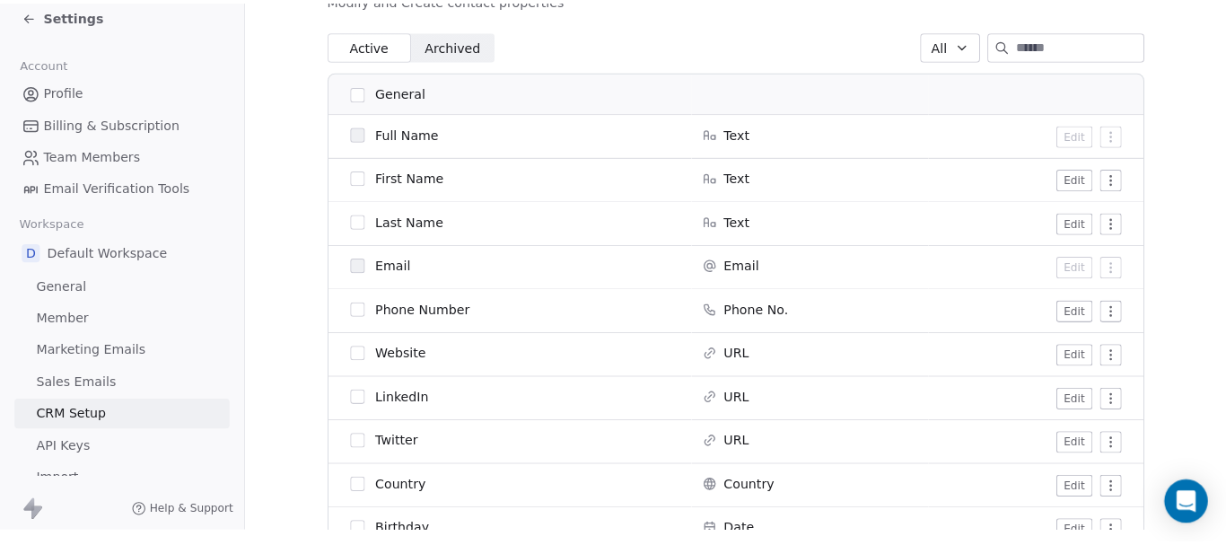
scroll to position [0, 0]
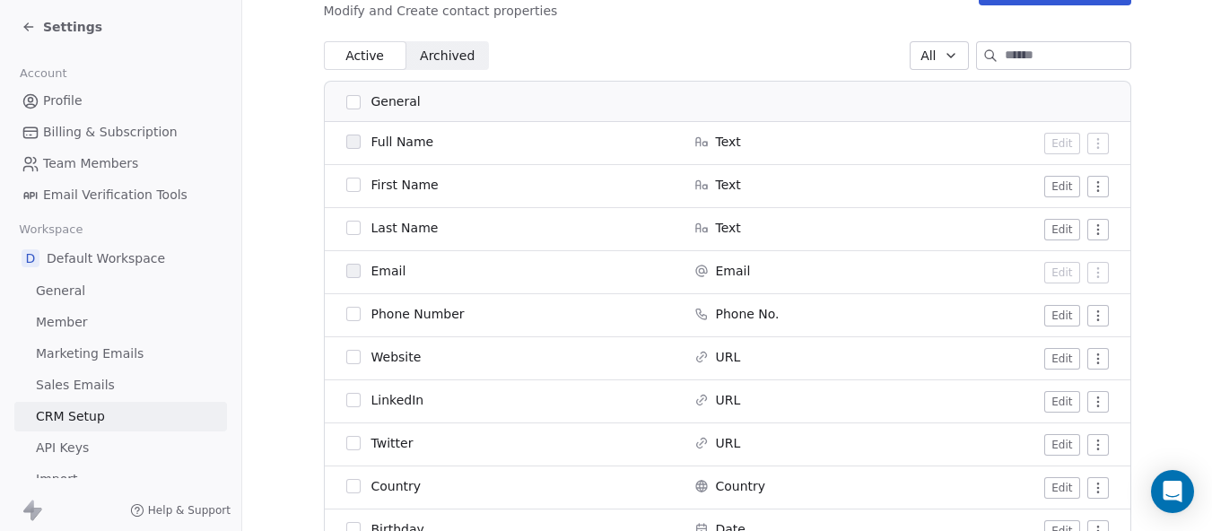
click at [31, 25] on icon at bounding box center [29, 27] width 14 height 14
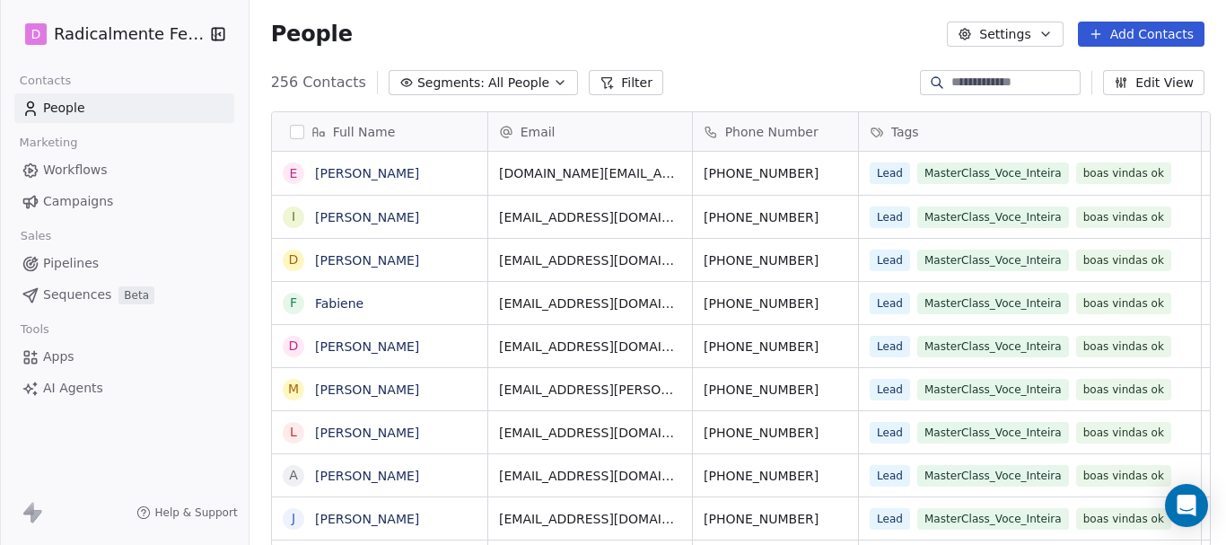
scroll to position [466, 969]
click at [93, 36] on html "D Radicalmente Feminina Contacts People Marketing Workflows Campaigns Sales Pip…" at bounding box center [613, 272] width 1226 height 545
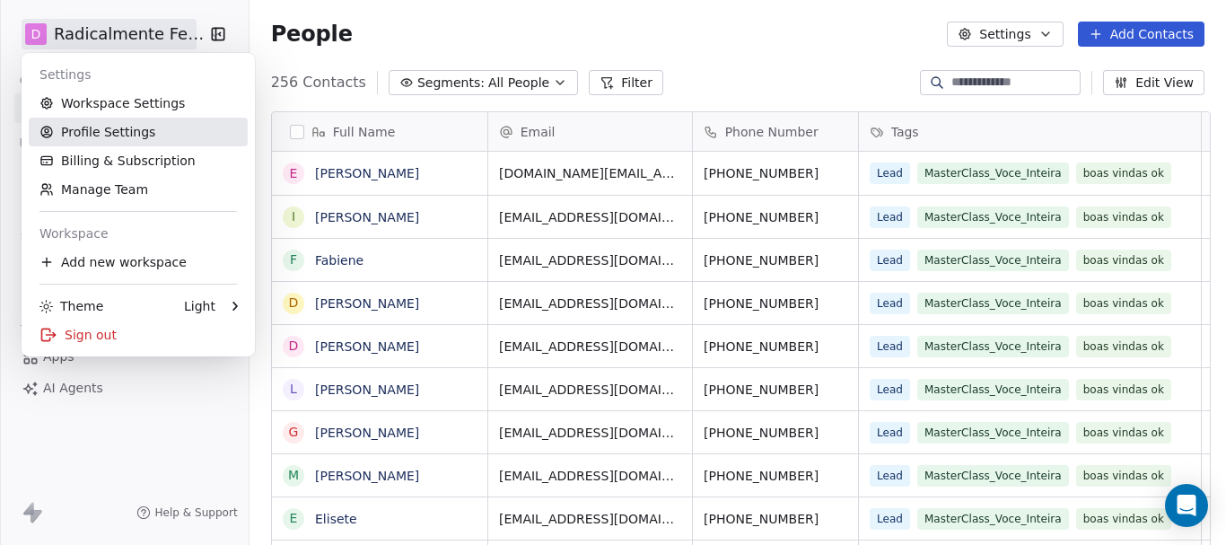
click at [118, 135] on link "Profile Settings" at bounding box center [138, 132] width 219 height 29
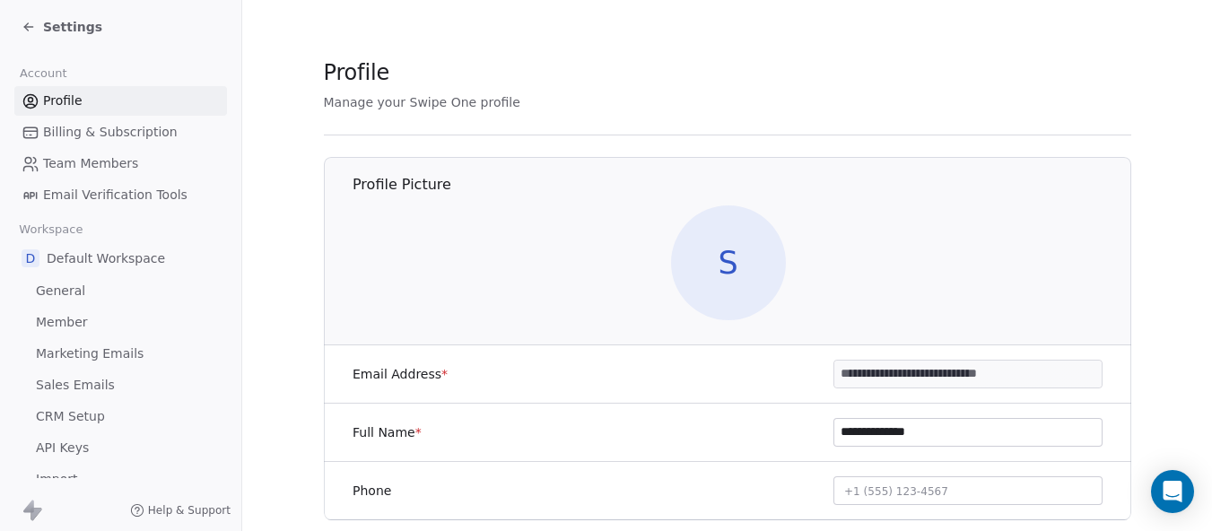
click at [31, 26] on icon at bounding box center [29, 27] width 14 height 14
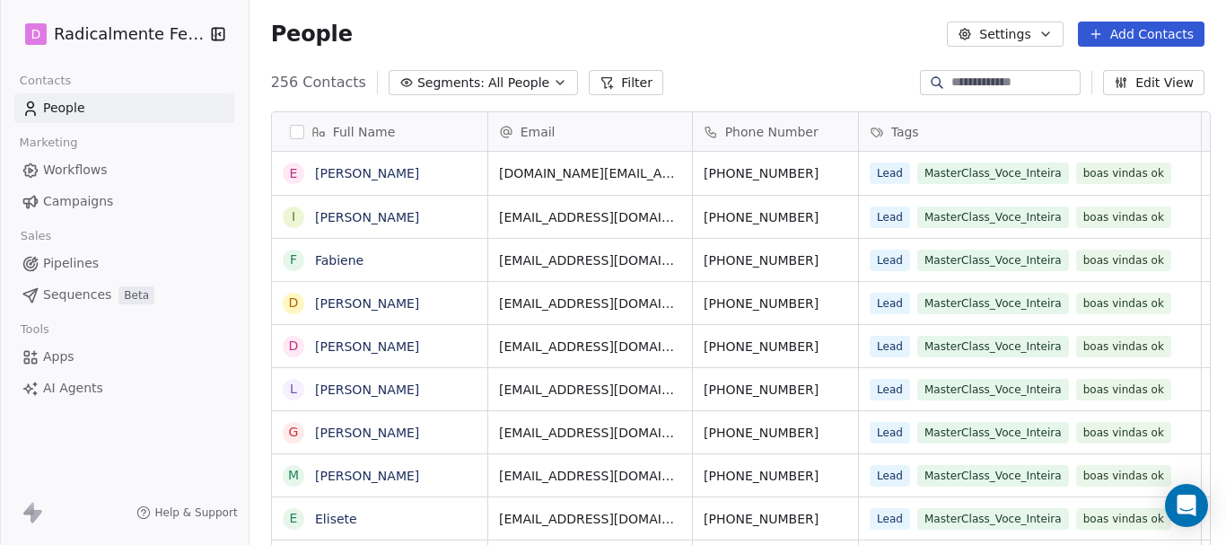
scroll to position [466, 969]
click at [67, 35] on html "D Radicalmente Feminina Contacts People Marketing Workflows Campaigns Sales Pip…" at bounding box center [613, 272] width 1226 height 545
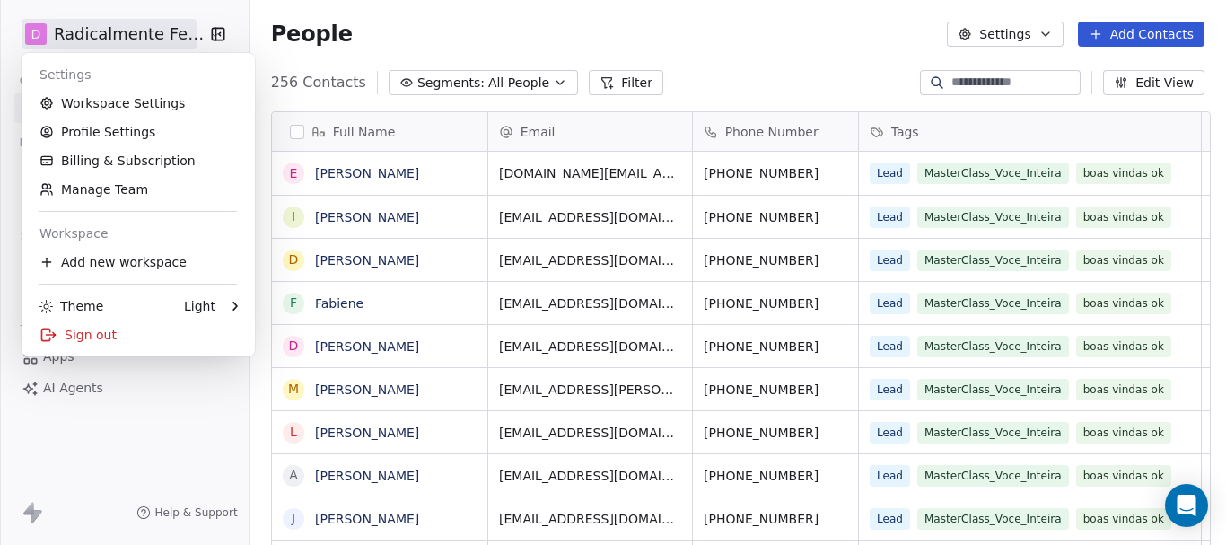
click at [83, 39] on html "D Radicalmente Feminina Contacts People Marketing Workflows Campaigns Sales Pip…" at bounding box center [613, 272] width 1226 height 545
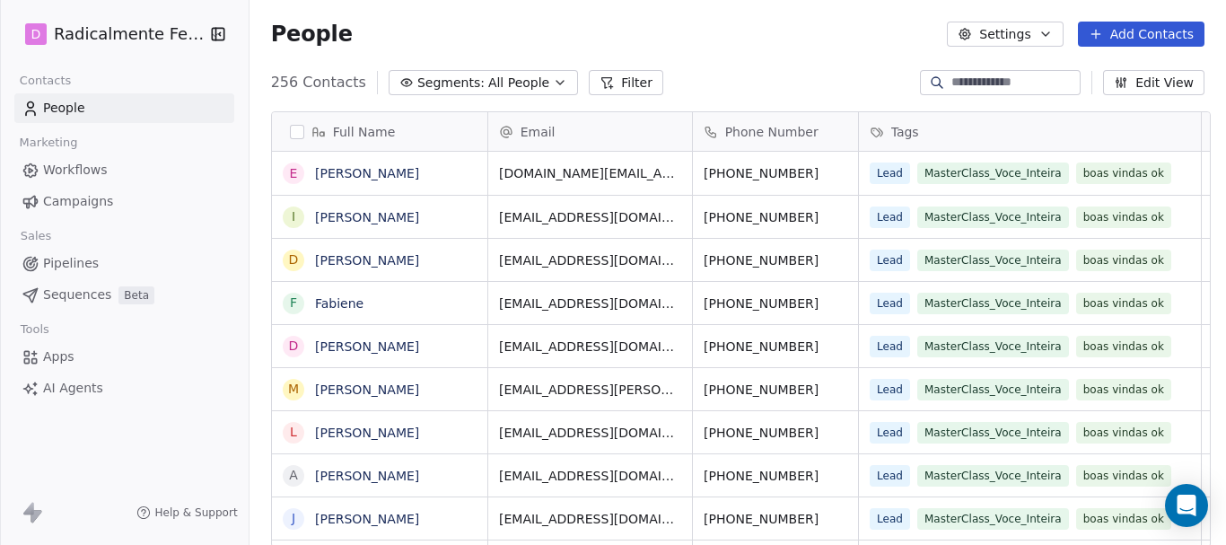
click at [513, 89] on span "All People" at bounding box center [518, 83] width 61 height 19
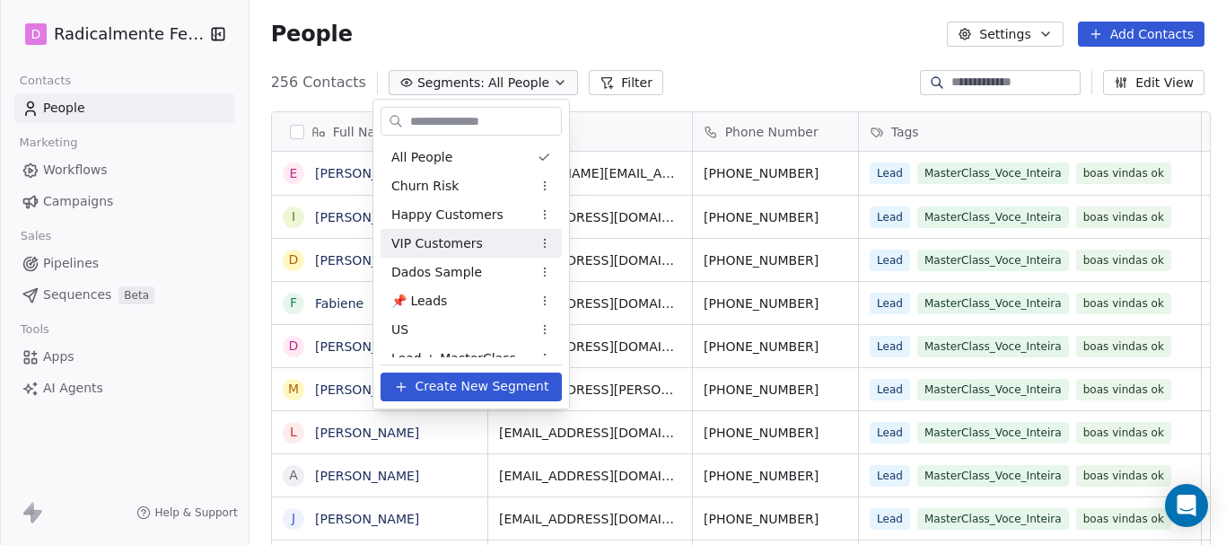
scroll to position [15, 0]
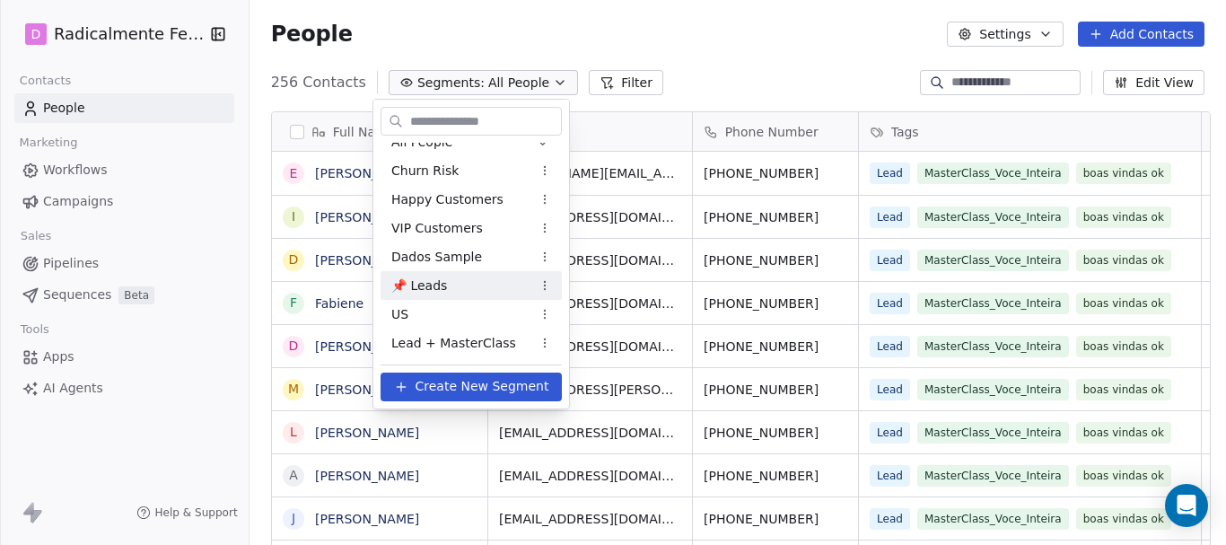
click at [552, 288] on html "D Radicalmente Feminina Contacts People Marketing Workflows Campaigns Sales Pip…" at bounding box center [613, 272] width 1226 height 545
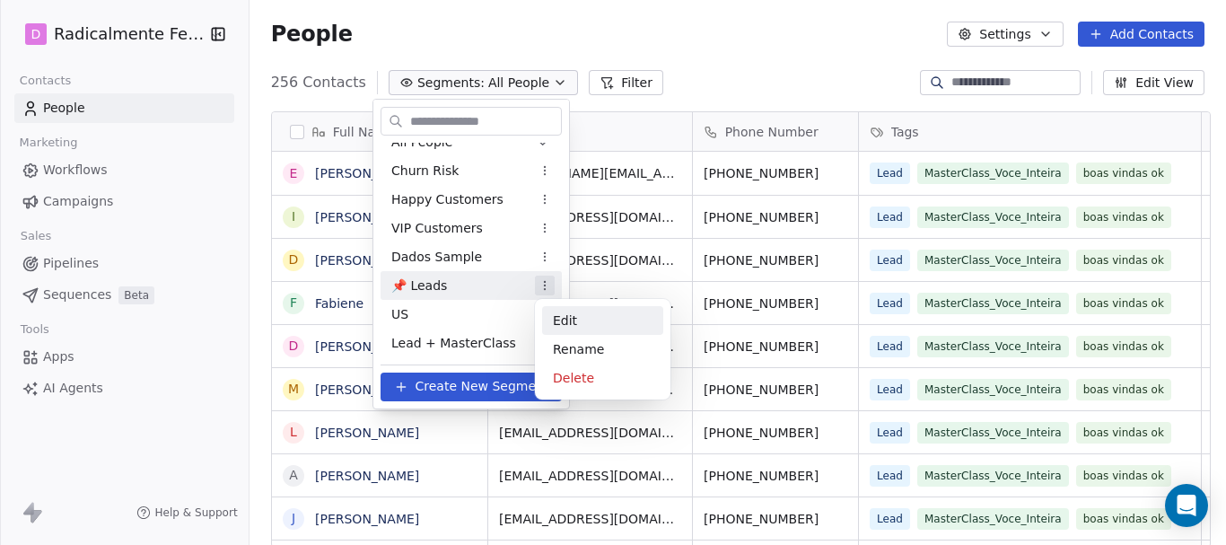
click at [565, 311] on div "Edit" at bounding box center [602, 320] width 121 height 29
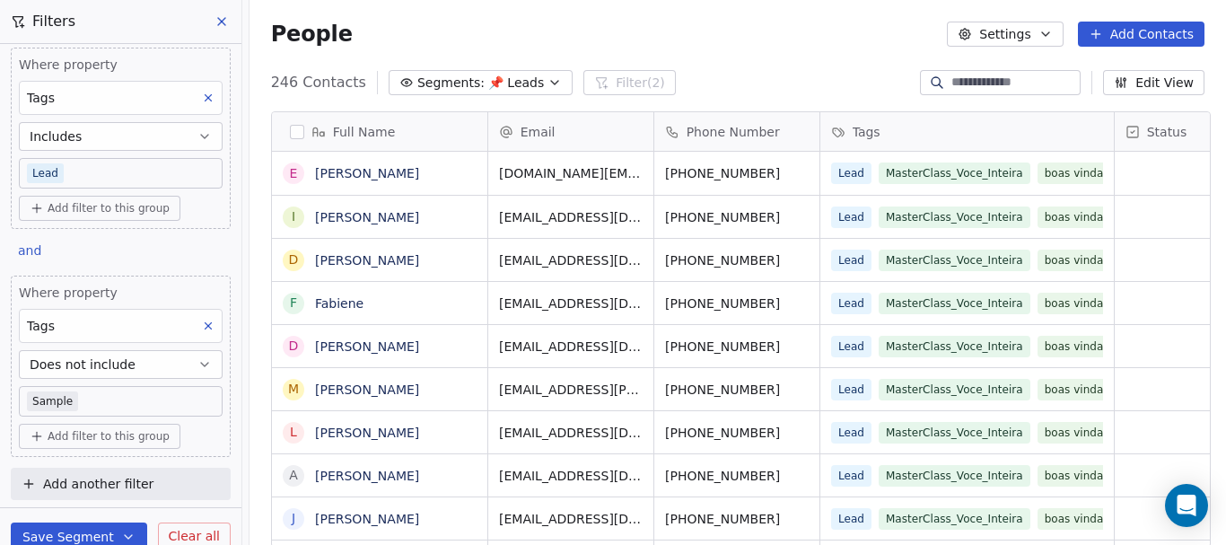
scroll to position [0, 0]
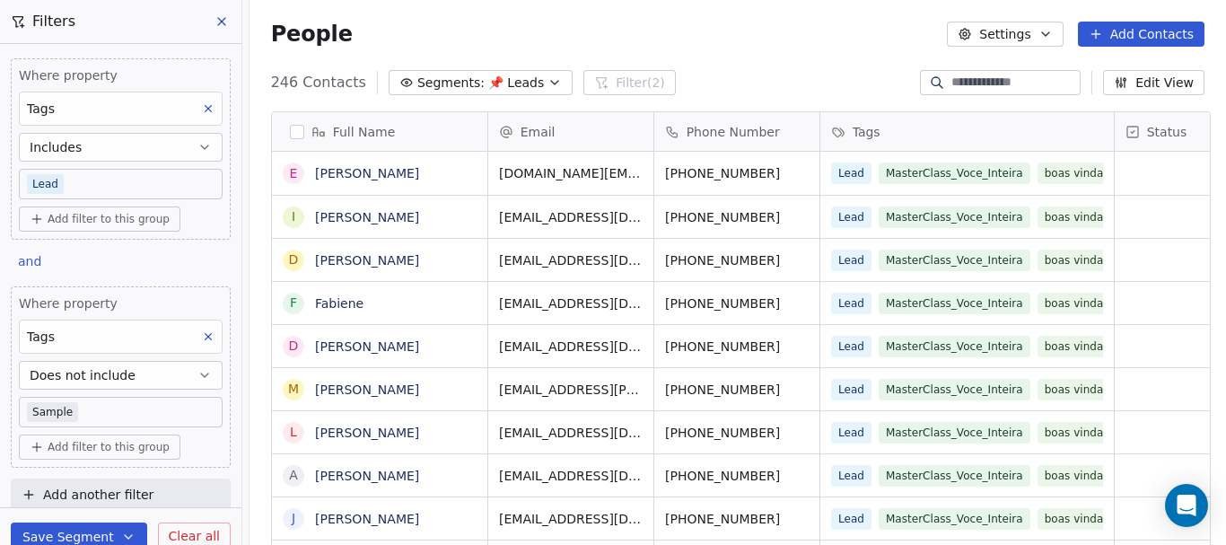
click at [221, 13] on button at bounding box center [222, 21] width 27 height 25
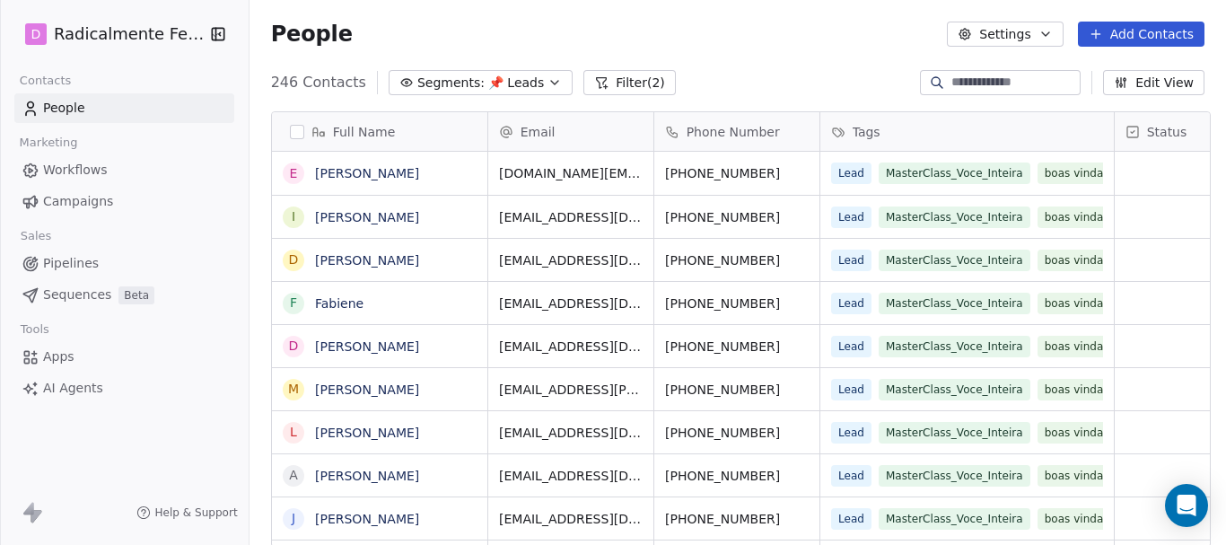
click at [547, 80] on icon "button" at bounding box center [554, 82] width 14 height 14
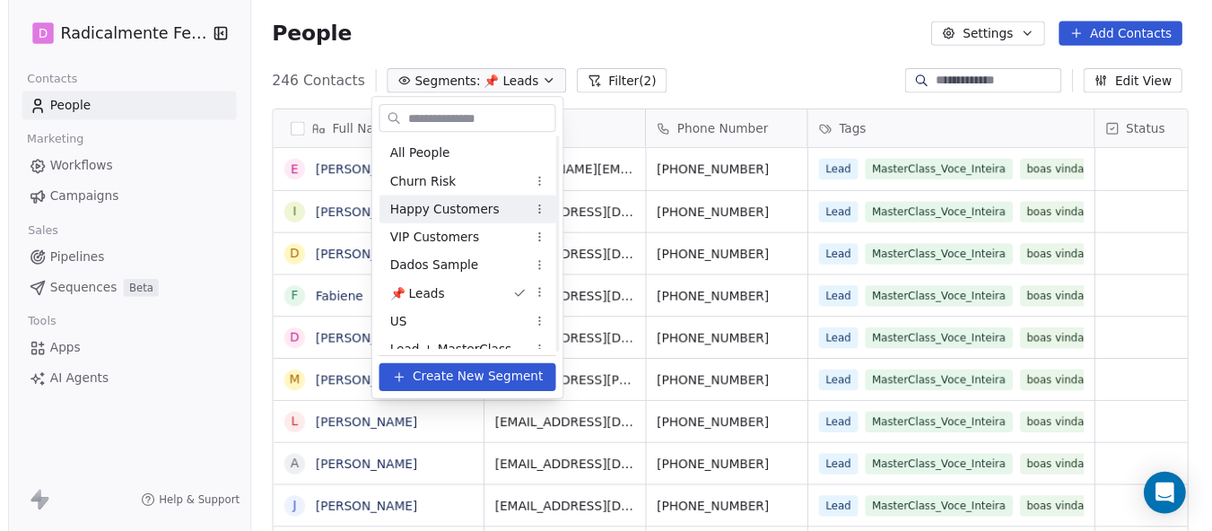
scroll to position [15, 0]
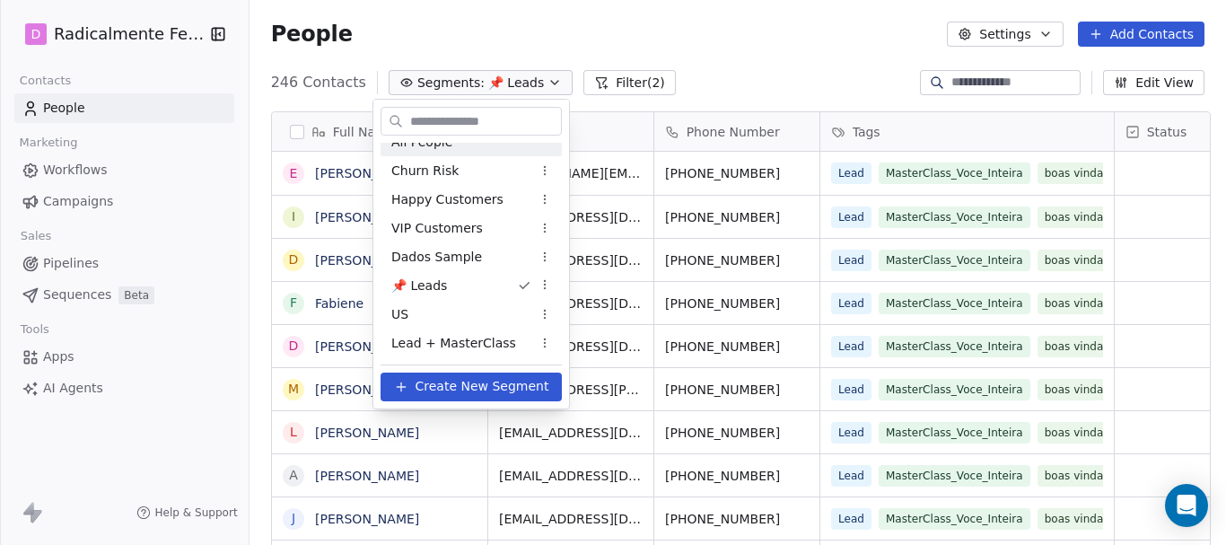
click at [677, 61] on html "D Radicalmente Feminina Contacts People Marketing Workflows Campaigns Sales Pip…" at bounding box center [613, 272] width 1226 height 545
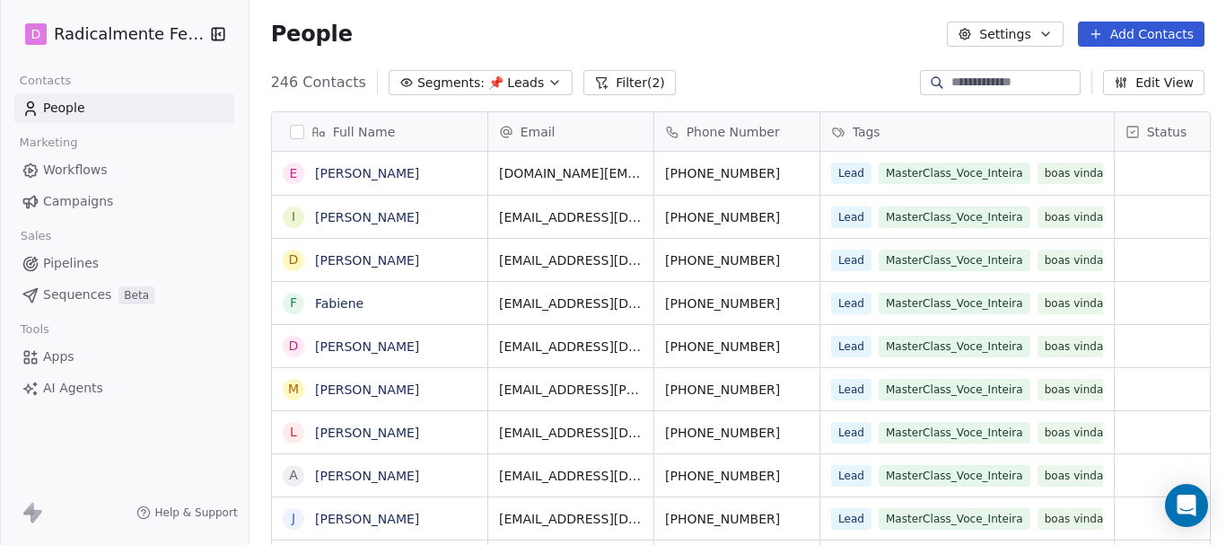
click at [1049, 27] on icon "button" at bounding box center [1045, 34] width 14 height 14
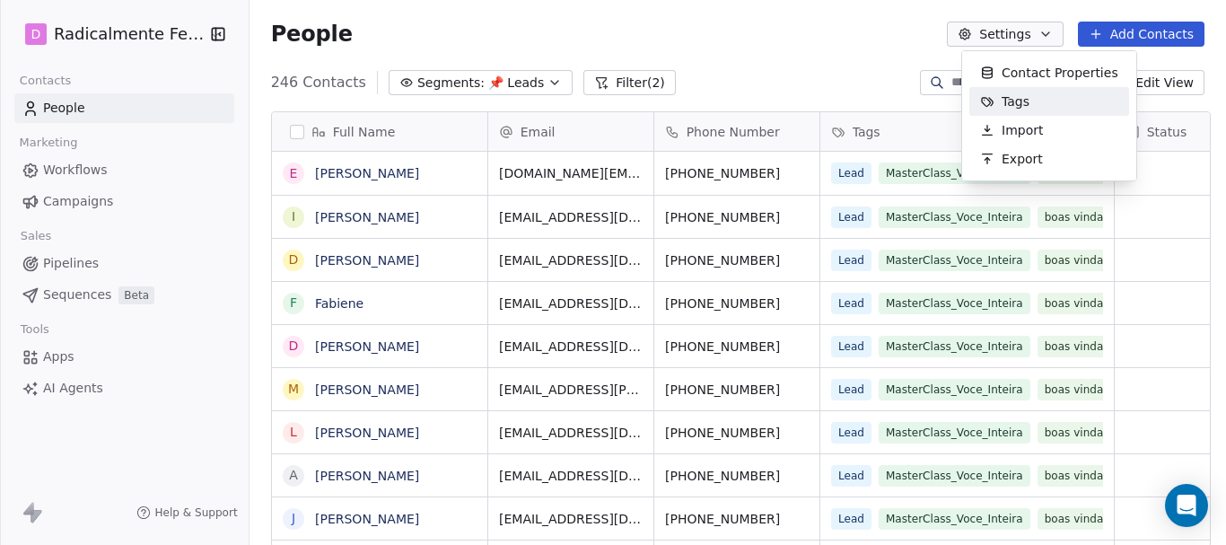
click at [1016, 95] on span "Tags" at bounding box center [1015, 101] width 28 height 19
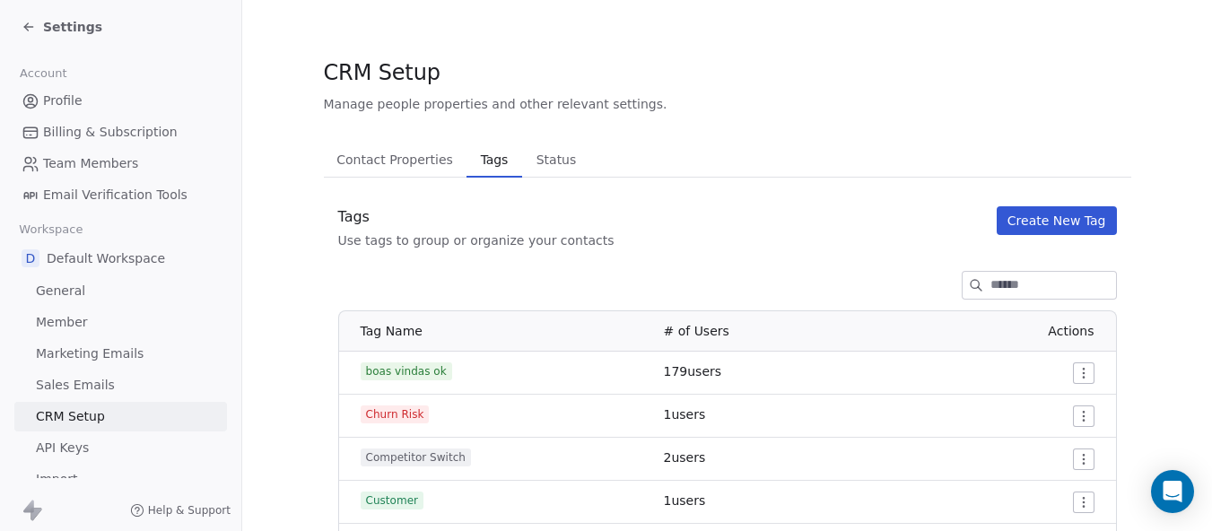
scroll to position [179, 0]
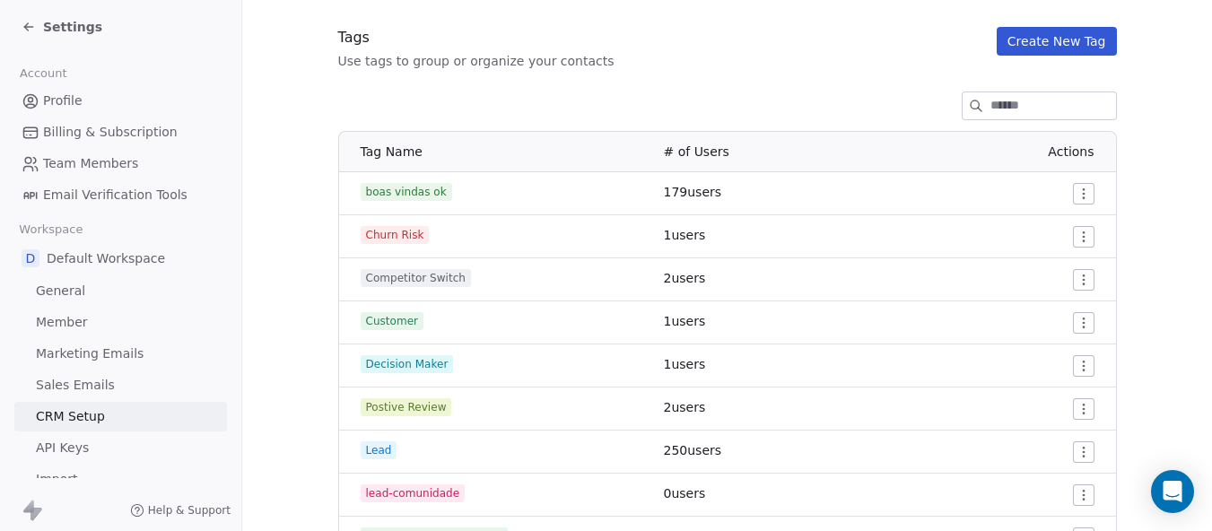
click at [394, 196] on span "boas vindas ok" at bounding box center [407, 192] width 92 height 18
click at [669, 186] on span "179 users" at bounding box center [693, 192] width 58 height 14
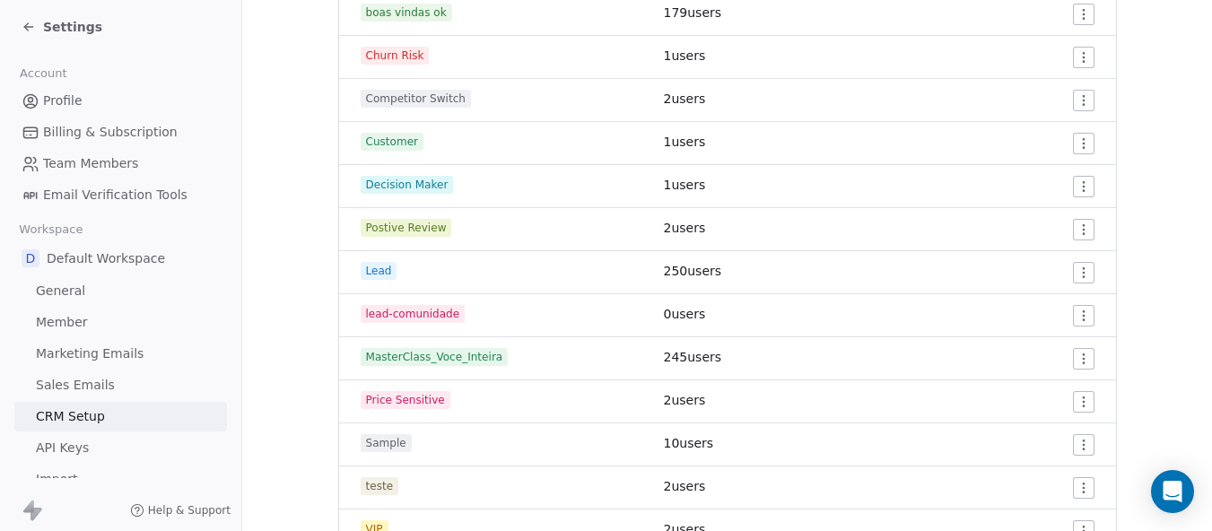
scroll to position [449, 0]
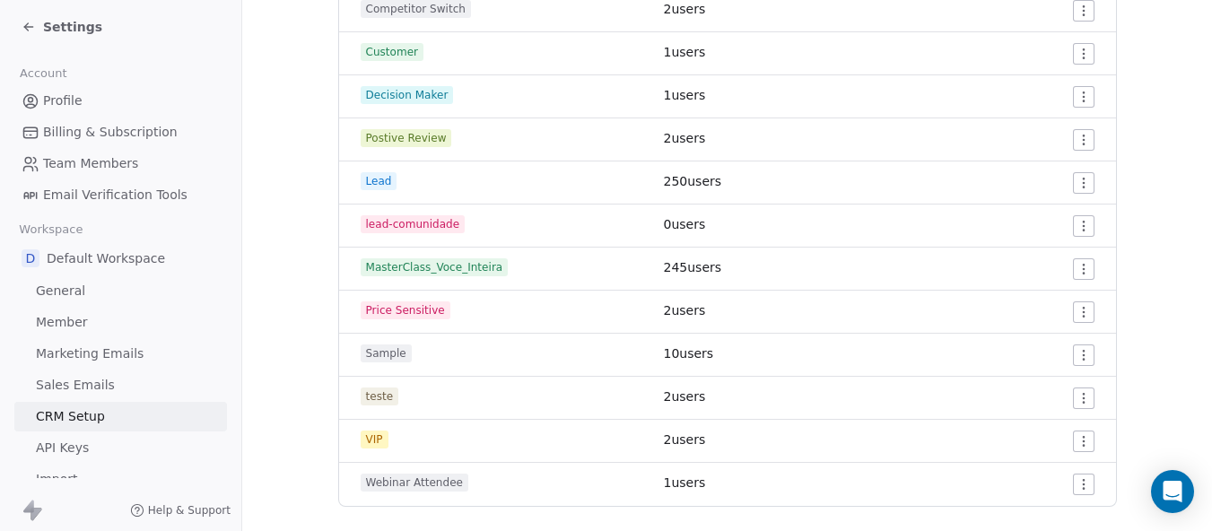
click at [1080, 350] on html "Settings Account Profile Billing & Subscription Team Members Email Verification…" at bounding box center [606, 265] width 1212 height 531
click at [1080, 261] on html "Settings Account Profile Billing & Subscription Team Members Email Verification…" at bounding box center [606, 265] width 1212 height 531
click at [1078, 260] on html "Settings Account Profile Billing & Subscription Team Members Email Verification…" at bounding box center [606, 265] width 1212 height 531
click at [445, 270] on html "Settings Account Profile Billing & Subscription Team Members Email Verification…" at bounding box center [606, 265] width 1212 height 531
drag, startPoint x: 440, startPoint y: 274, endPoint x: 398, endPoint y: 272, distance: 42.2
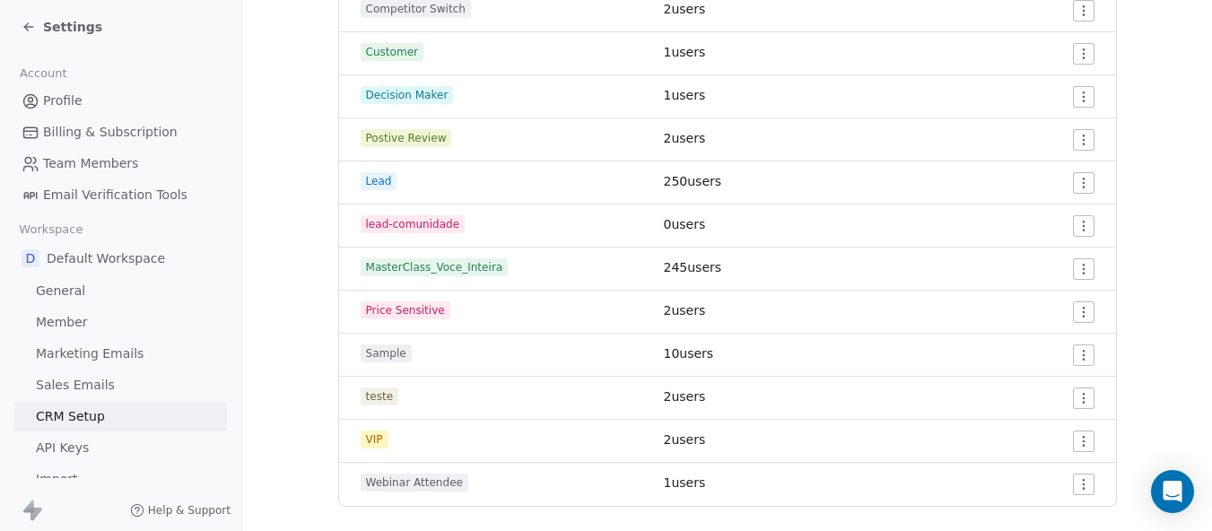
click at [398, 272] on span "MasterClass_Voce_Inteira" at bounding box center [435, 267] width 148 height 18
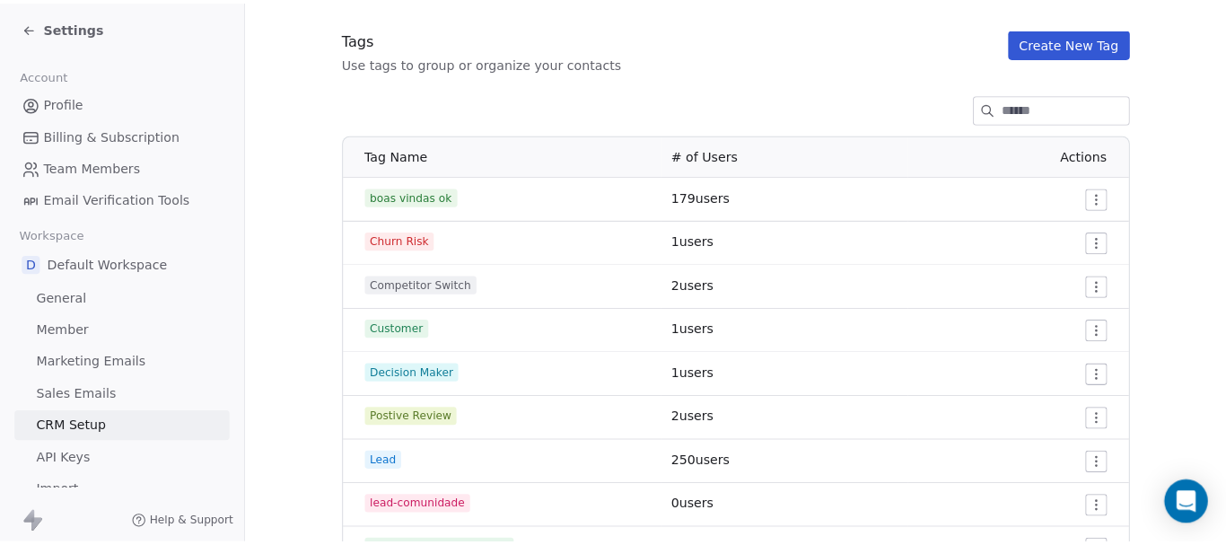
scroll to position [0, 0]
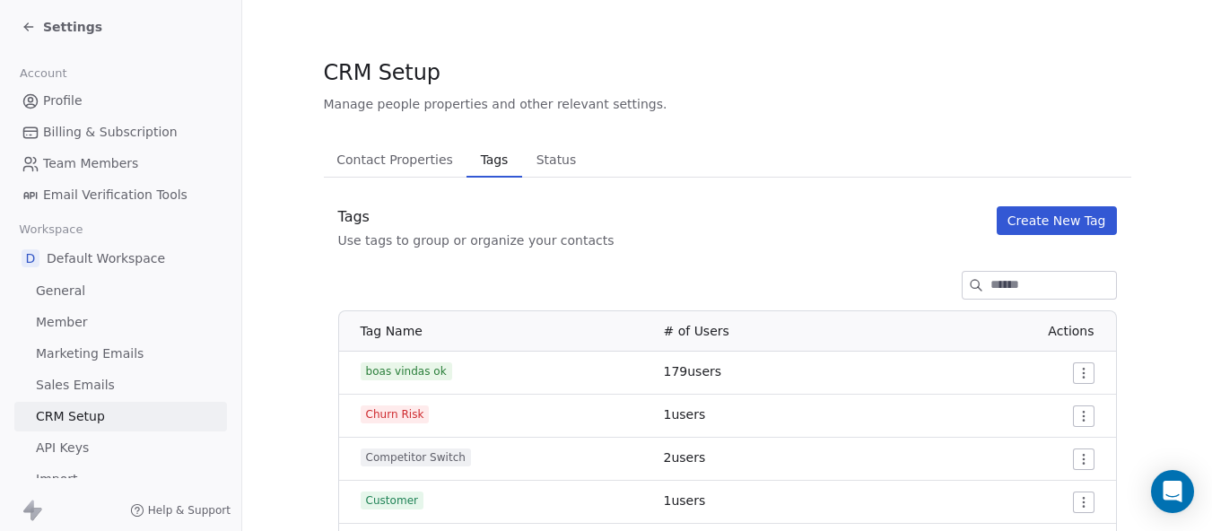
click at [1038, 211] on button "Create New Tag" at bounding box center [1057, 220] width 120 height 29
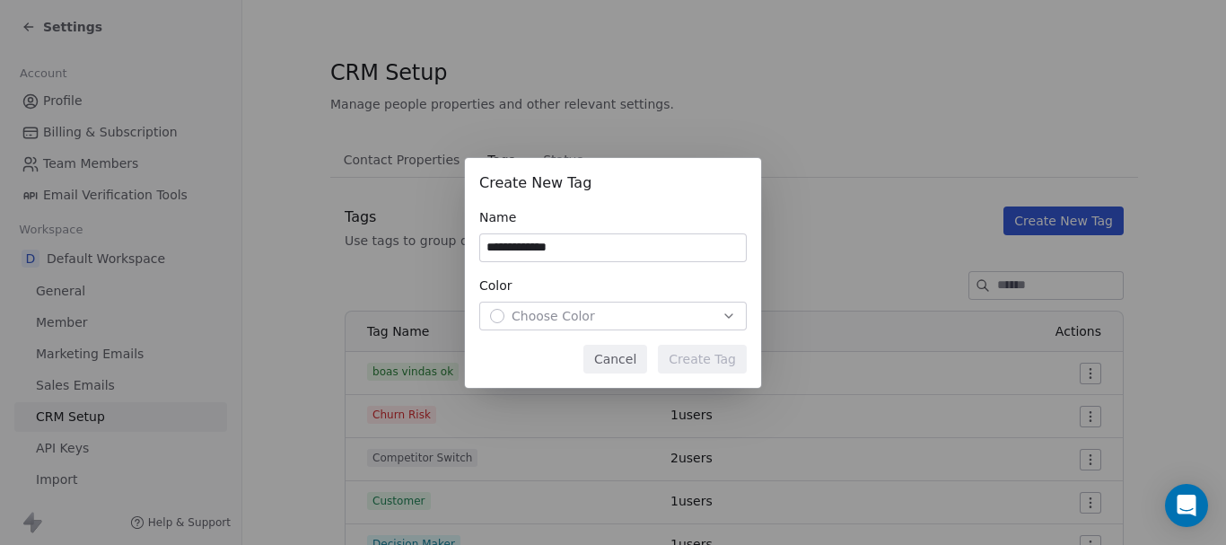
type input "**********"
click at [722, 321] on icon "button" at bounding box center [728, 316] width 14 height 14
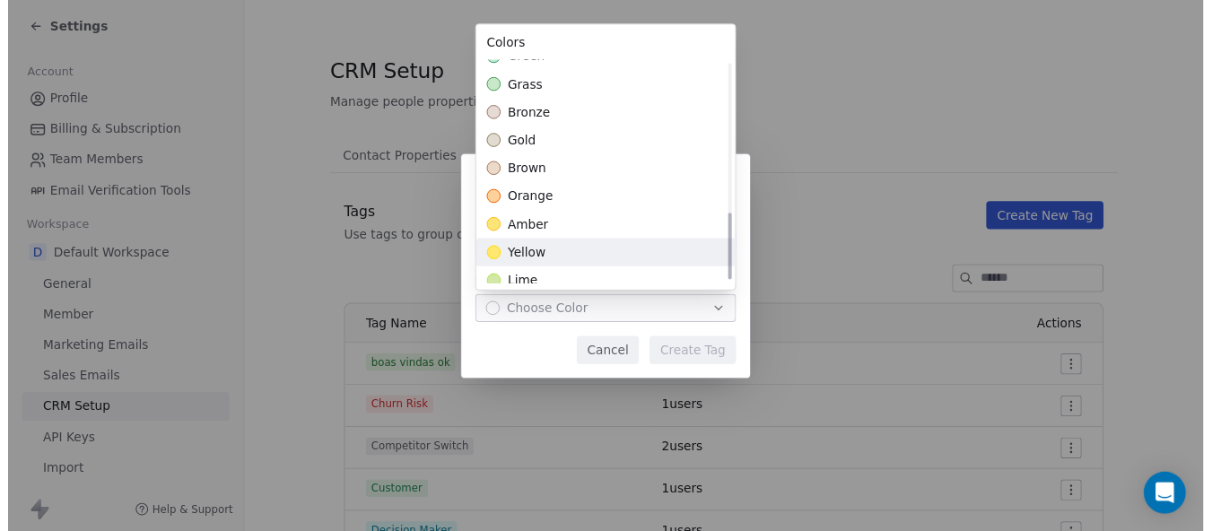
scroll to position [518, 0]
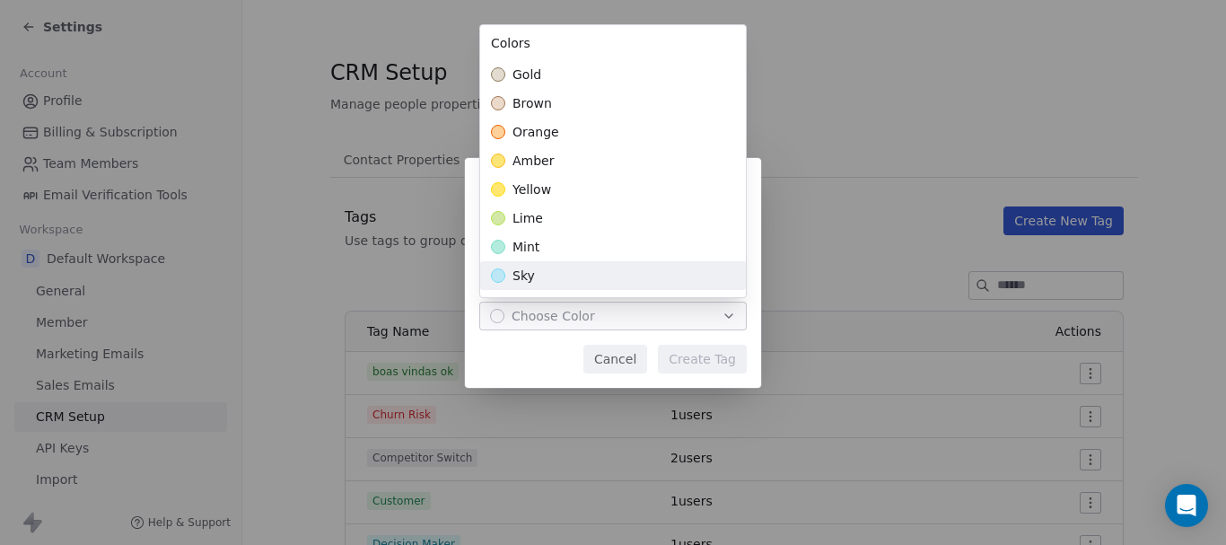
click at [572, 275] on div "sky" at bounding box center [613, 275] width 266 height 29
click at [700, 356] on div "**********" at bounding box center [613, 273] width 1226 height 230
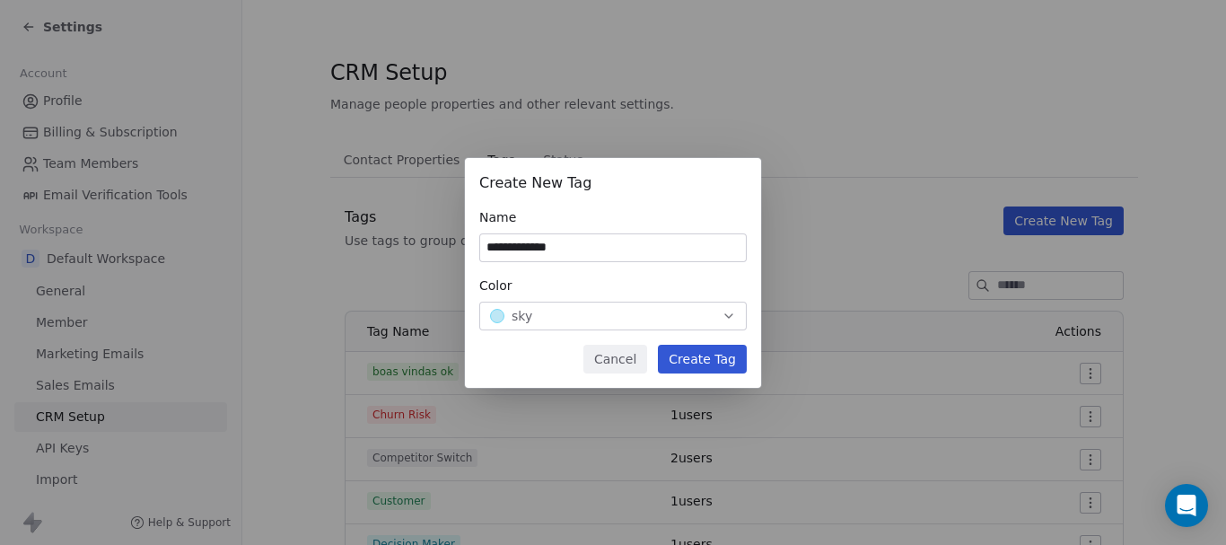
click at [708, 359] on button "Create Tag" at bounding box center [702, 359] width 89 height 29
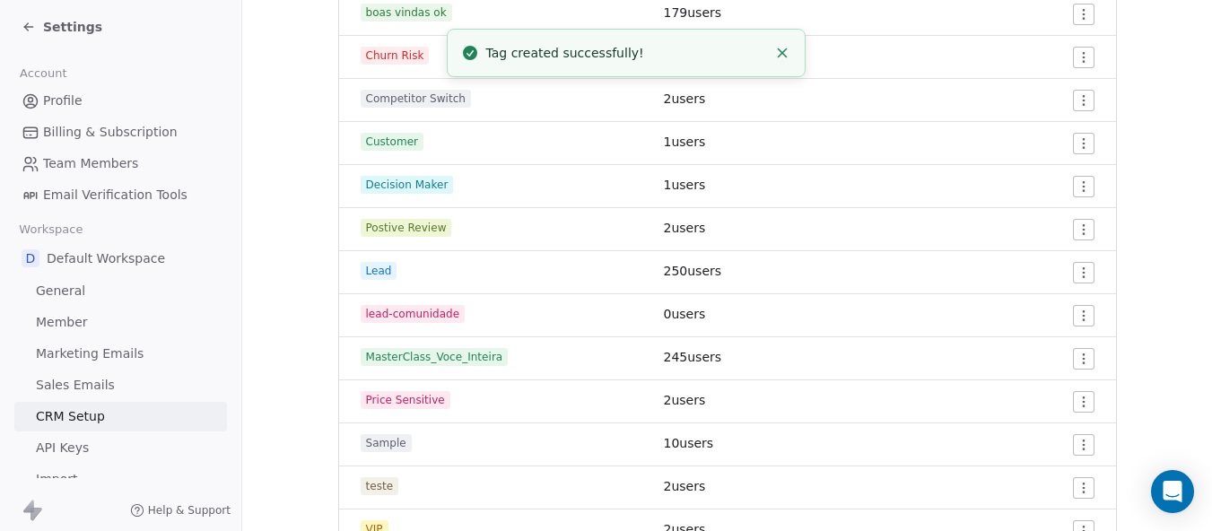
scroll to position [511, 0]
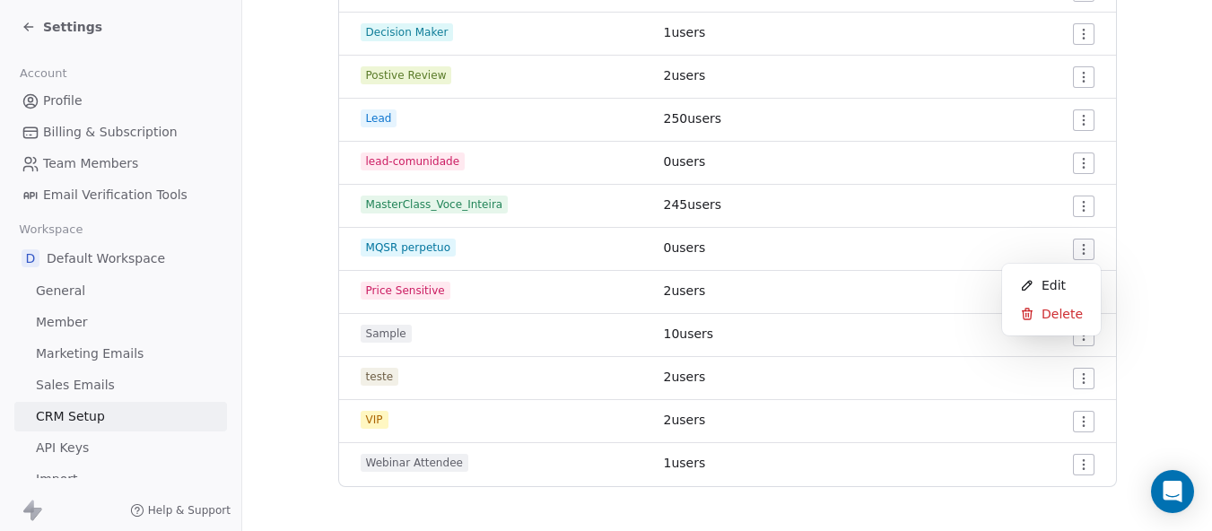
click at [1086, 249] on html "Settings Account Profile Billing & Subscription Team Members Email Verification…" at bounding box center [606, 265] width 1212 height 531
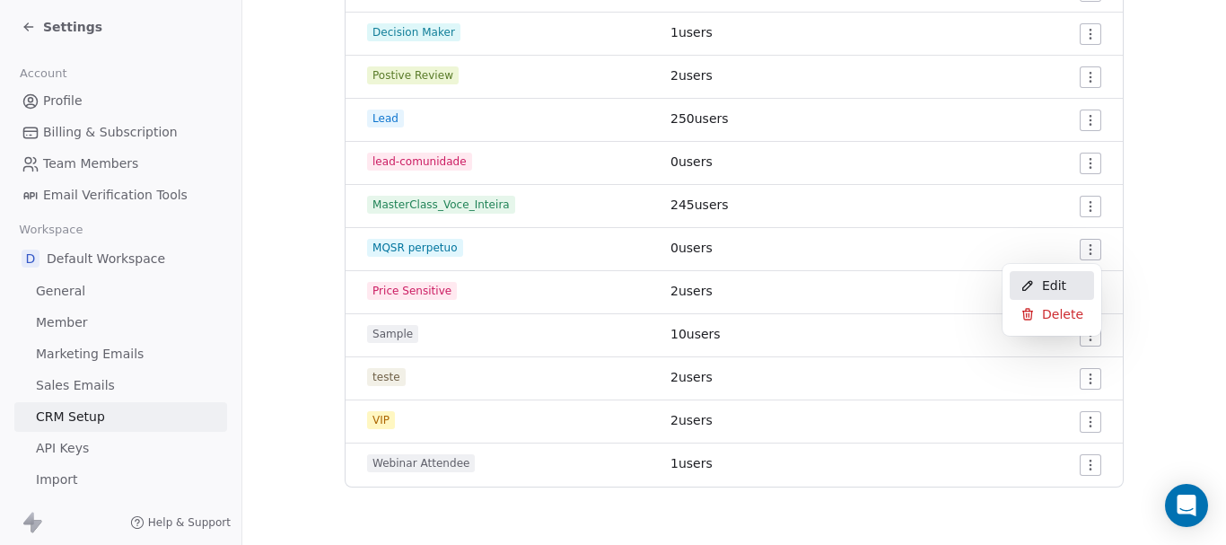
click at [1063, 275] on div "Edit" at bounding box center [1052, 285] width 84 height 29
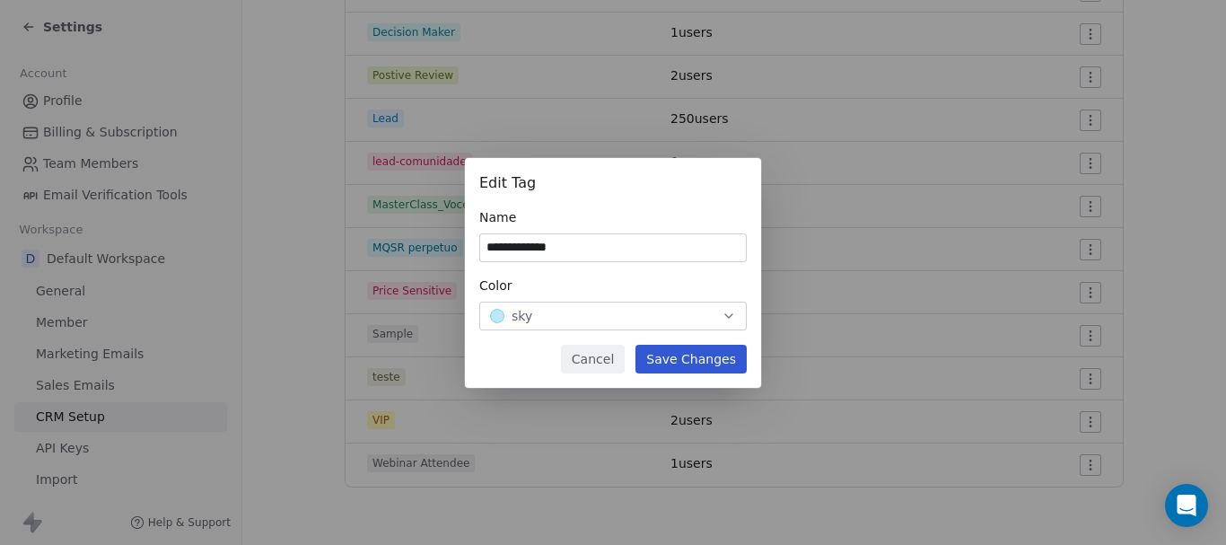
click at [600, 367] on button "Cancel" at bounding box center [593, 359] width 64 height 29
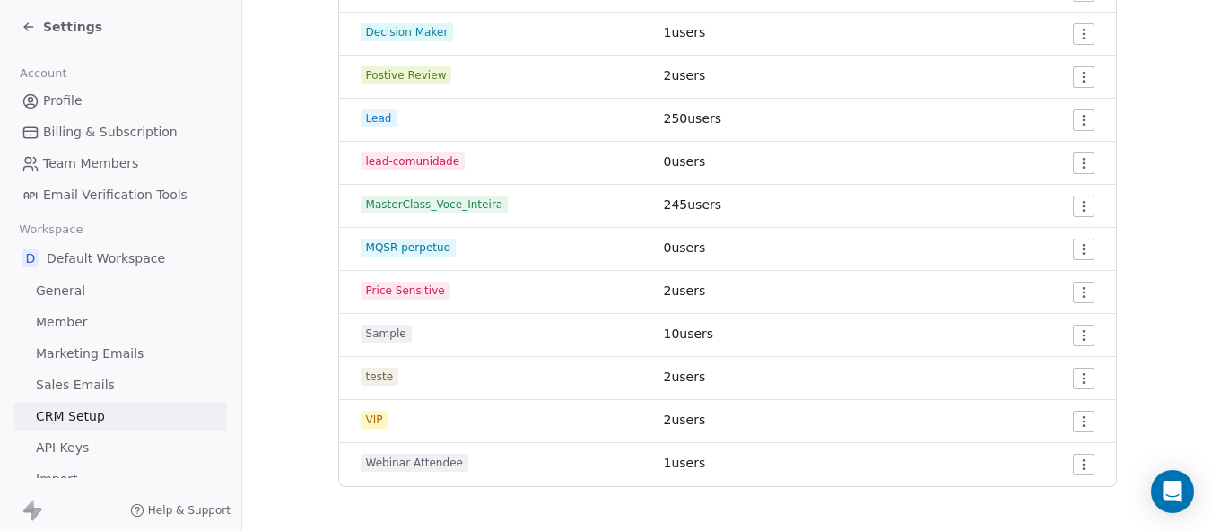
scroll to position [0, 0]
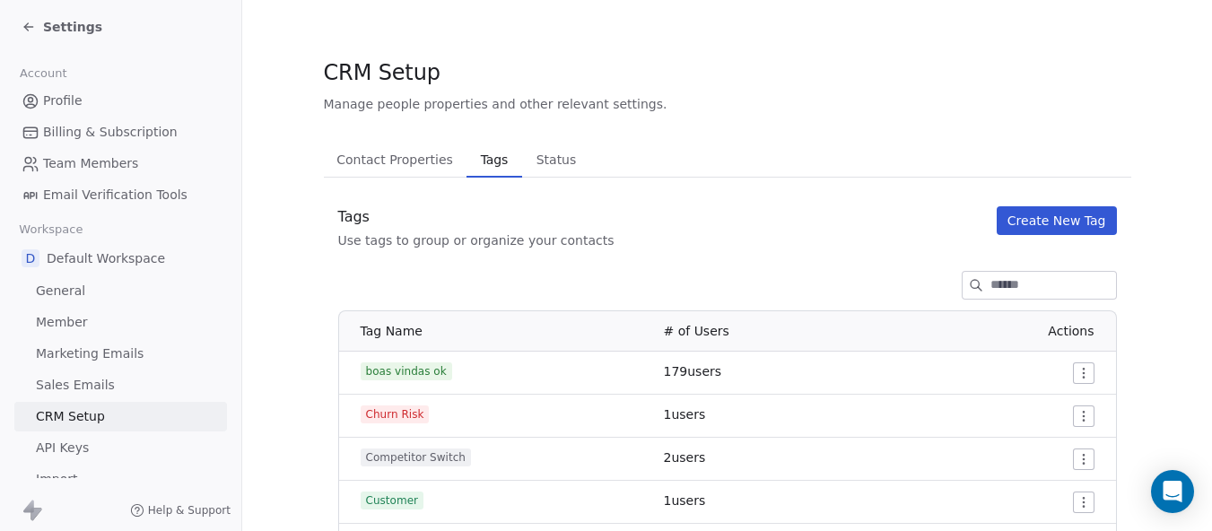
click at [550, 163] on span "Status" at bounding box center [556, 159] width 55 height 25
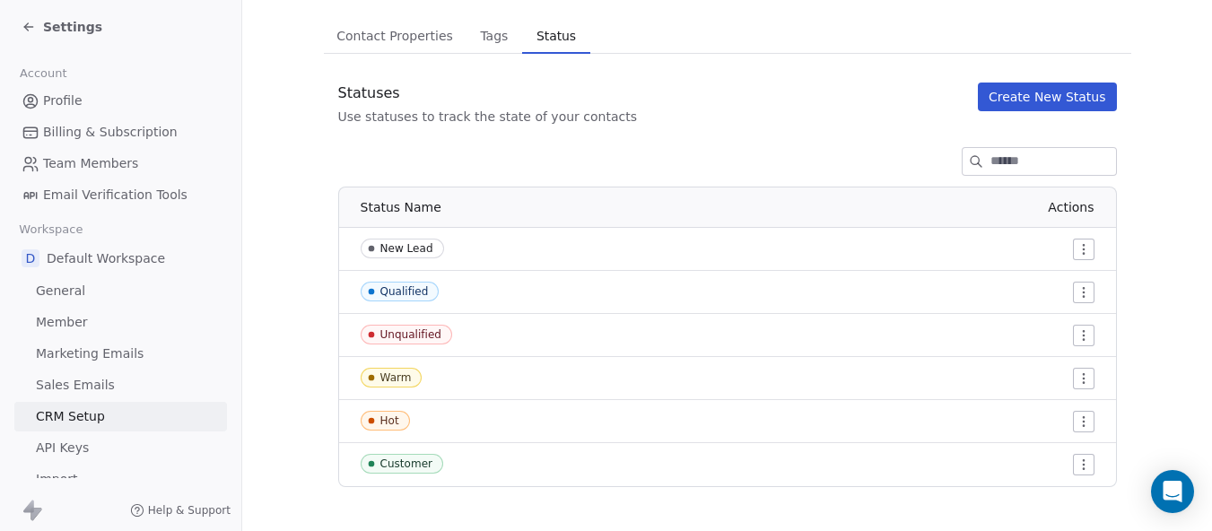
scroll to position [23, 0]
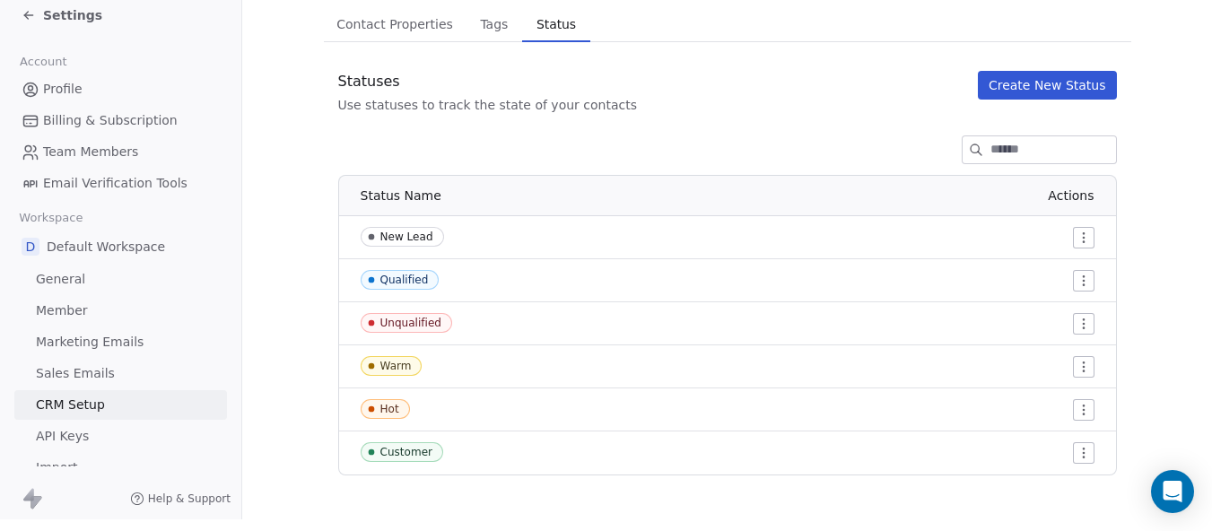
click at [385, 53] on div "Contact Properties Contact Properties Tags Tags Status Status Statuses Use stat…" at bounding box center [728, 240] width 808 height 469
click at [395, 50] on div "Contact Properties Contact Properties Tags Tags Status Status Statuses Use stat…" at bounding box center [728, 240] width 808 height 469
click at [480, 40] on div "Contact Properties Contact Properties Tags Tags Status Status Statuses Use stat…" at bounding box center [728, 240] width 808 height 469
click at [405, 55] on div "Contact Properties Contact Properties Tags Tags Status Status Statuses Use stat…" at bounding box center [728, 240] width 808 height 469
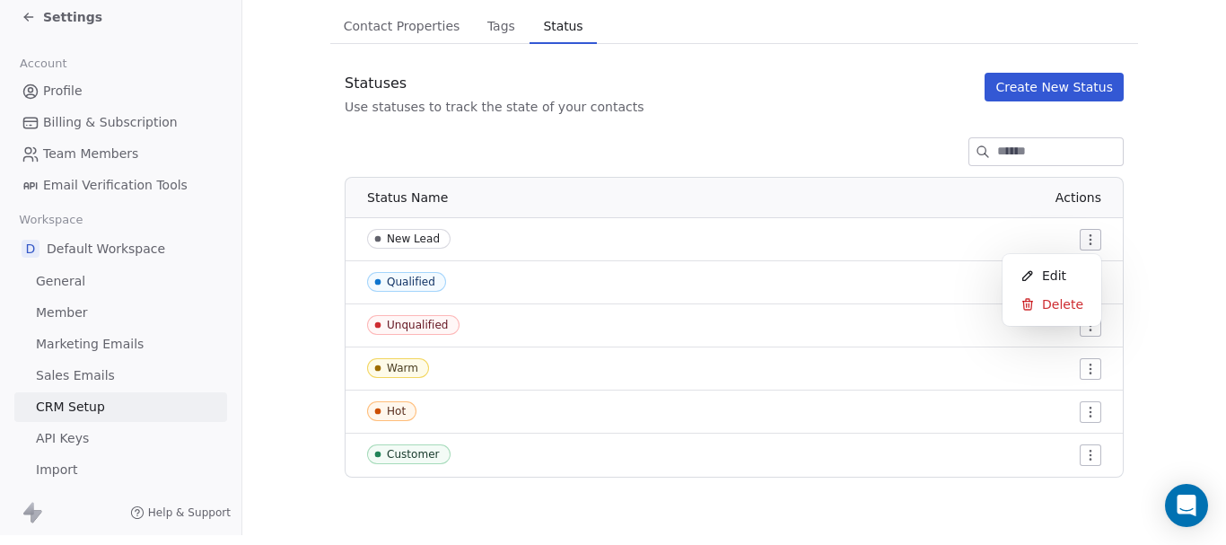
click at [1079, 224] on html "Settings Account Profile Billing & Subscription Team Members Email Verification…" at bounding box center [613, 262] width 1226 height 545
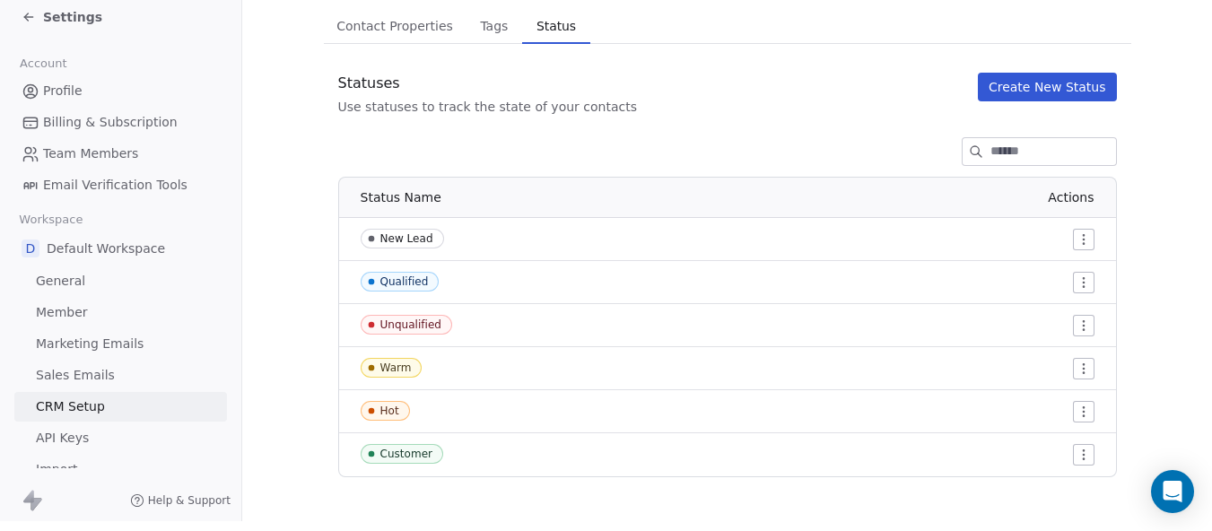
click at [839, 135] on html "Settings Account Profile Billing & Subscription Team Members Email Verification…" at bounding box center [606, 255] width 1212 height 531
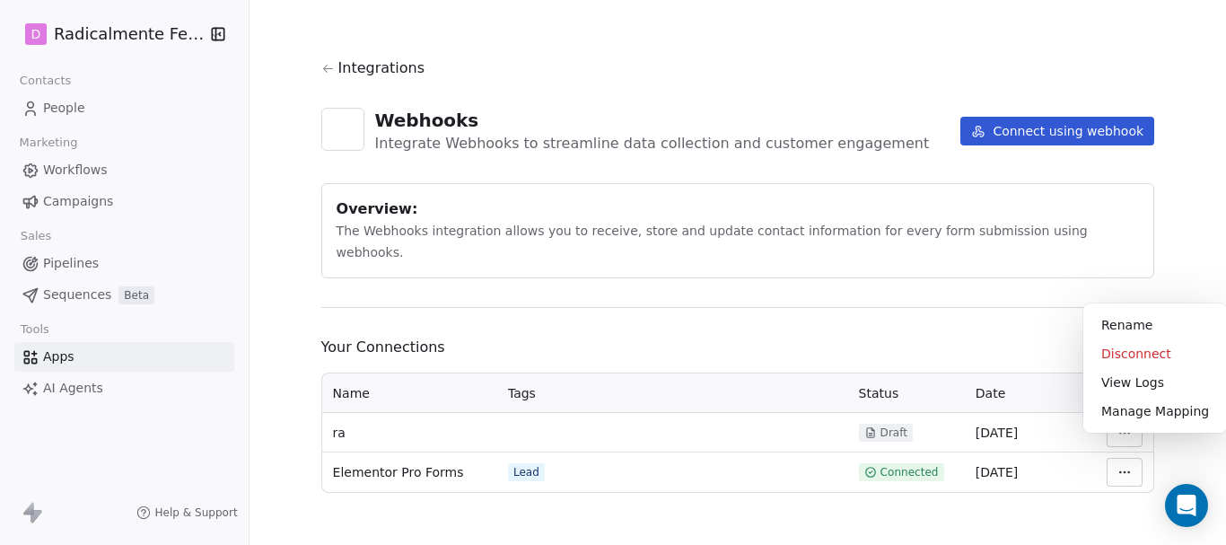
click at [1124, 454] on html "D Radicalmente Feminina Contacts People Marketing Workflows Campaigns Sales Pip…" at bounding box center [613, 272] width 1226 height 545
click at [1118, 379] on div "View Logs" at bounding box center [1154, 382] width 129 height 29
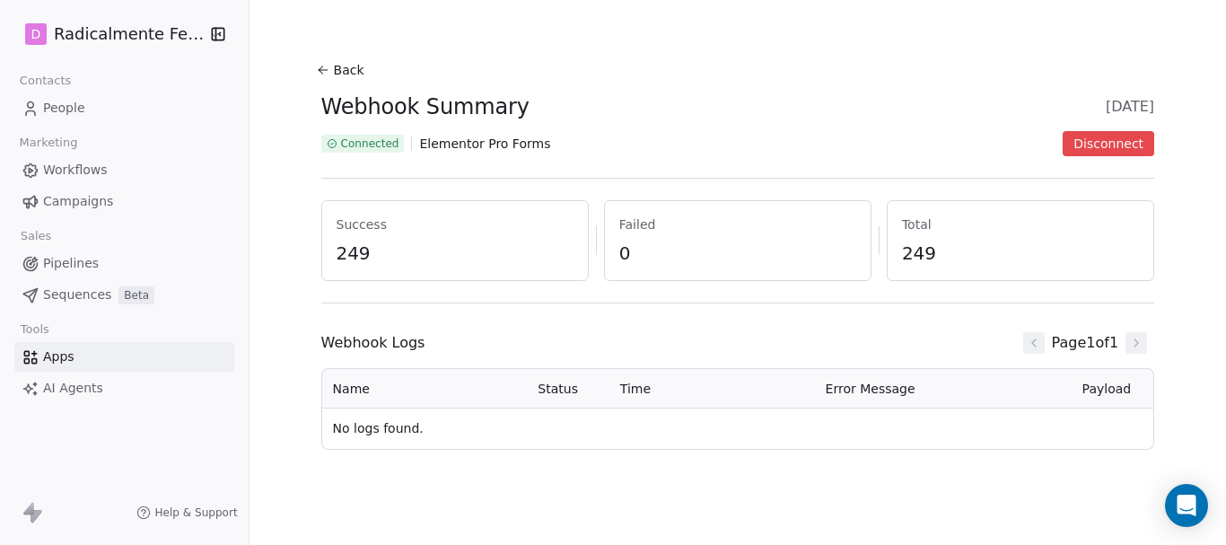
click at [453, 145] on span "Elementor Pro Forms" at bounding box center [484, 144] width 131 height 18
click at [320, 69] on icon at bounding box center [323, 70] width 14 height 14
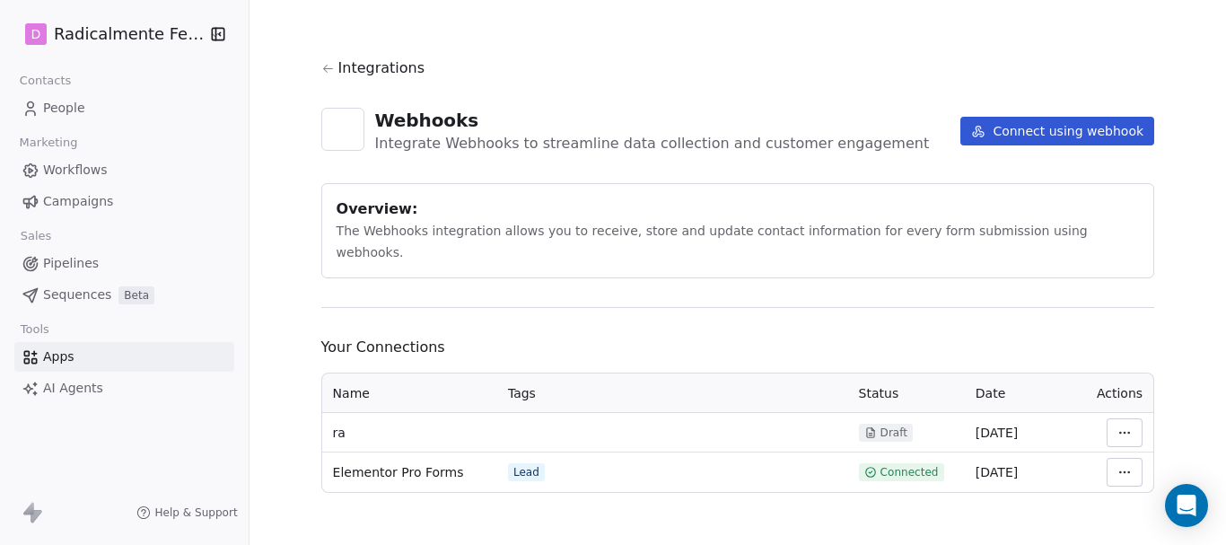
click at [1125, 450] on html "D Radicalmente Feminina Contacts People Marketing Workflows Campaigns Sales Pip…" at bounding box center [613, 272] width 1226 height 545
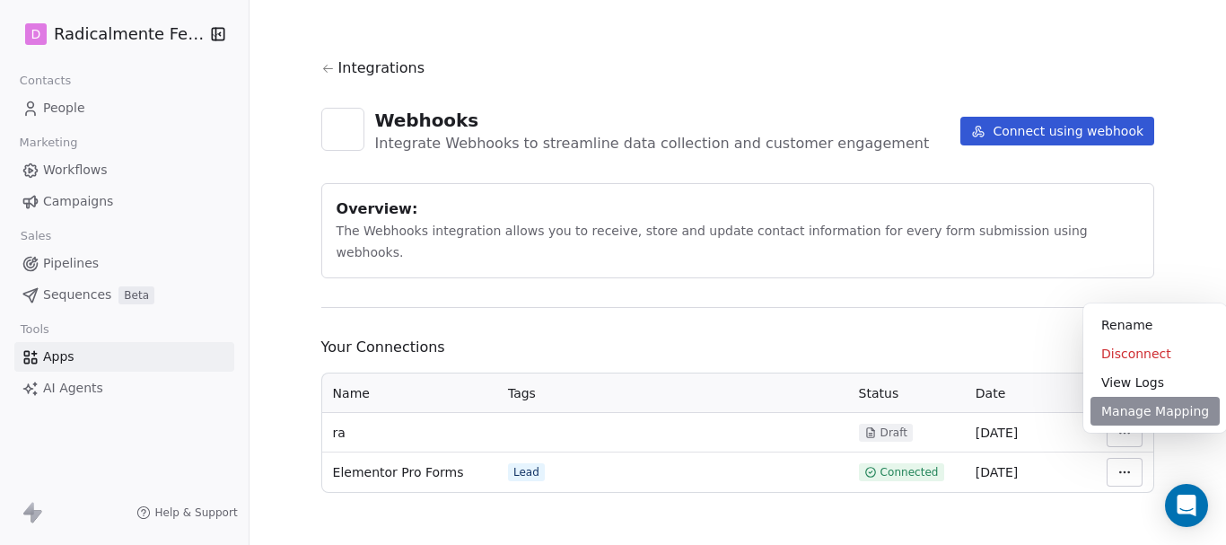
click at [1133, 409] on div "Manage Mapping" at bounding box center [1154, 411] width 129 height 29
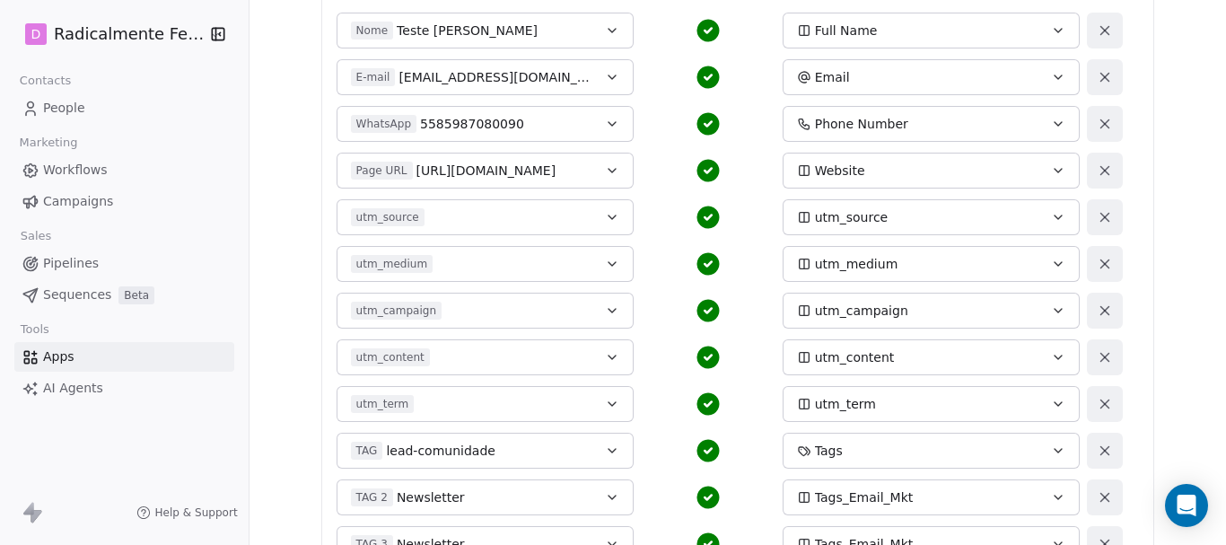
scroll to position [359, 0]
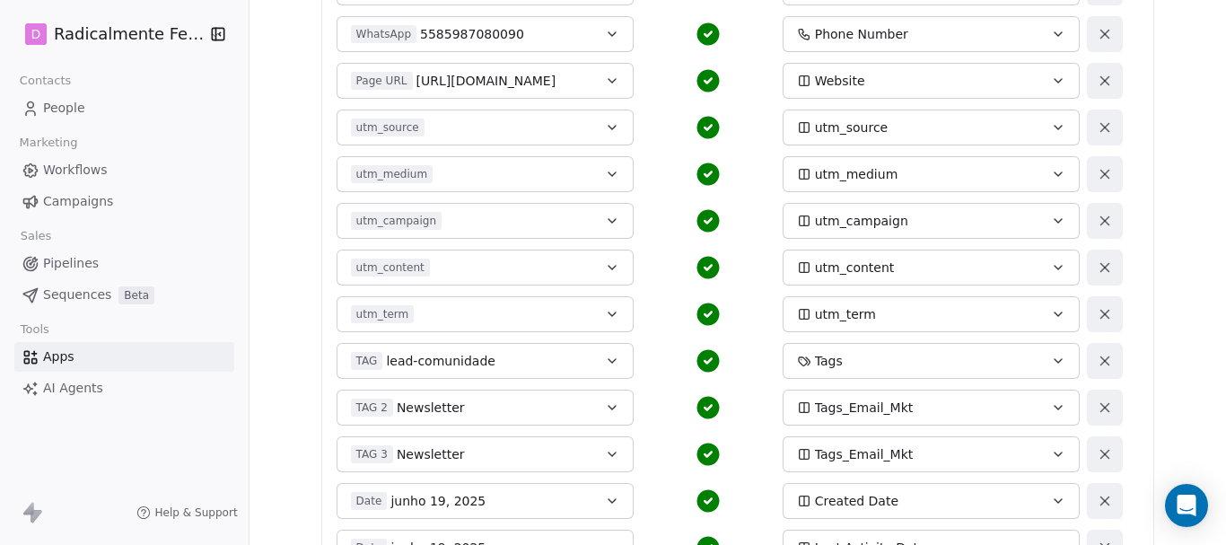
click at [605, 362] on icon "button" at bounding box center [612, 361] width 14 height 14
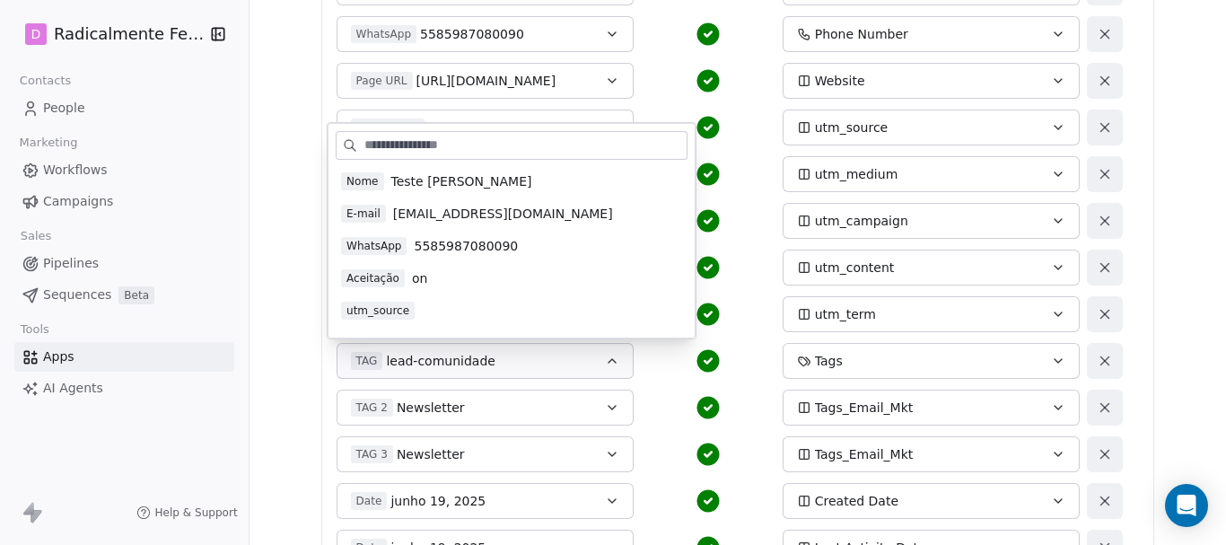
click at [605, 362] on icon "button" at bounding box center [612, 361] width 14 height 14
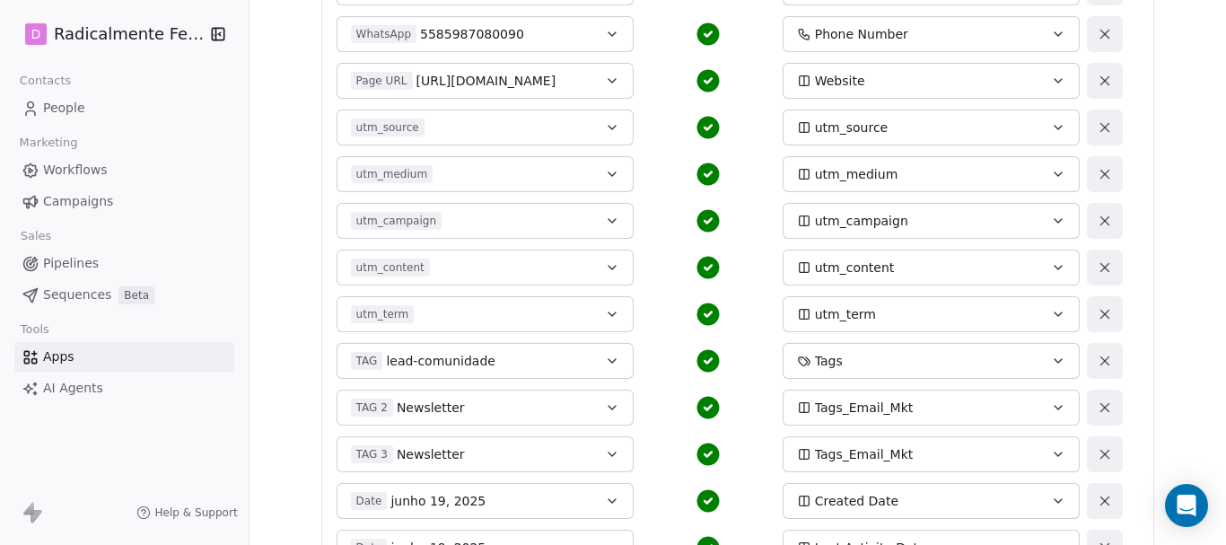
click at [608, 362] on icon "button" at bounding box center [611, 361] width 7 height 4
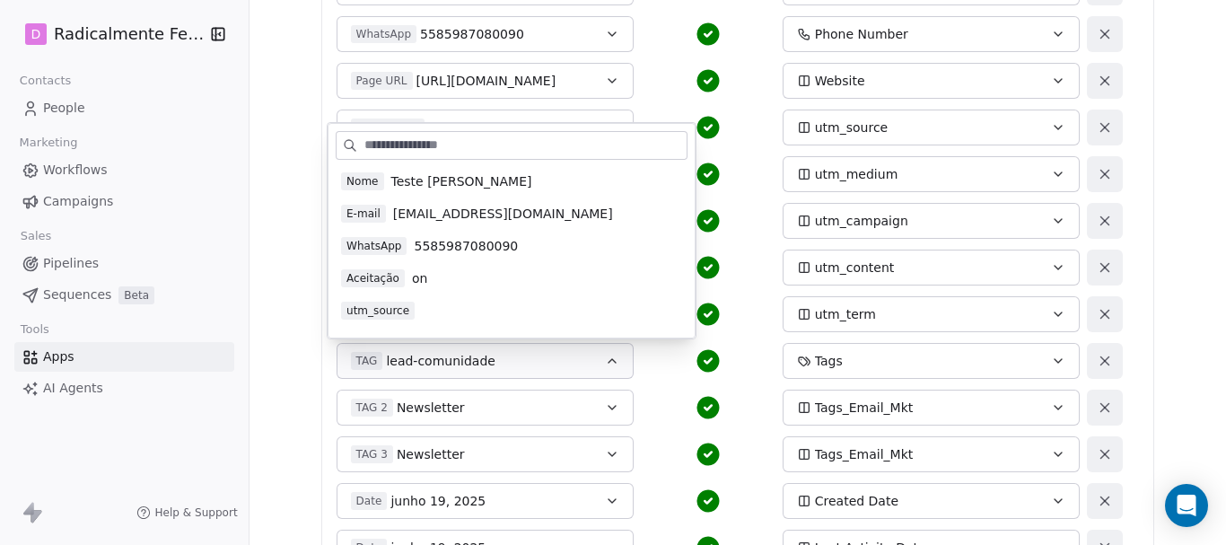
click at [605, 361] on icon "button" at bounding box center [612, 361] width 14 height 14
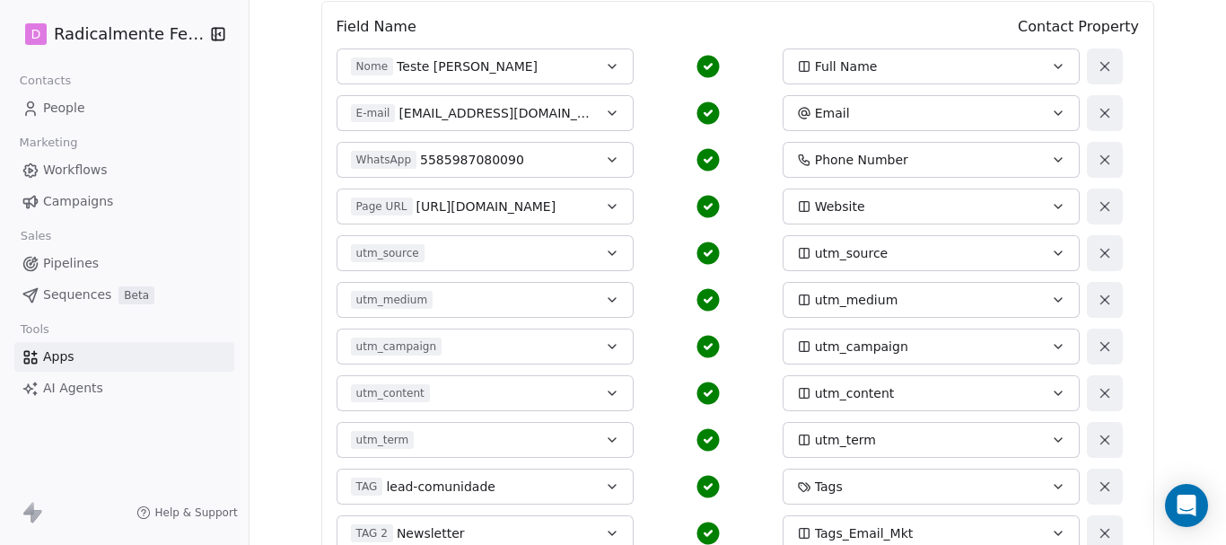
scroll to position [0, 0]
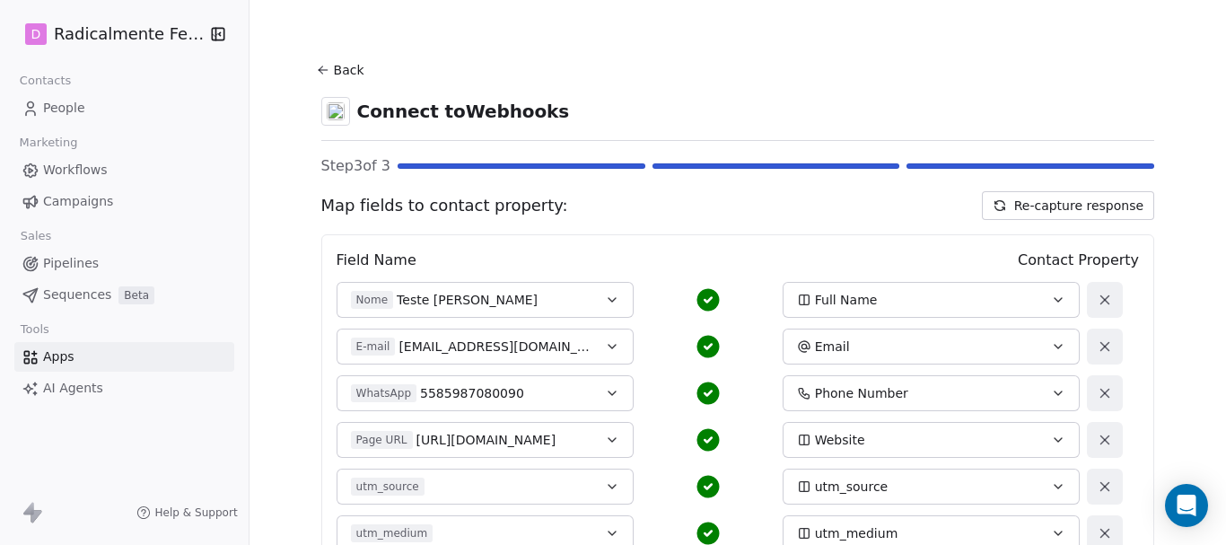
click at [319, 66] on icon at bounding box center [321, 68] width 4 height 4
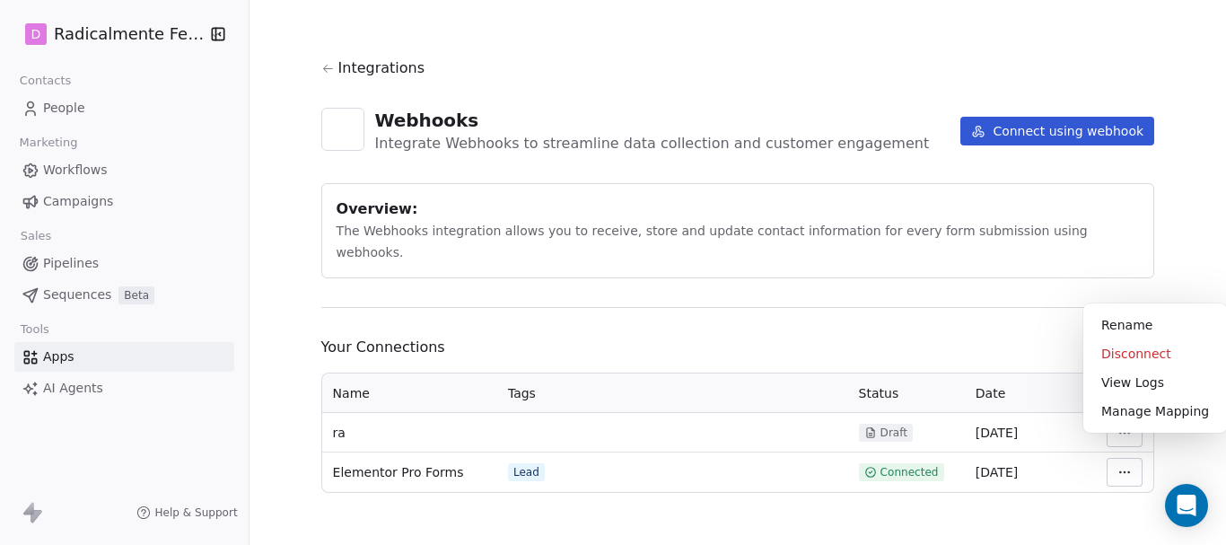
click at [1125, 454] on html "D Radicalmente Feminina Contacts People Marketing Workflows Campaigns Sales Pip…" at bounding box center [613, 272] width 1226 height 545
click at [1123, 384] on div "View Logs" at bounding box center [1154, 382] width 129 height 29
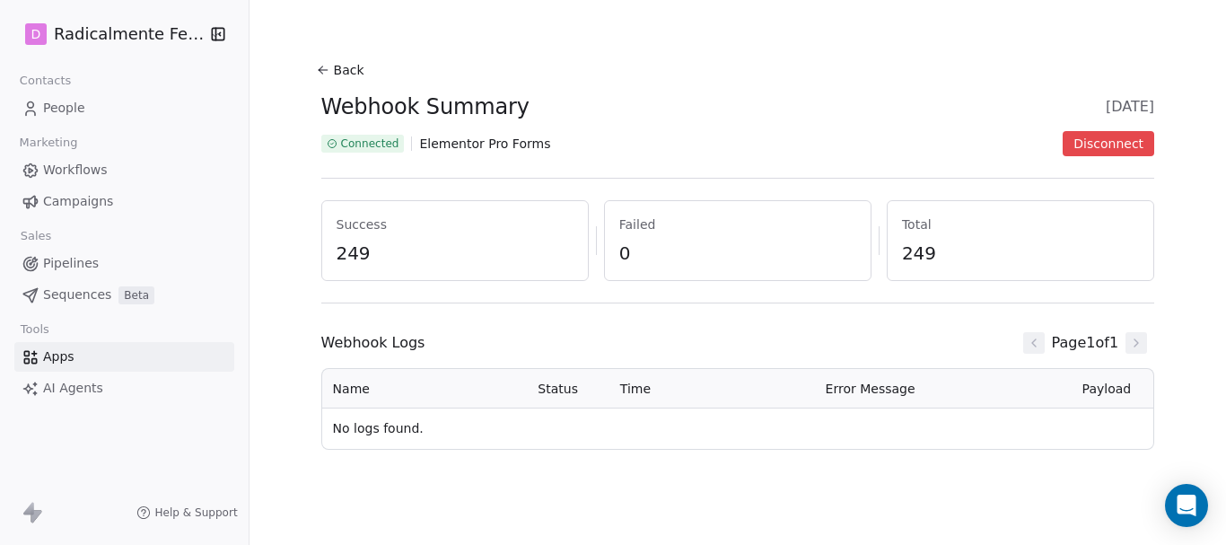
click at [328, 421] on td "No logs found." at bounding box center [738, 428] width 832 height 40
drag, startPoint x: 447, startPoint y: 384, endPoint x: 459, endPoint y: 380, distance: 12.5
click at [451, 384] on th "Name" at bounding box center [424, 388] width 205 height 39
click at [391, 335] on span "Webhook Logs" at bounding box center [373, 343] width 104 height 22
drag, startPoint x: 359, startPoint y: 251, endPoint x: 437, endPoint y: 232, distance: 80.3
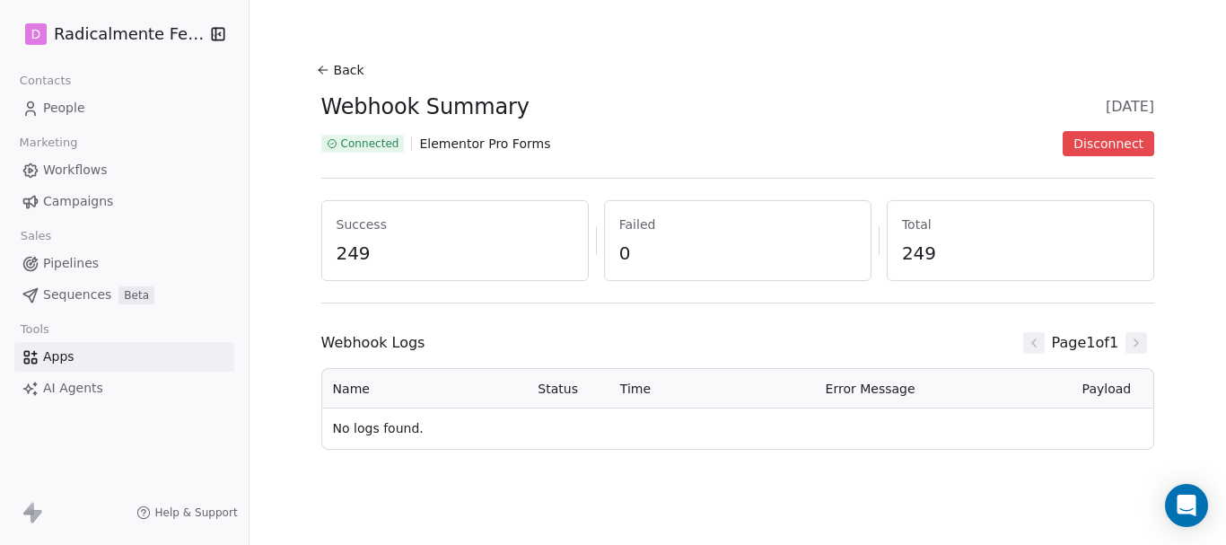
click at [359, 249] on span "249" at bounding box center [455, 252] width 237 height 25
click at [321, 71] on icon at bounding box center [323, 70] width 14 height 14
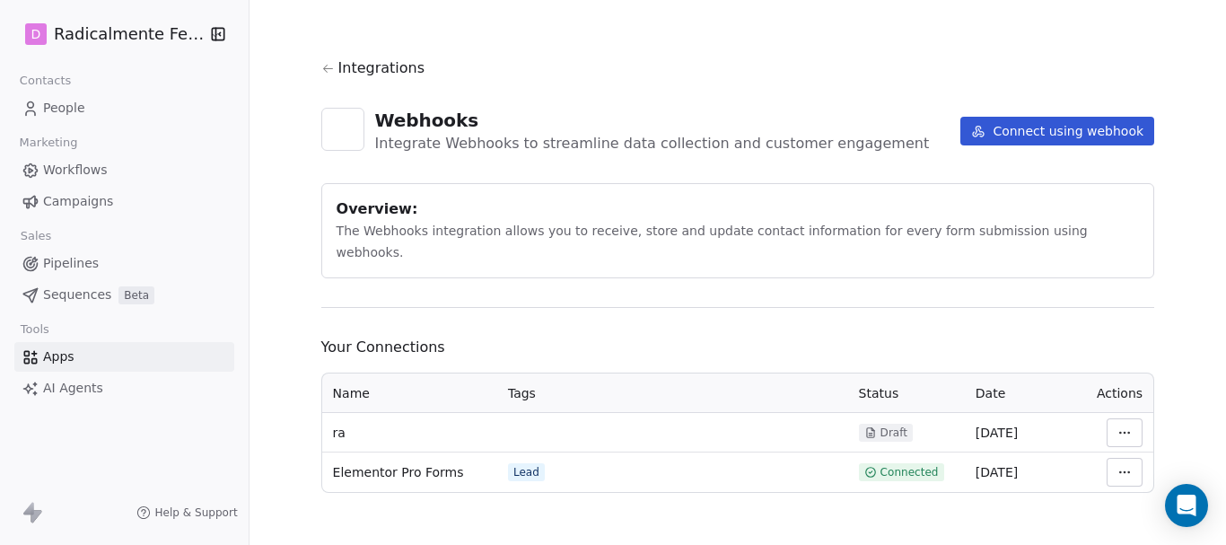
click at [1129, 451] on html "D Radicalmente Feminina Contacts People Marketing Workflows Campaigns Sales Pip…" at bounding box center [613, 272] width 1226 height 545
click at [1126, 449] on html "D Radicalmente Feminina Contacts People Marketing Workflows Campaigns Sales Pip…" at bounding box center [613, 272] width 1226 height 545
click at [1116, 446] on html "D Radicalmente Feminina Contacts People Marketing Workflows Campaigns Sales Pip…" at bounding box center [613, 272] width 1226 height 545
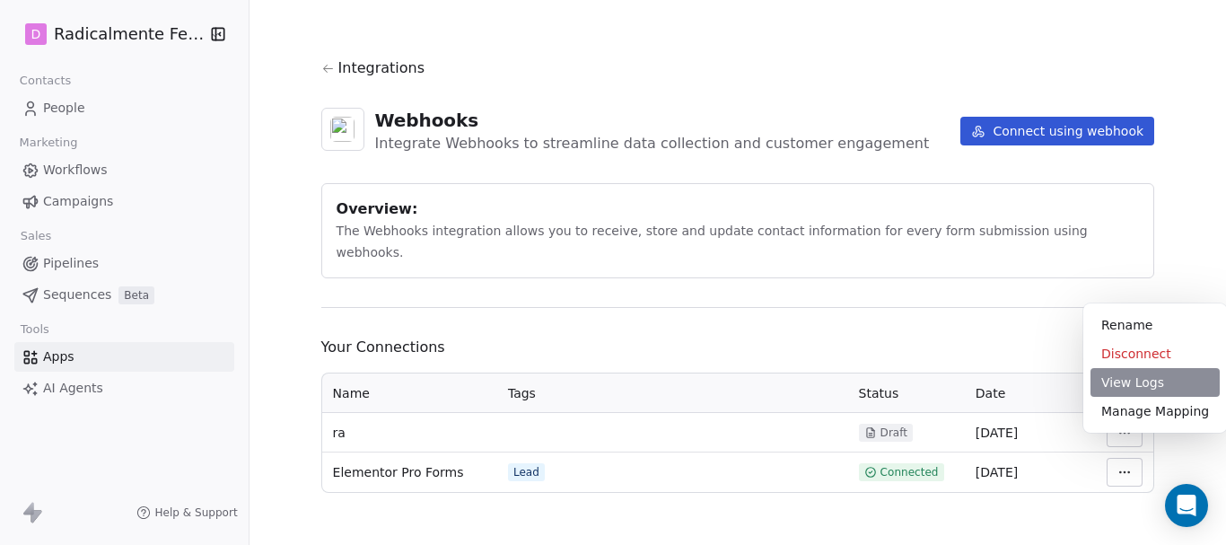
click at [1133, 386] on div "View Logs" at bounding box center [1154, 382] width 129 height 29
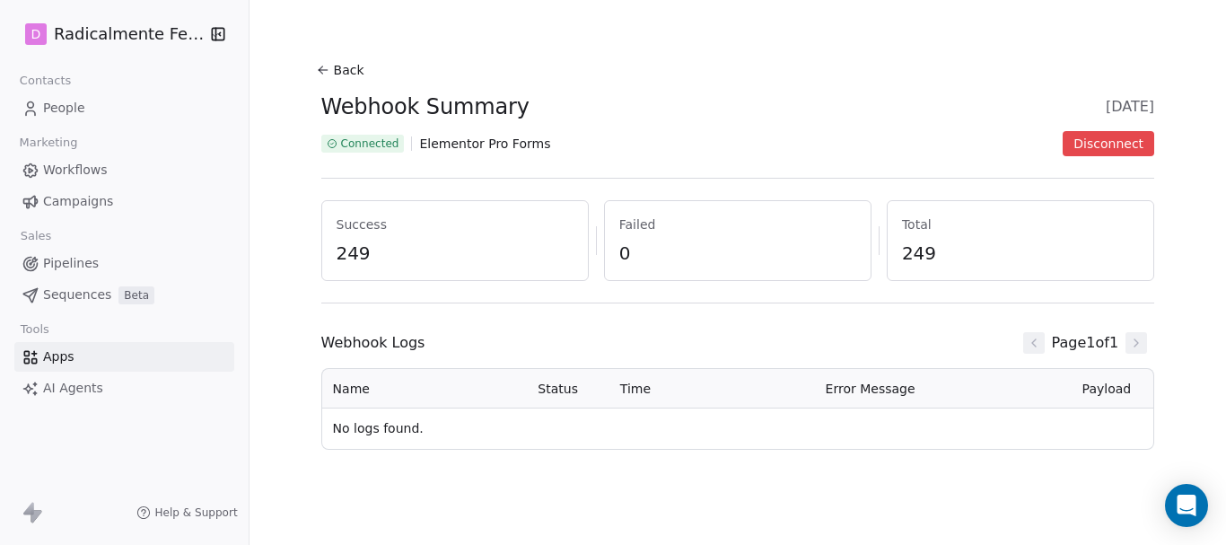
click at [309, 62] on section "Back Webhook Summary 19 Jun 2025 Connected Elementor Pro Forms Disconnect Succe…" at bounding box center [738, 253] width 920 height 507
click at [319, 67] on icon at bounding box center [323, 70] width 14 height 14
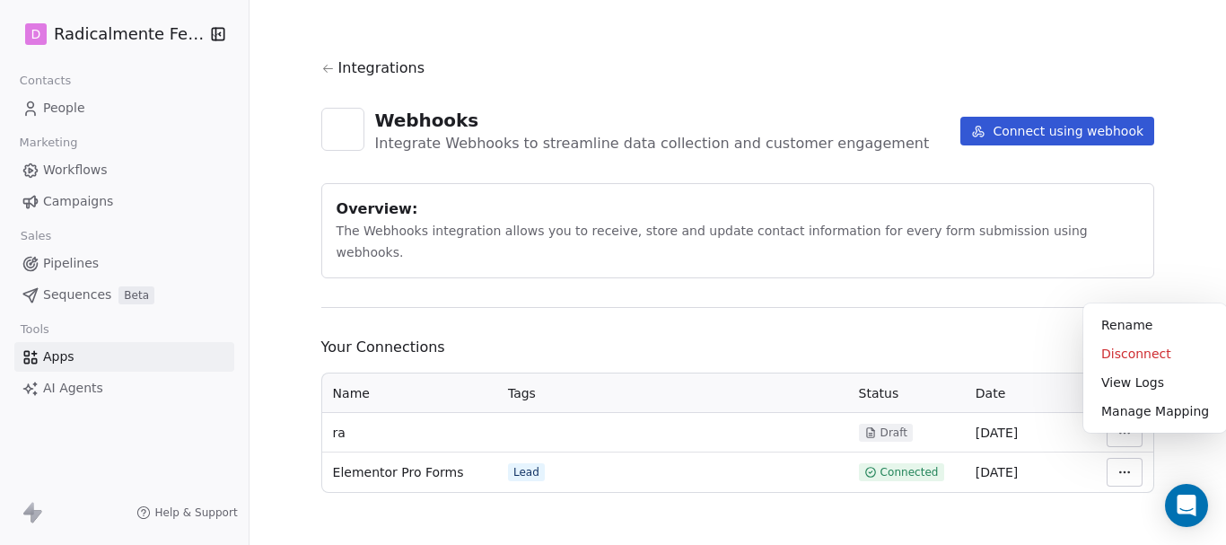
click at [1115, 450] on html "D Radicalmente Feminina Contacts People Marketing Workflows Campaigns Sales Pip…" at bounding box center [613, 272] width 1226 height 545
click at [1114, 392] on div "View Logs" at bounding box center [1154, 382] width 129 height 29
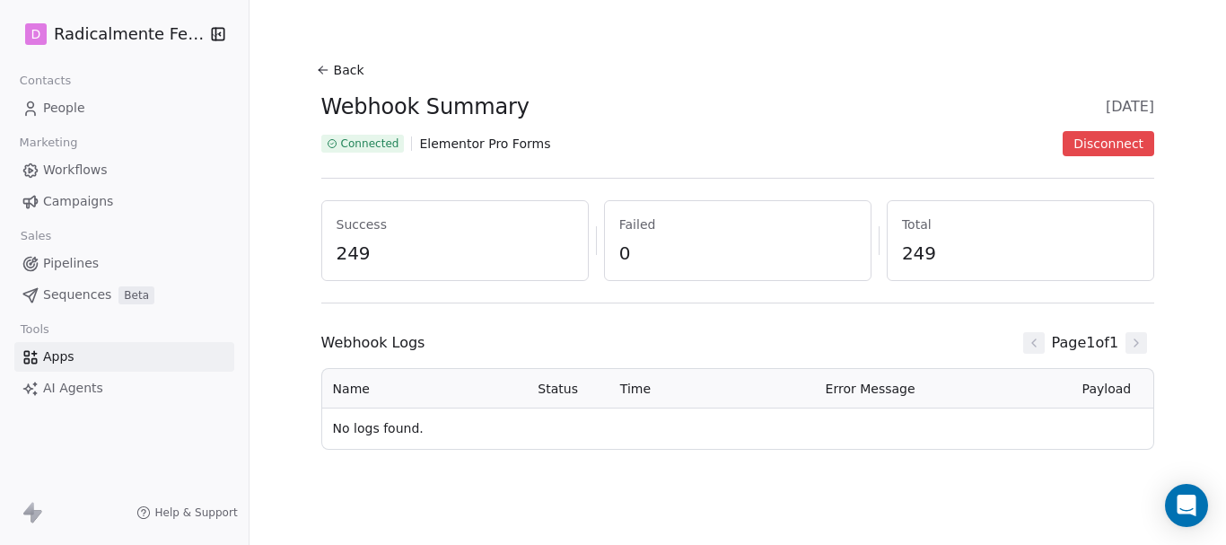
click at [316, 63] on icon at bounding box center [323, 70] width 14 height 14
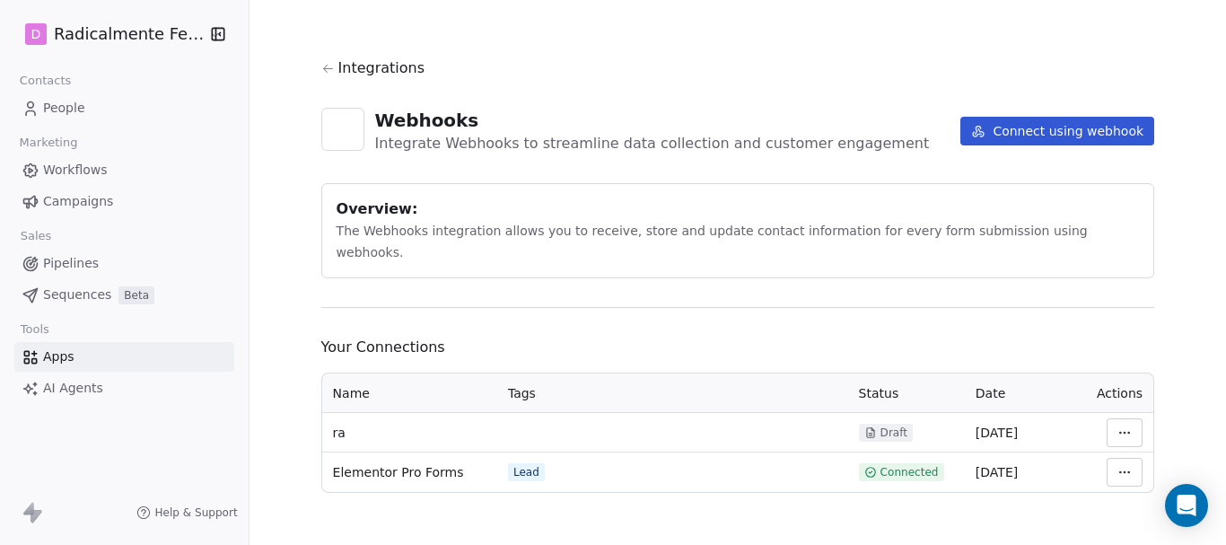
click at [1114, 451] on html "D Radicalmente Feminina Contacts People Marketing Workflows Campaigns Sales Pip…" at bounding box center [613, 272] width 1226 height 545
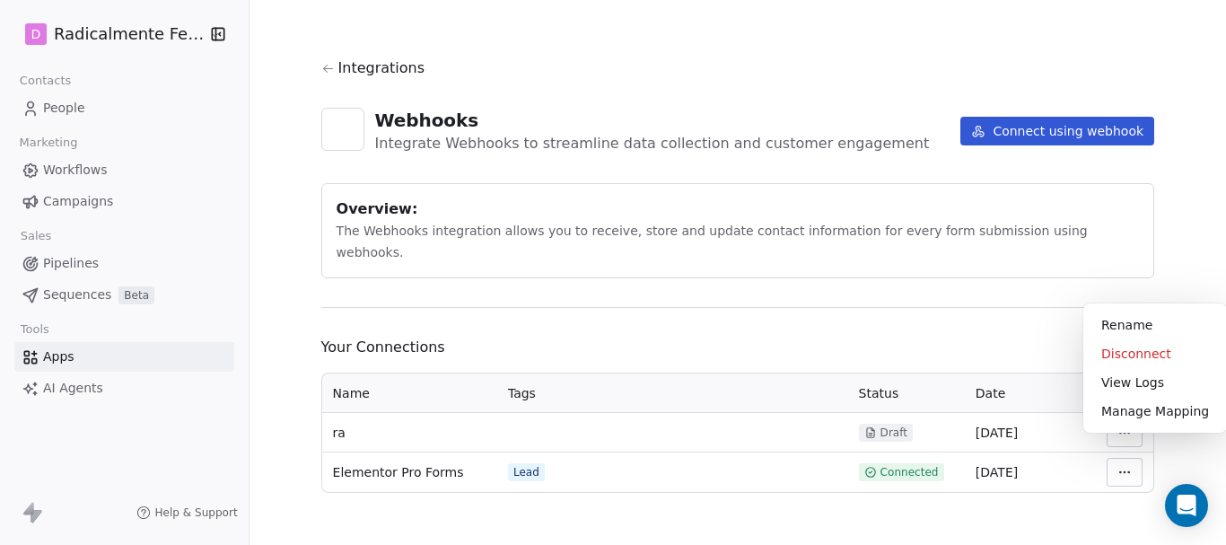
click at [531, 298] on html "D Radicalmente Feminina Contacts People Marketing Workflows Campaigns Sales Pip…" at bounding box center [613, 272] width 1226 height 545
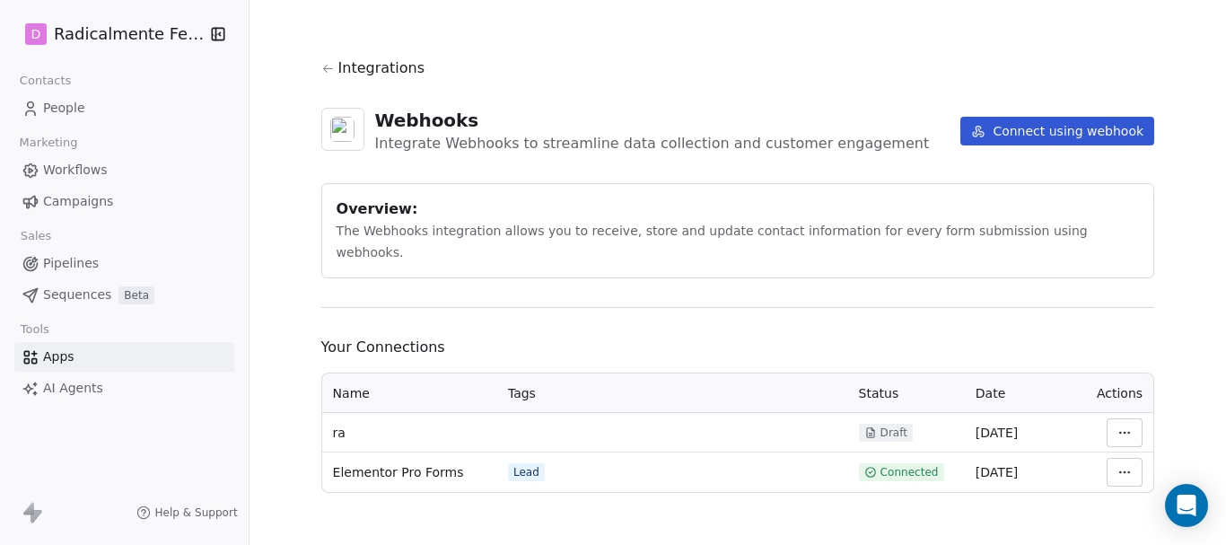
click at [513, 465] on div "Lead" at bounding box center [526, 472] width 26 height 14
click at [1126, 443] on html "D Radicalmente Feminina Contacts People Marketing Workflows Campaigns Sales Pip…" at bounding box center [613, 272] width 1226 height 545
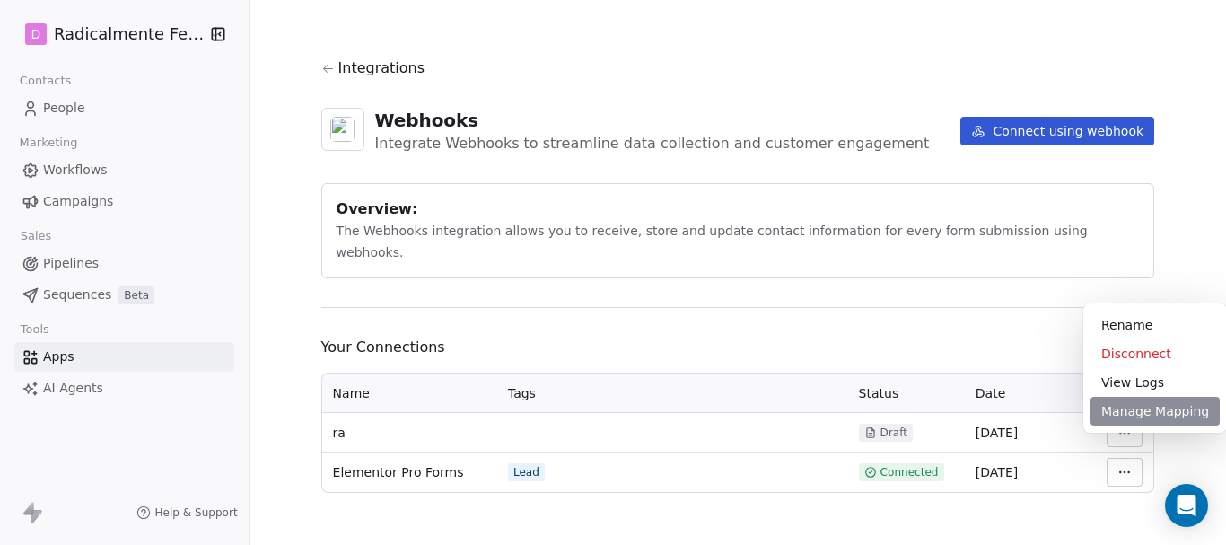
click at [1143, 413] on div "Manage Mapping" at bounding box center [1154, 411] width 129 height 29
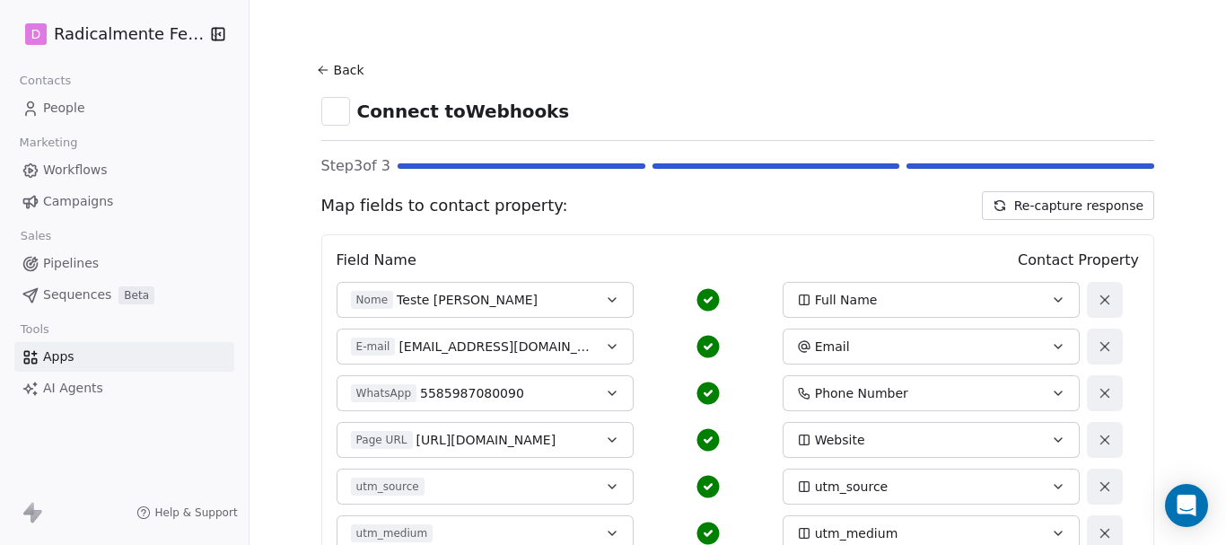
click at [459, 165] on div "Step 3 of 3" at bounding box center [738, 166] width 834 height 22
click at [316, 74] on icon at bounding box center [323, 70] width 14 height 14
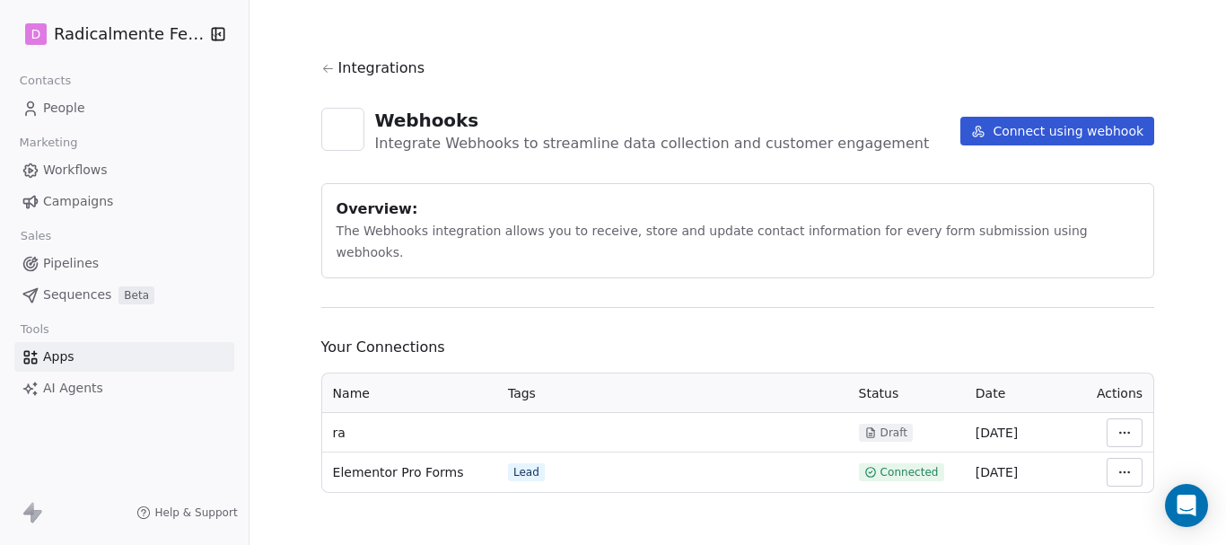
click at [1108, 443] on html "D Radicalmente Feminina Contacts People Marketing Workflows Campaigns Sales Pip…" at bounding box center [613, 272] width 1226 height 545
drag, startPoint x: 777, startPoint y: 476, endPoint x: 756, endPoint y: 473, distance: 20.9
click at [768, 476] on html "D Radicalmente Feminina Contacts People Marketing Workflows Campaigns Sales Pip…" at bounding box center [613, 272] width 1226 height 545
click at [353, 463] on span "Elementor Pro Forms" at bounding box center [398, 472] width 131 height 18
click at [525, 452] on td "Lead" at bounding box center [672, 471] width 351 height 39
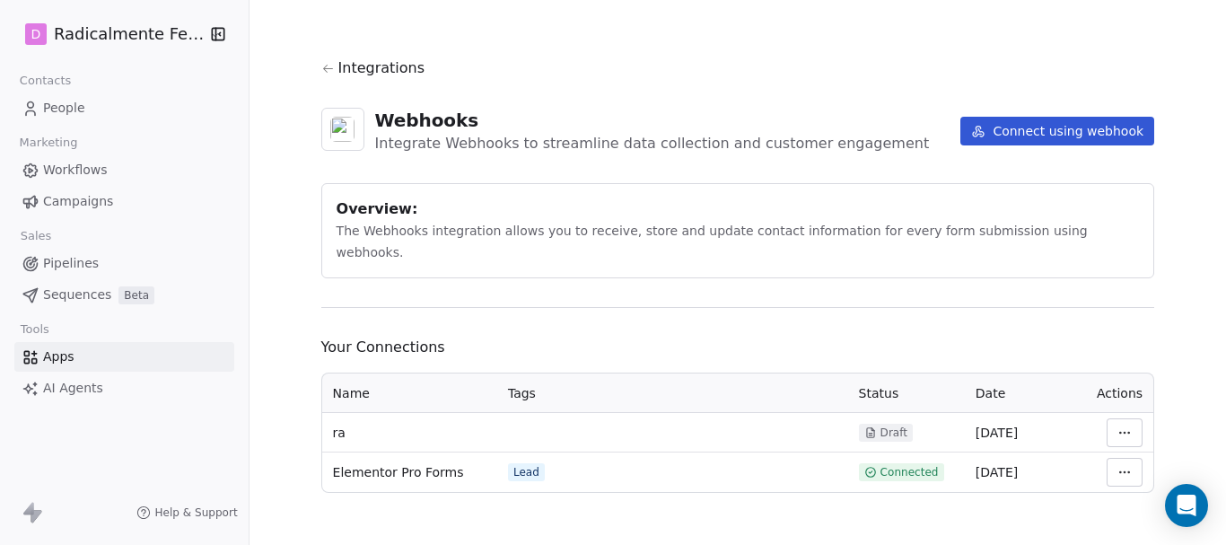
click at [923, 465] on span "Connected" at bounding box center [909, 472] width 58 height 14
click at [1017, 465] on span "19 Jun 2025" at bounding box center [996, 472] width 42 height 14
click at [1125, 452] on html "D Radicalmente Feminina Contacts People Marketing Workflows Campaigns Sales Pip…" at bounding box center [613, 272] width 1226 height 545
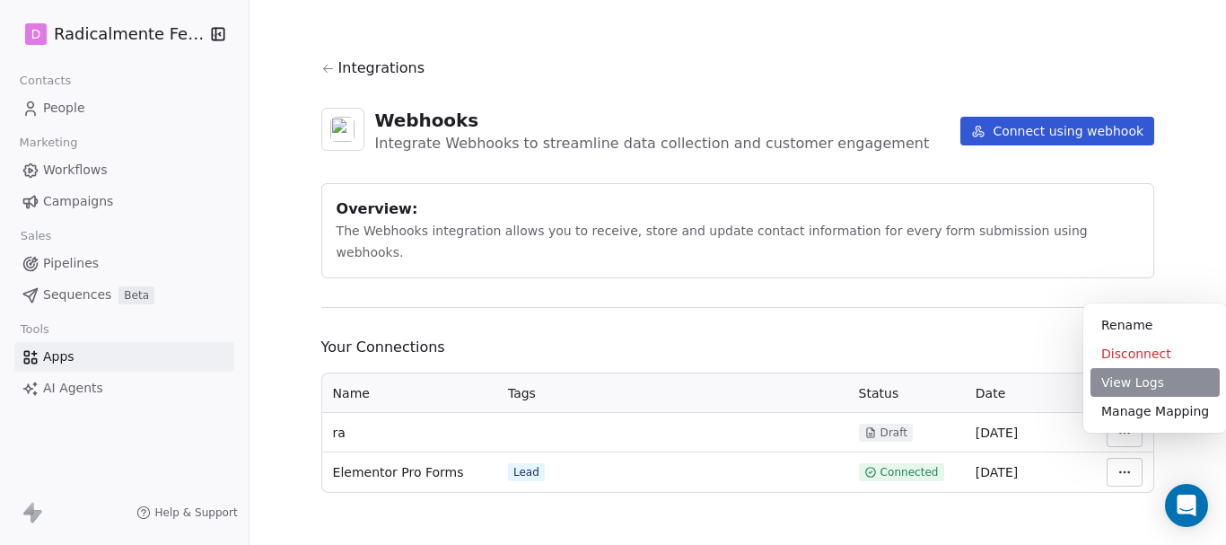
click at [1123, 385] on div "View Logs" at bounding box center [1154, 382] width 129 height 29
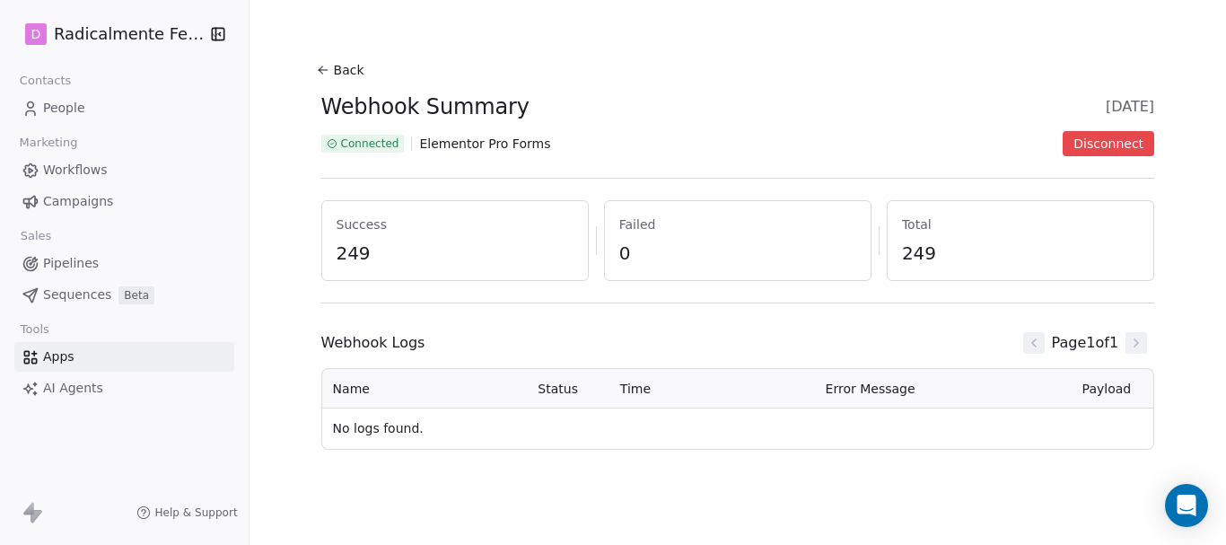
click at [368, 431] on span "No logs found." at bounding box center [378, 428] width 91 height 14
click at [896, 232] on div "Total 249" at bounding box center [1020, 240] width 267 height 81
drag, startPoint x: 695, startPoint y: 234, endPoint x: 610, endPoint y: 237, distance: 85.3
click at [687, 237] on div "Failed 0" at bounding box center [737, 240] width 267 height 81
click at [504, 246] on span "249" at bounding box center [455, 252] width 237 height 25
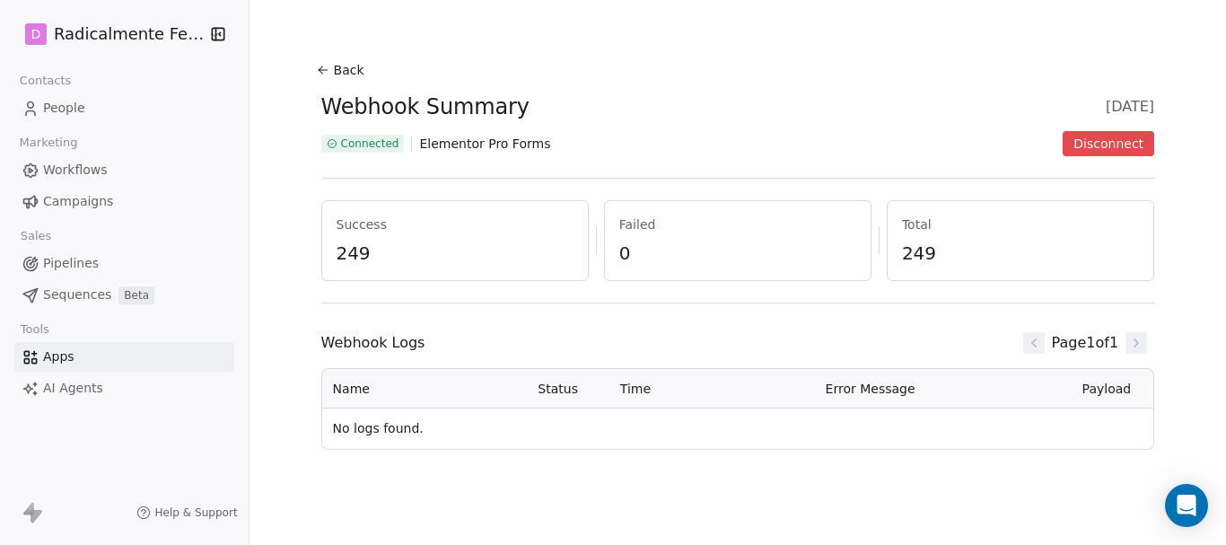
click at [467, 148] on span "Elementor Pro Forms" at bounding box center [484, 144] width 131 height 18
click at [460, 143] on span "Elementor Pro Forms" at bounding box center [484, 144] width 131 height 18
click at [378, 151] on span "Connected" at bounding box center [362, 144] width 83 height 18
click at [366, 116] on span "Webhook Summary" at bounding box center [425, 106] width 208 height 27
click at [316, 69] on icon at bounding box center [323, 70] width 14 height 14
